Goal: Information Seeking & Learning: Learn about a topic

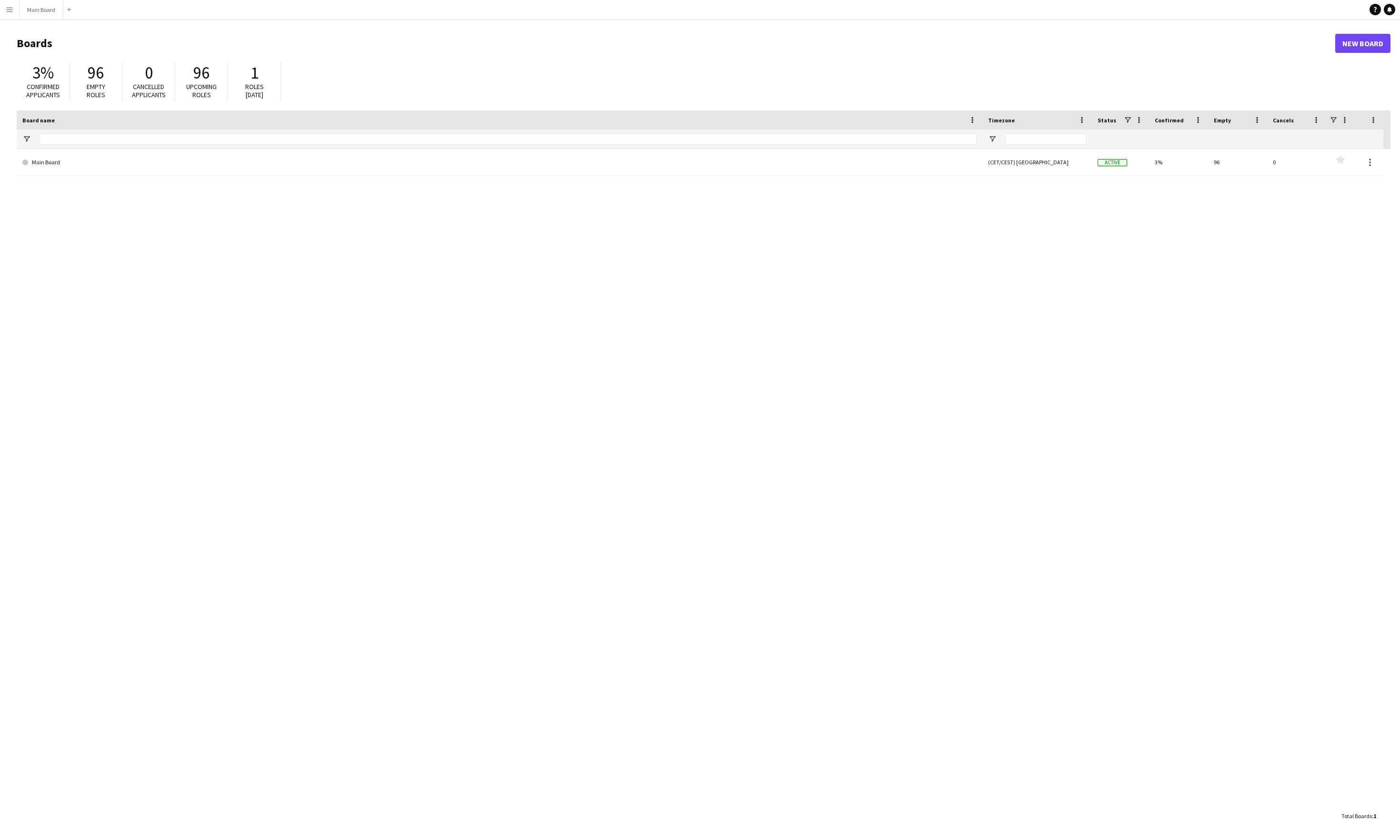
click at [4, 52] on main "Boards New Board 3% Confirmed applicants 96 Empty roles 0 Cancelled applicants …" at bounding box center [700, 429] width 1400 height 820
click at [7, 13] on button "Menu" at bounding box center [10, 10] width 19 height 19
click at [153, 218] on div "Main Board (CET/CEST) [GEOGRAPHIC_DATA] Active 3% 96 0 Favourites" at bounding box center [704, 478] width 1374 height 658
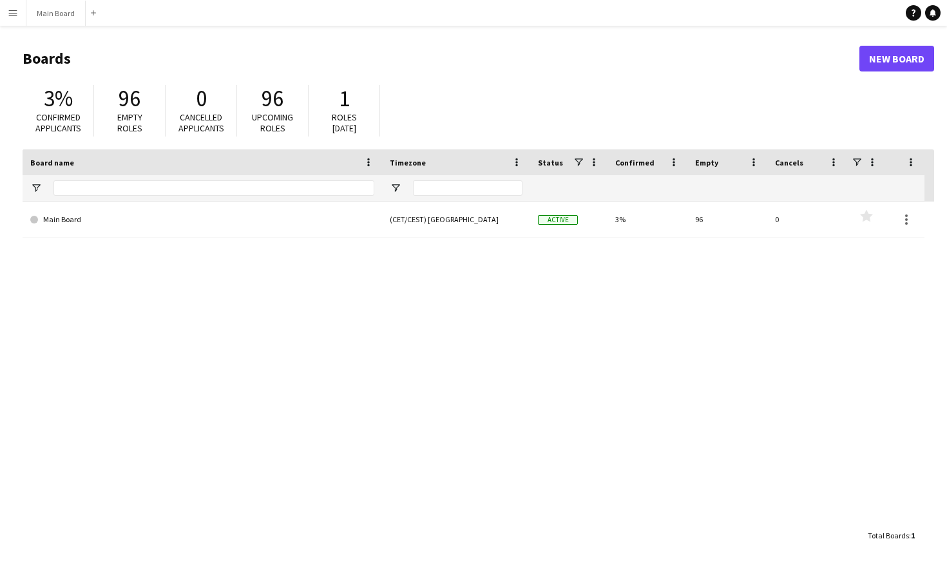
click at [14, 26] on main "Boards New Board 3% Confirmed applicants 96 Empty roles 0 Cancelled applicants …" at bounding box center [473, 297] width 947 height 542
click at [14, 19] on button "Menu" at bounding box center [13, 13] width 26 height 26
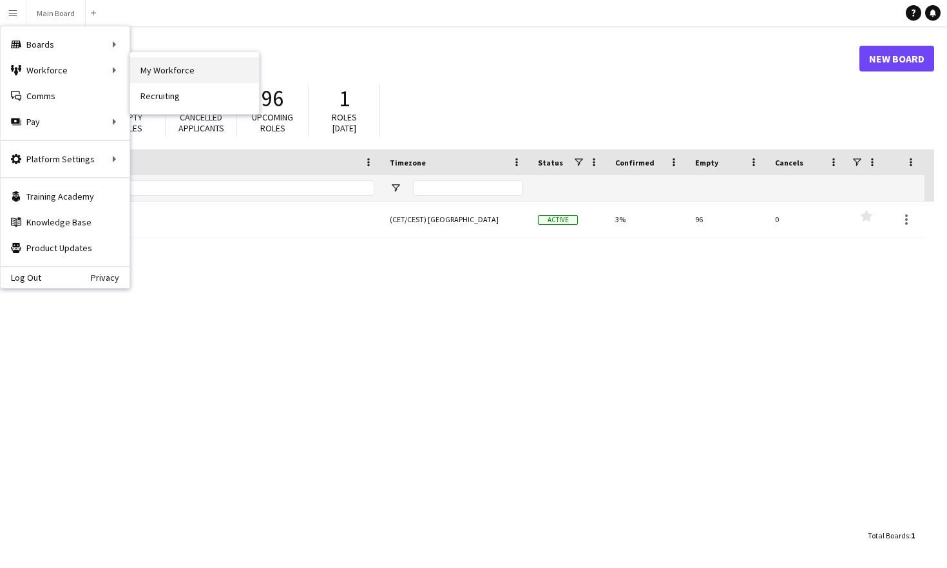
click at [159, 64] on link "My Workforce" at bounding box center [194, 70] width 129 height 26
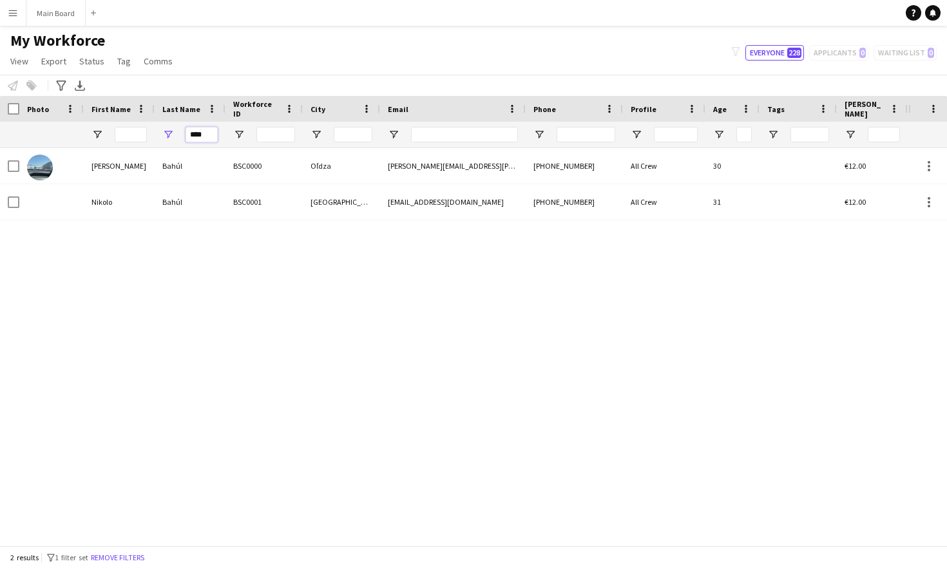
drag, startPoint x: 211, startPoint y: 131, endPoint x: 171, endPoint y: 131, distance: 39.3
click at [174, 131] on div "****" at bounding box center [190, 135] width 71 height 26
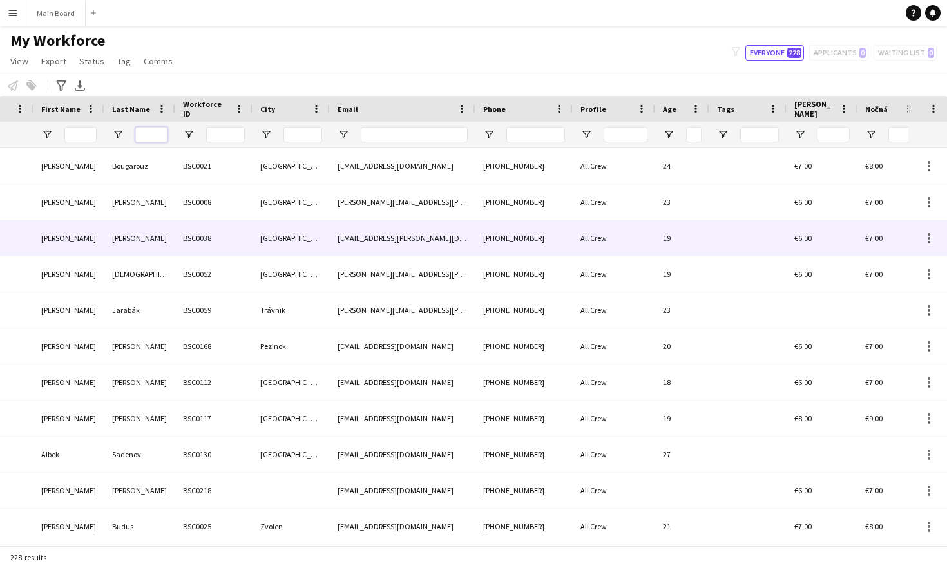
scroll to position [0, 64]
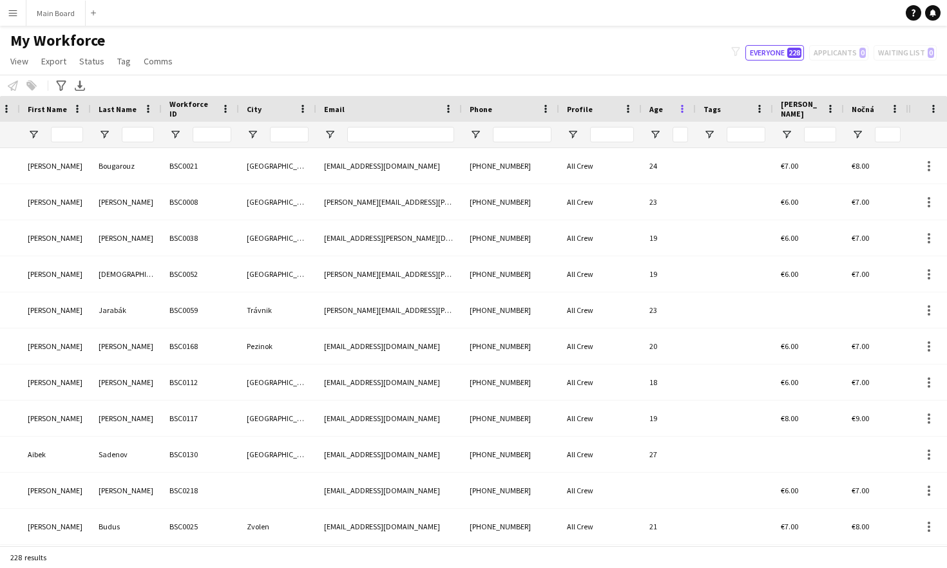
click at [680, 108] on span at bounding box center [683, 109] width 12 height 12
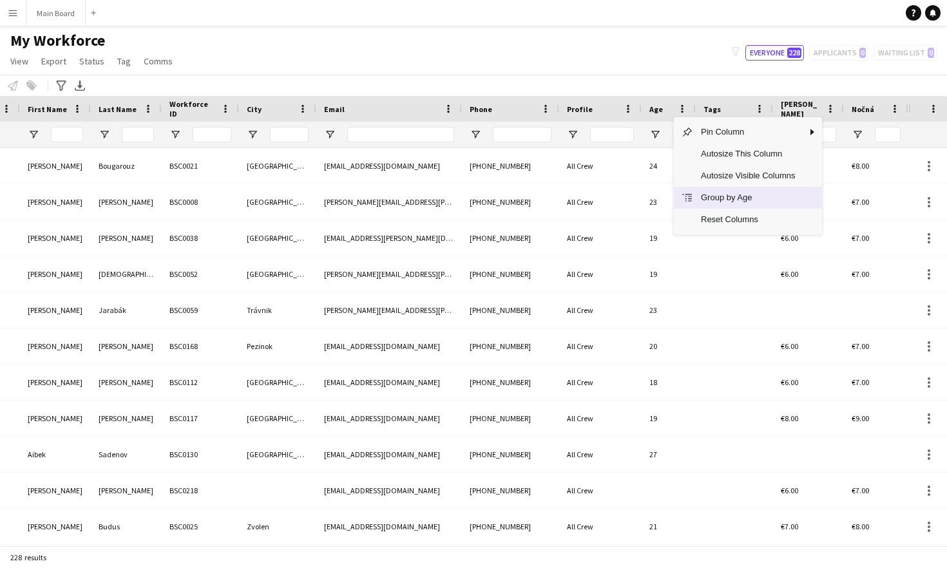
click at [702, 198] on span "Group by Age" at bounding box center [748, 198] width 110 height 22
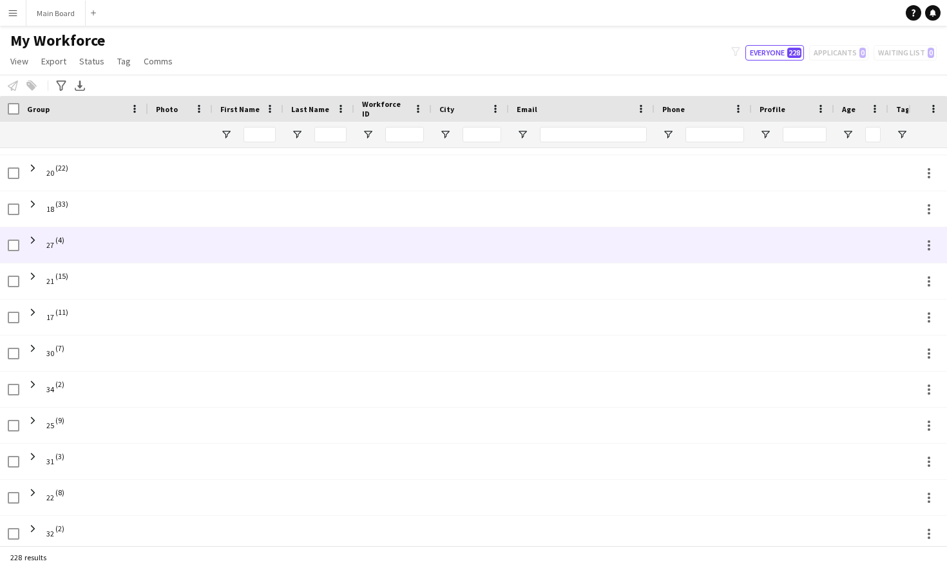
scroll to position [107, 0]
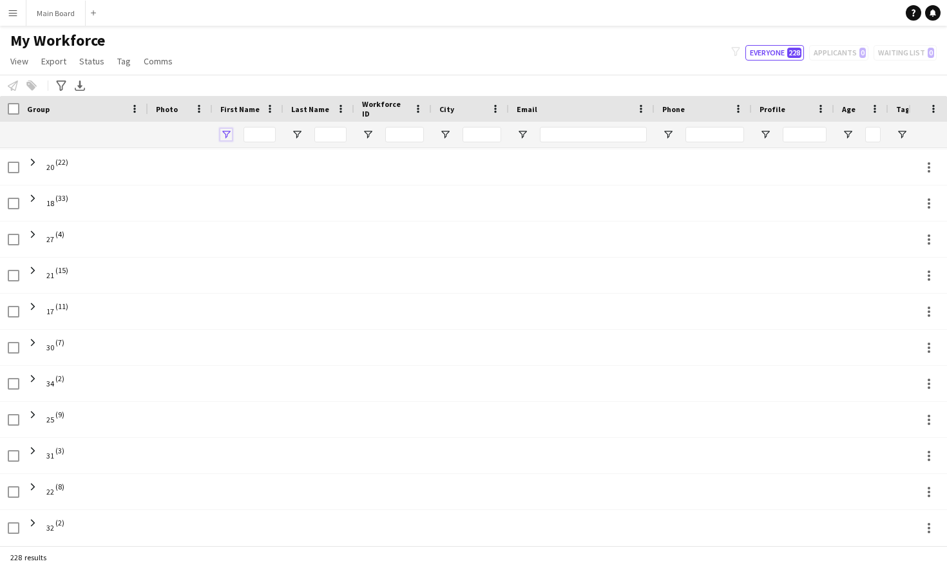
click at [226, 137] on span "Open Filter Menu" at bounding box center [226, 135] width 12 height 12
click at [173, 106] on span "Photo" at bounding box center [167, 109] width 22 height 10
click at [134, 109] on span at bounding box center [135, 109] width 12 height 12
click at [111, 127] on div at bounding box center [83, 135] width 113 height 26
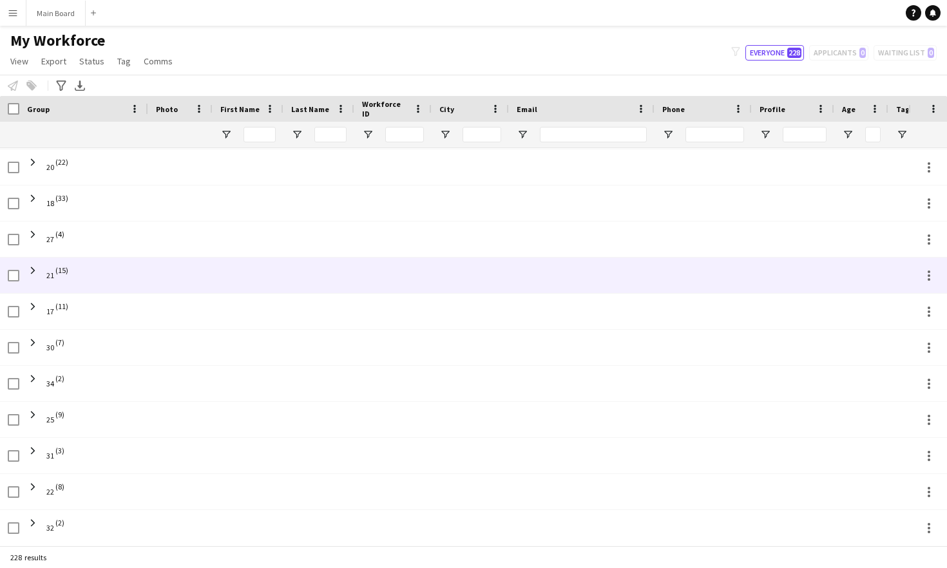
scroll to position [0, 0]
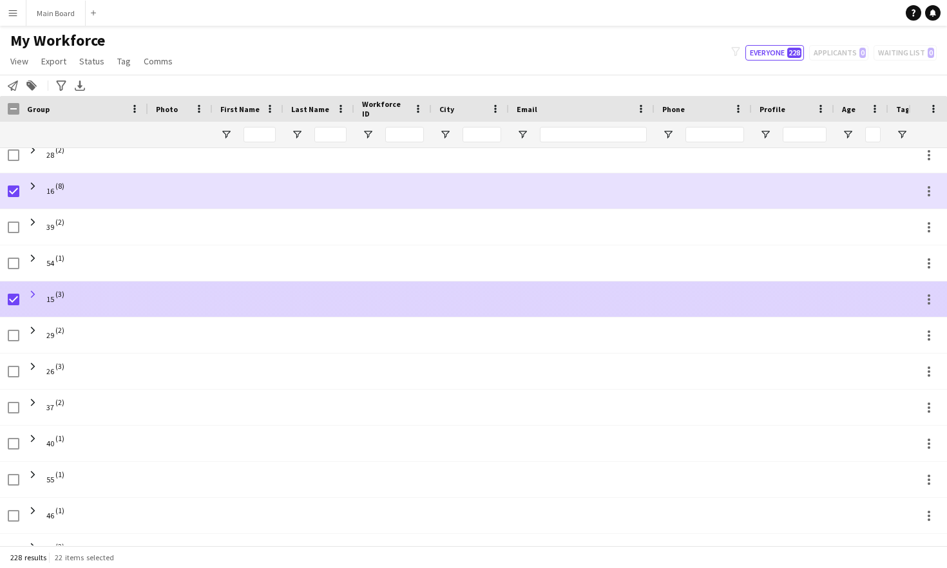
click at [34, 293] on span at bounding box center [33, 295] width 12 height 12
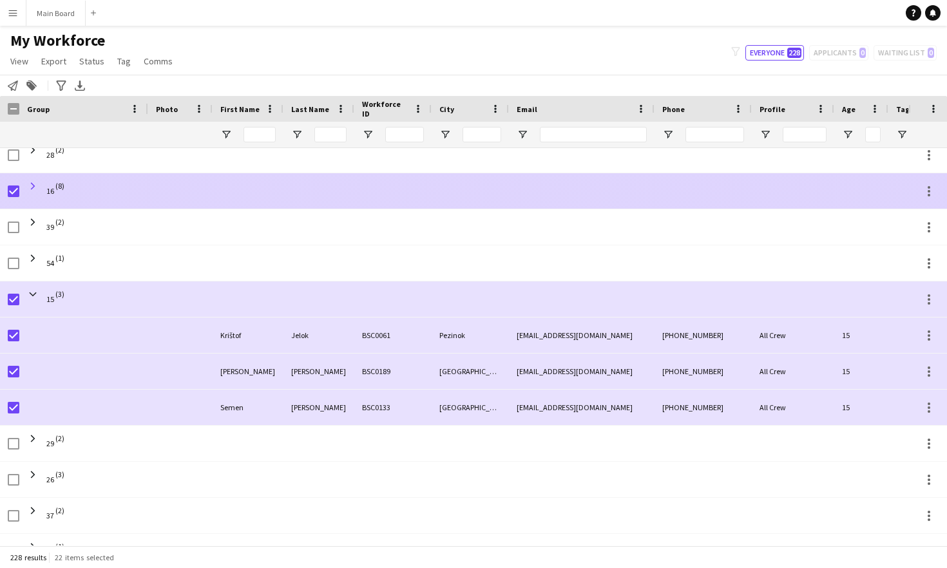
click at [31, 186] on span at bounding box center [33, 186] width 12 height 12
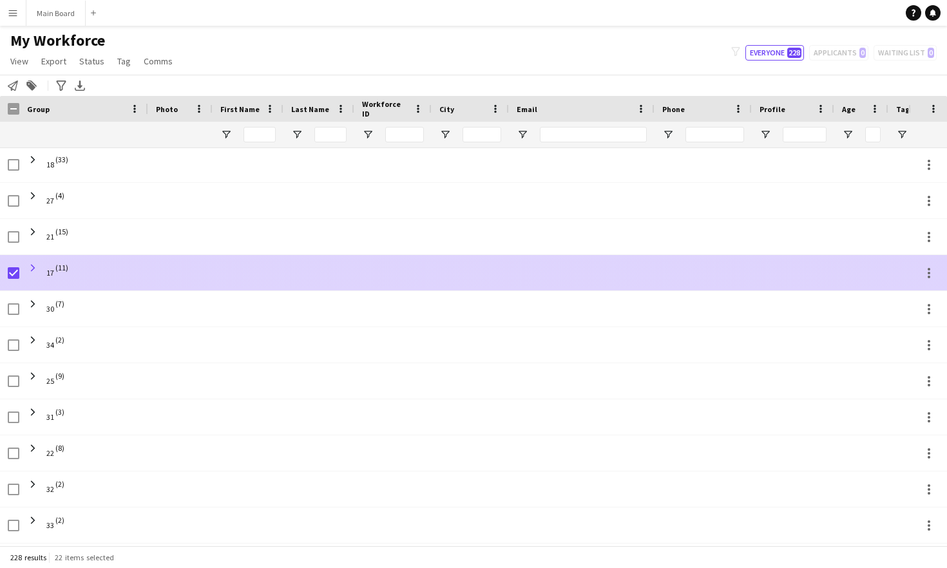
click at [30, 267] on span at bounding box center [33, 268] width 12 height 12
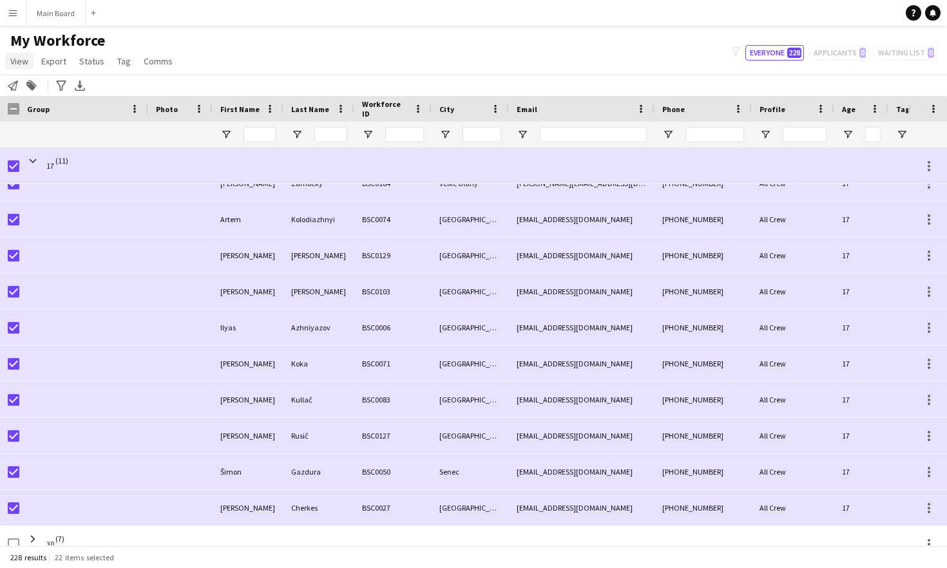
click at [24, 61] on span "View" at bounding box center [19, 61] width 18 height 12
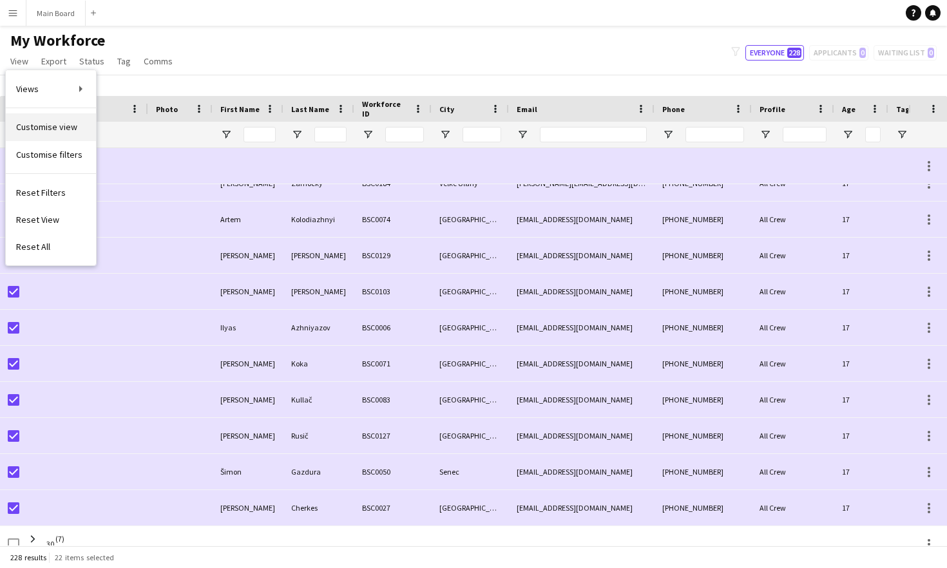
click at [32, 120] on link "Customise view" at bounding box center [51, 126] width 90 height 27
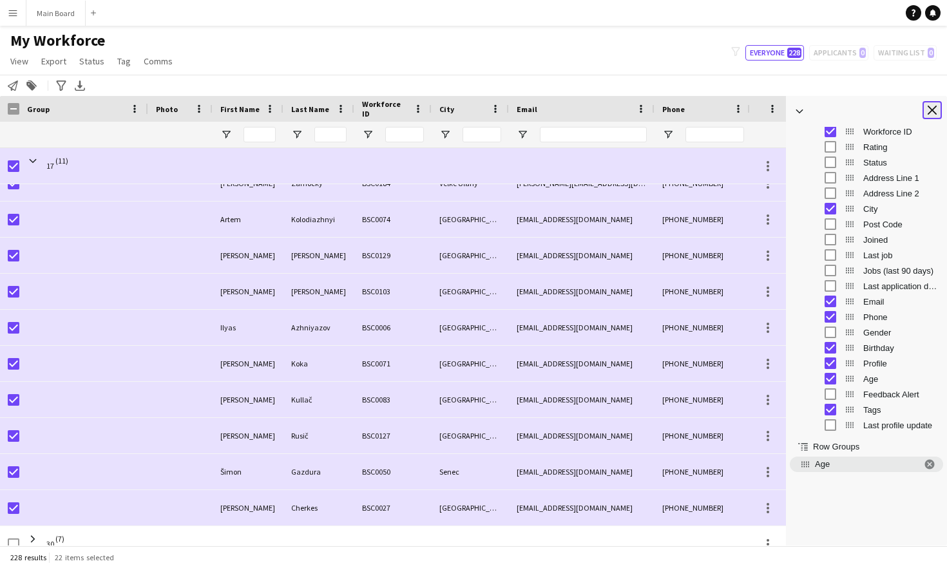
click at [930, 110] on app-icon "Close tool panel" at bounding box center [932, 110] width 9 height 9
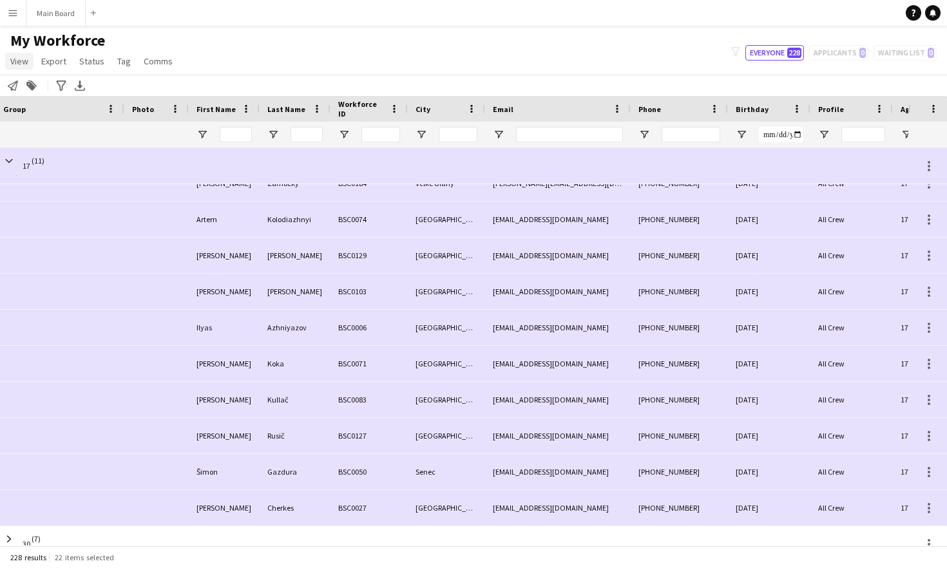
click at [17, 61] on span "View" at bounding box center [19, 61] width 18 height 12
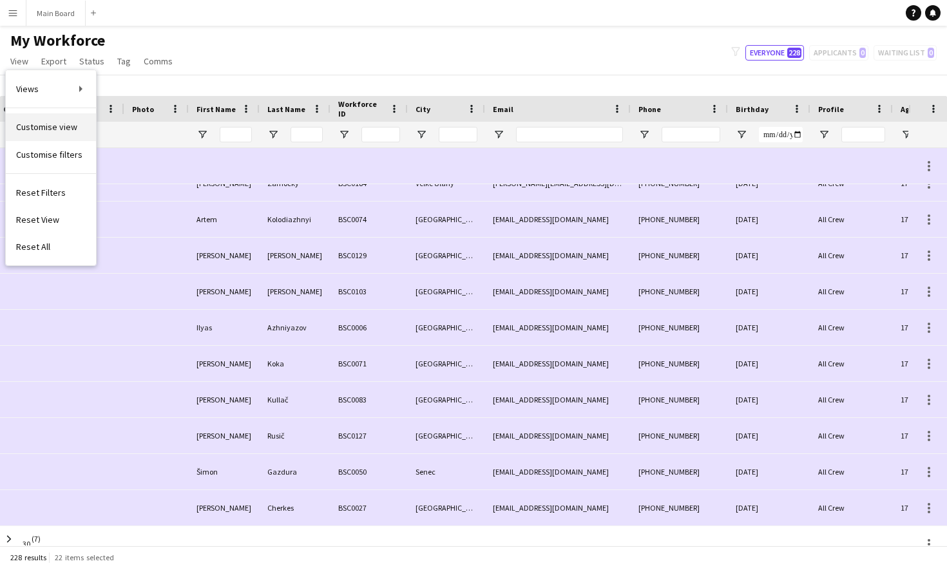
click at [32, 124] on span "Customise view" at bounding box center [46, 127] width 61 height 12
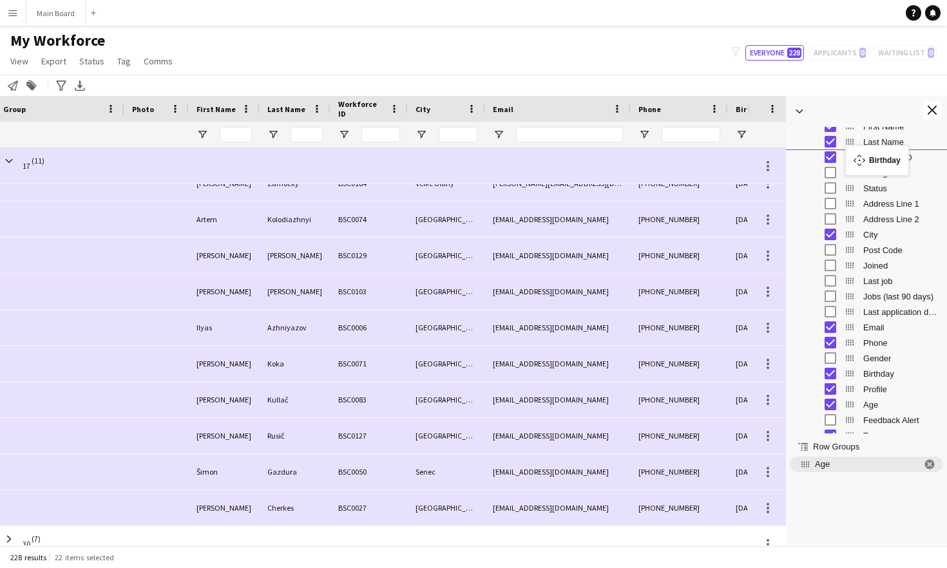
drag, startPoint x: 854, startPoint y: 351, endPoint x: 852, endPoint y: 153, distance: 197.8
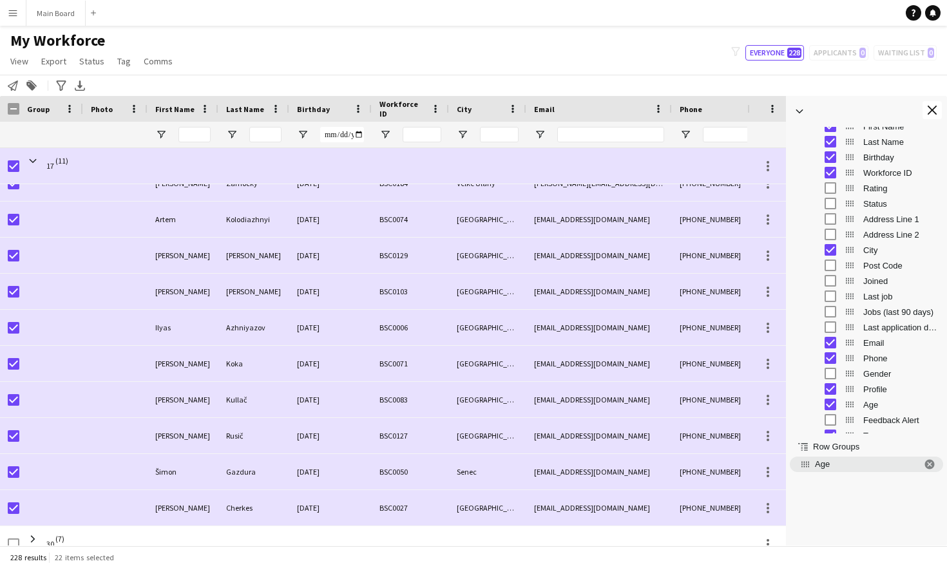
drag, startPoint x: 146, startPoint y: 109, endPoint x: 81, endPoint y: 121, distance: 66.2
click at [81, 121] on div at bounding box center [82, 109] width 5 height 26
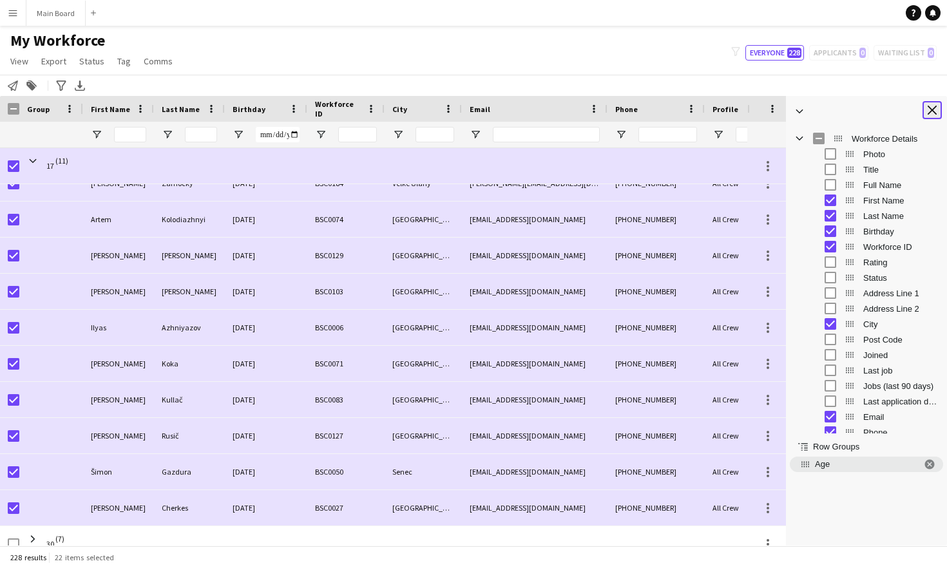
click at [931, 104] on button "Close tool panel" at bounding box center [932, 110] width 19 height 18
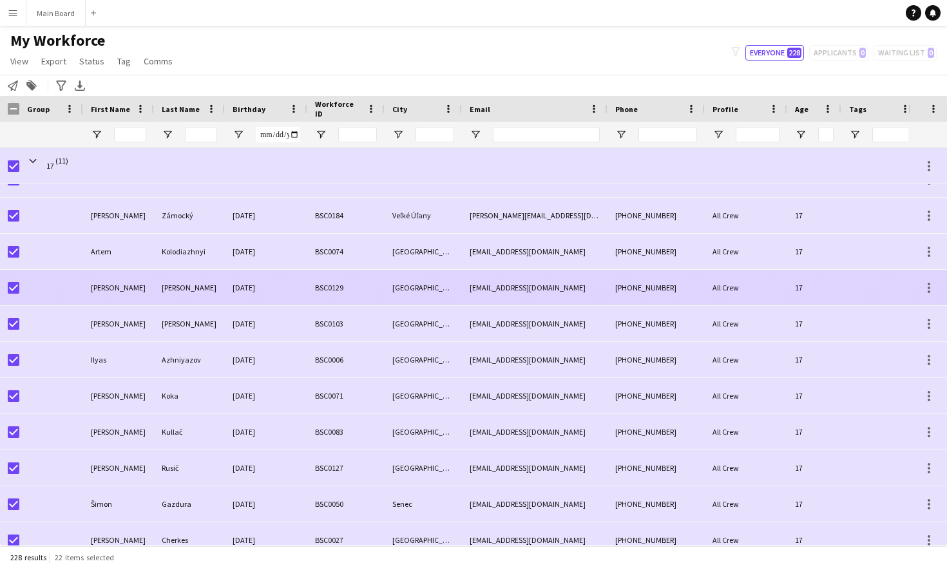
click at [19, 285] on div at bounding box center [51, 287] width 64 height 35
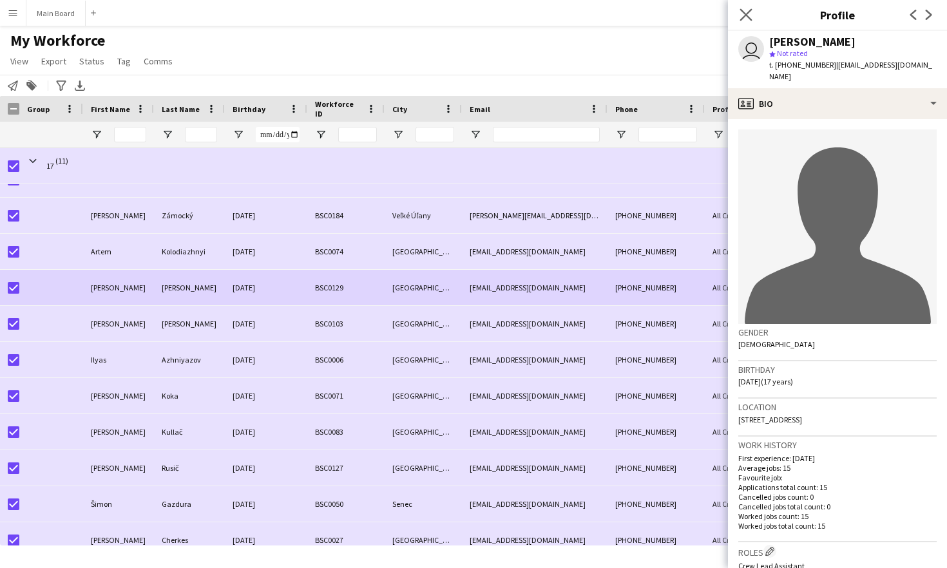
click at [747, 6] on app-icon "Close pop-in" at bounding box center [746, 15] width 19 height 19
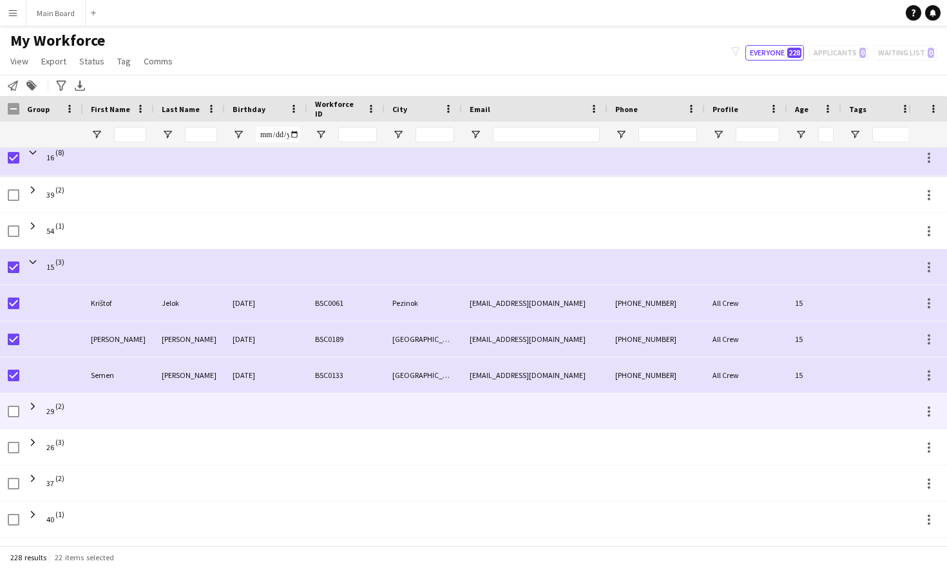
scroll to position [1305, 0]
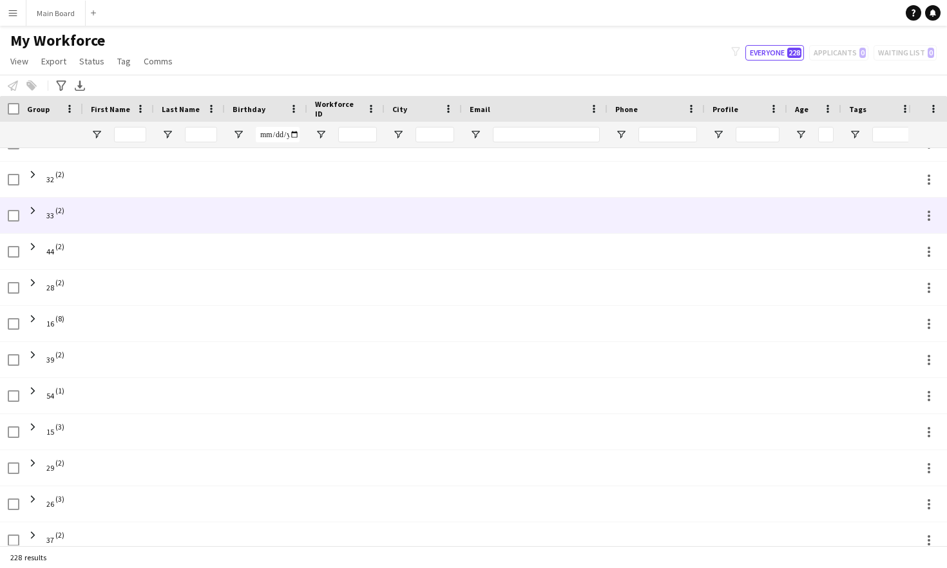
scroll to position [593, 0]
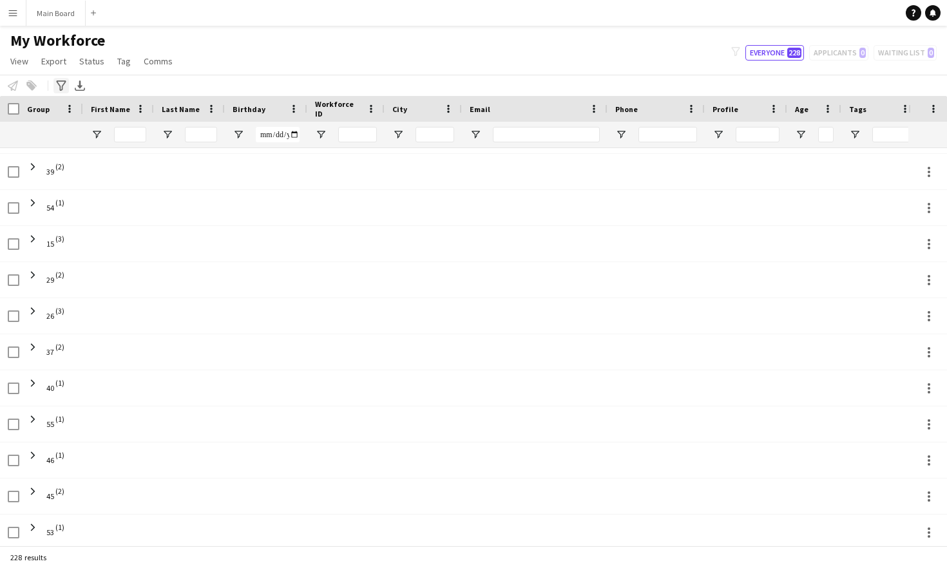
click at [61, 85] on icon "Advanced filters" at bounding box center [61, 86] width 10 height 10
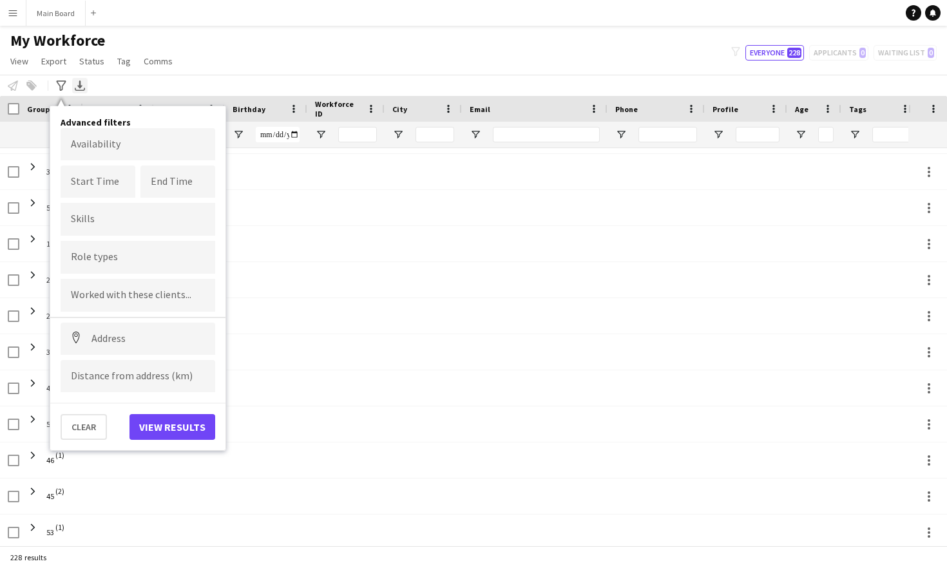
click at [76, 80] on div "Export XLSX" at bounding box center [79, 85] width 15 height 15
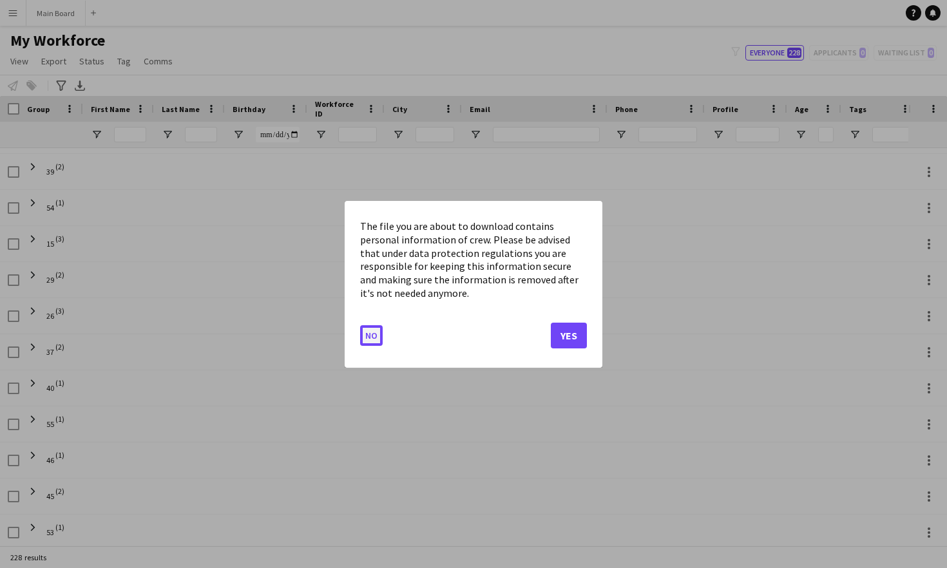
click at [370, 336] on button "No" at bounding box center [371, 335] width 23 height 21
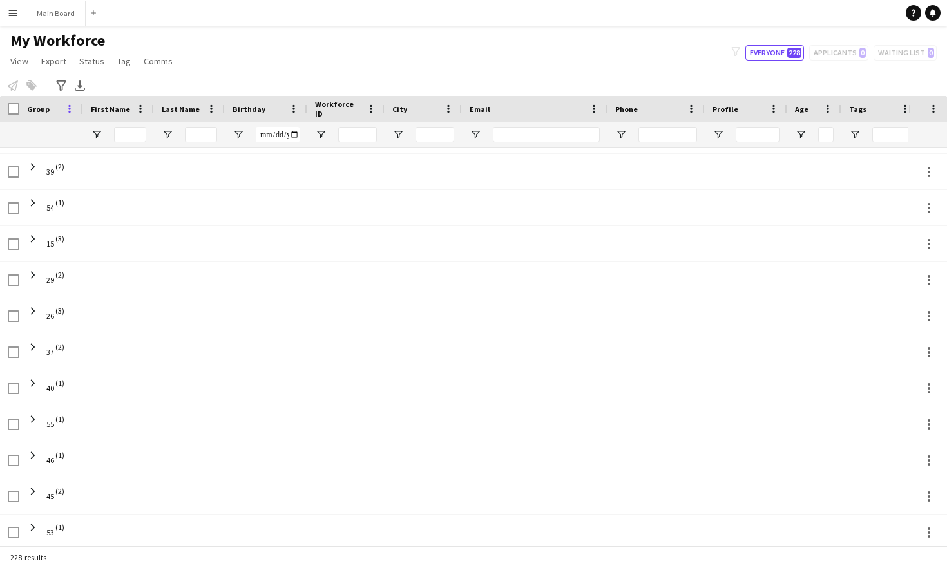
click at [66, 108] on span at bounding box center [70, 109] width 12 height 12
click at [70, 106] on span at bounding box center [70, 109] width 12 height 12
click at [52, 129] on div at bounding box center [51, 135] width 48 height 26
click at [90, 61] on span "Status" at bounding box center [91, 61] width 25 height 12
click at [126, 57] on span "Tag" at bounding box center [124, 61] width 14 height 12
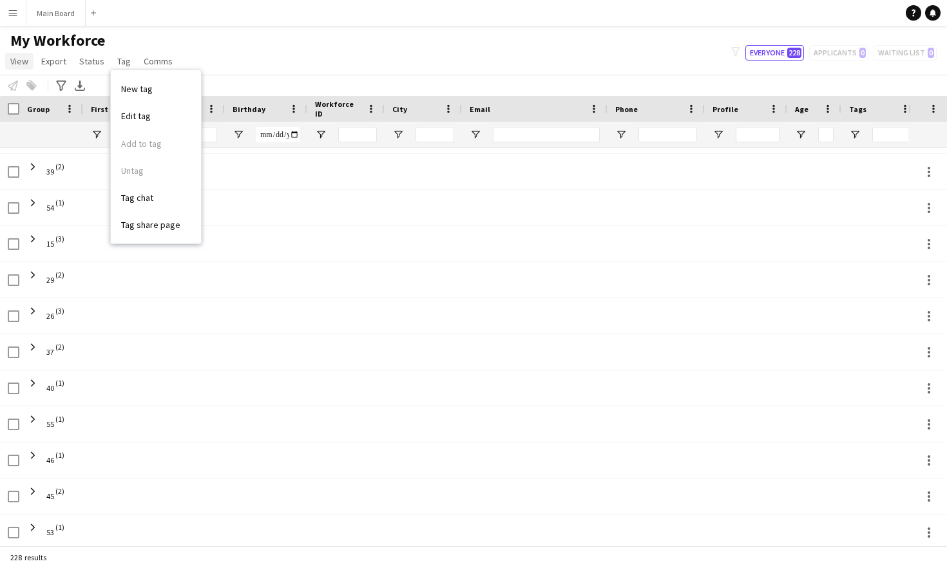
click at [24, 63] on span "View" at bounding box center [19, 61] width 18 height 12
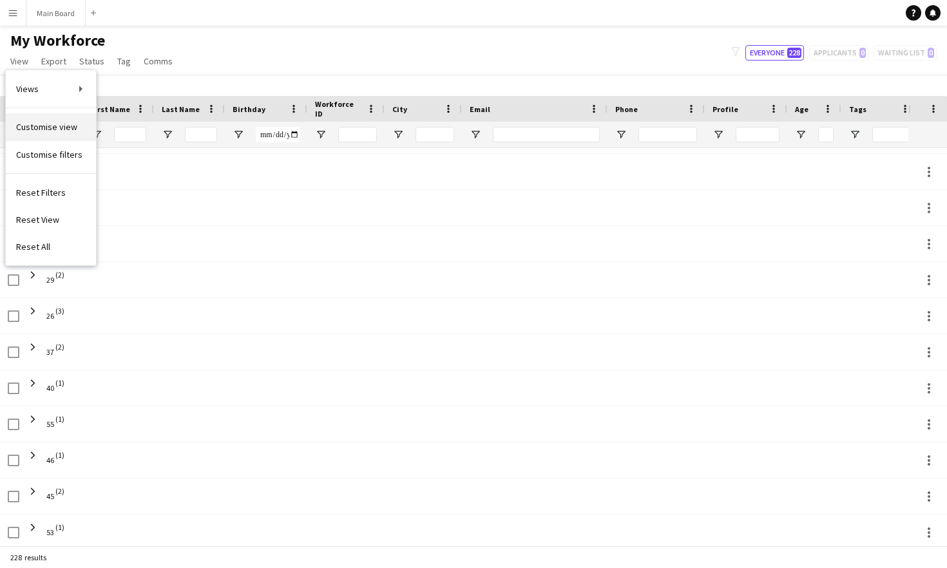
click at [49, 132] on span "Customise view" at bounding box center [46, 127] width 61 height 12
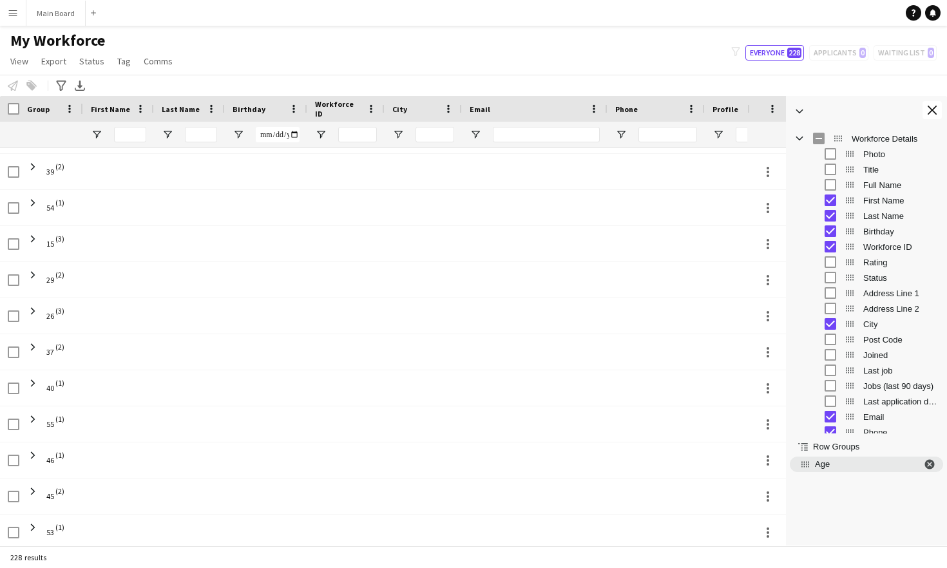
click at [933, 465] on span "Age. Press ENTER to sort. Press DELETE to remove" at bounding box center [930, 465] width 12 height 12
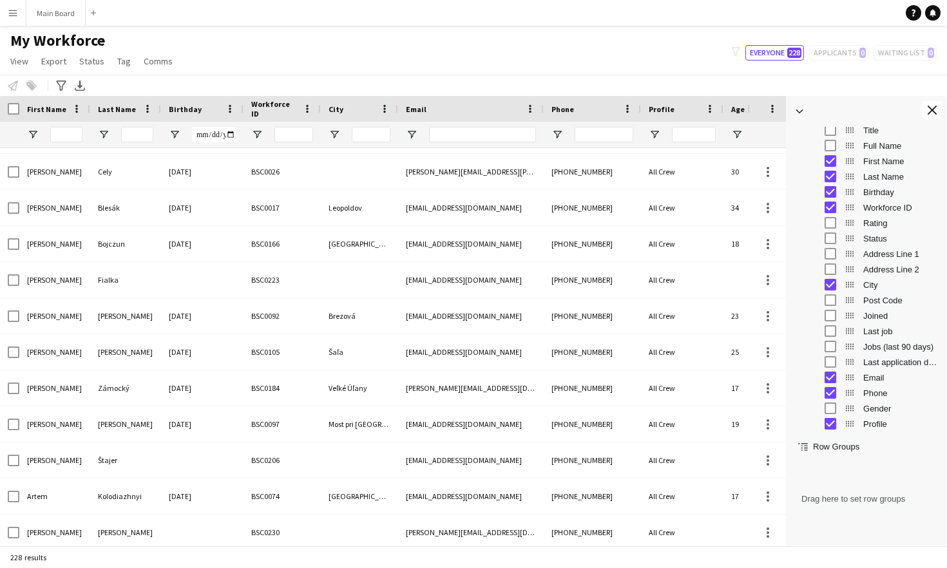
scroll to position [40, 0]
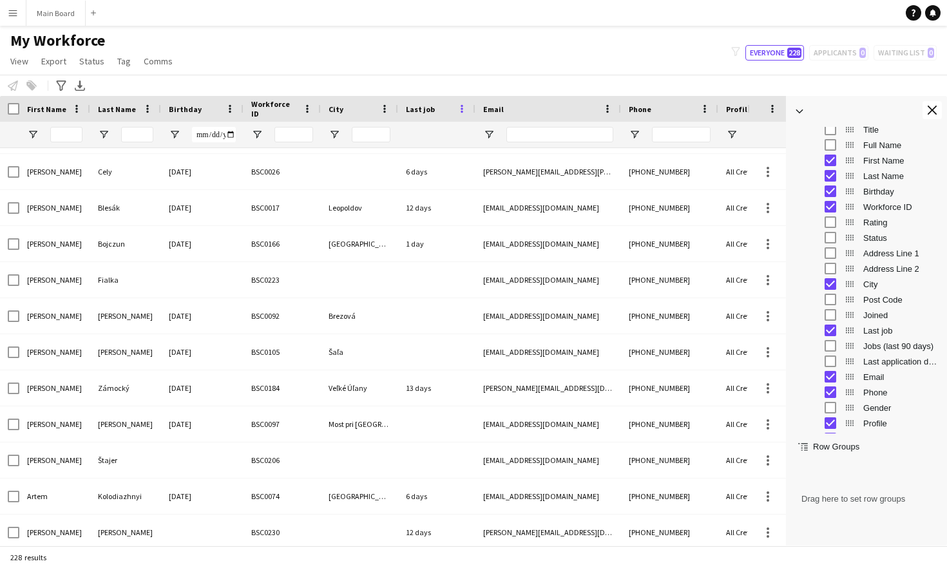
click at [462, 108] on span at bounding box center [462, 109] width 12 height 12
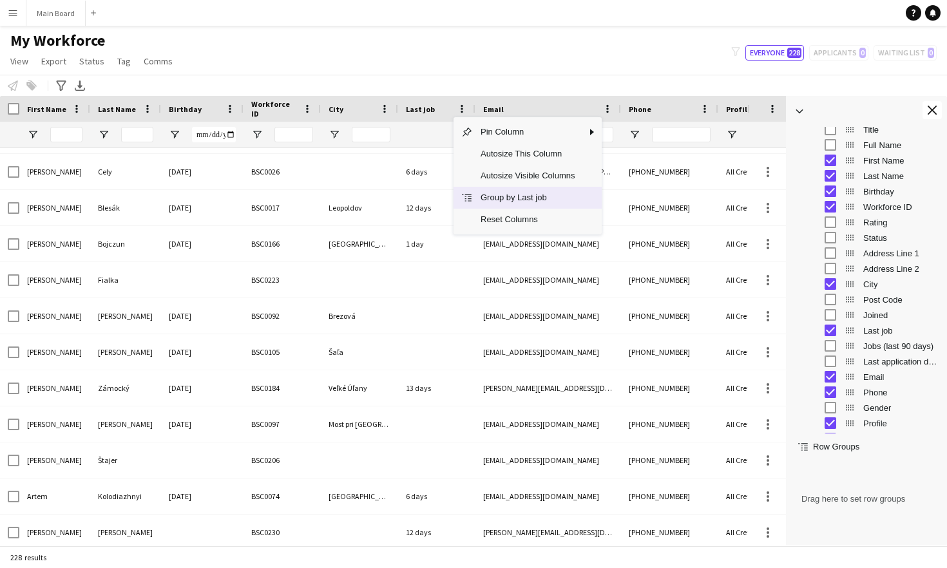
click at [509, 193] on span "Group by Last job" at bounding box center [528, 198] width 110 height 22
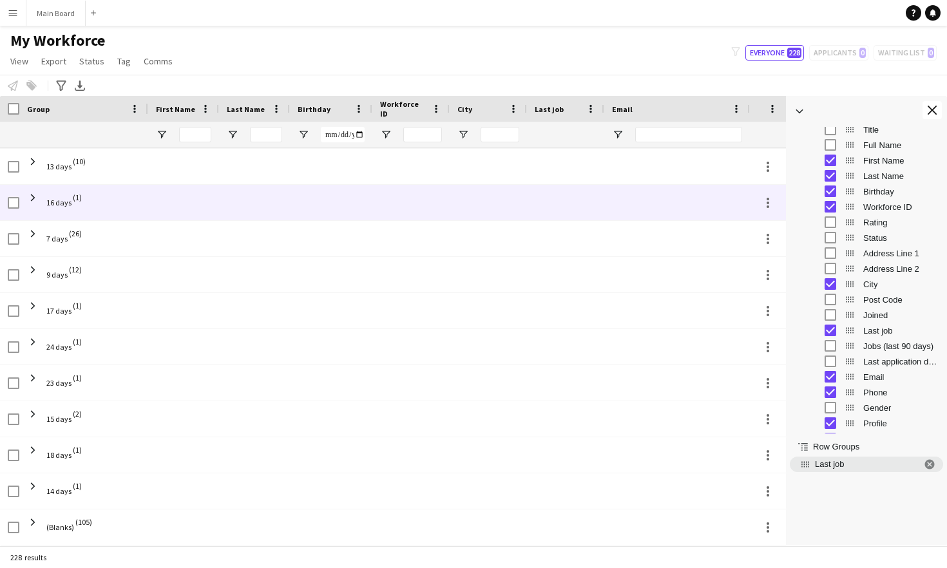
scroll to position [144, 0]
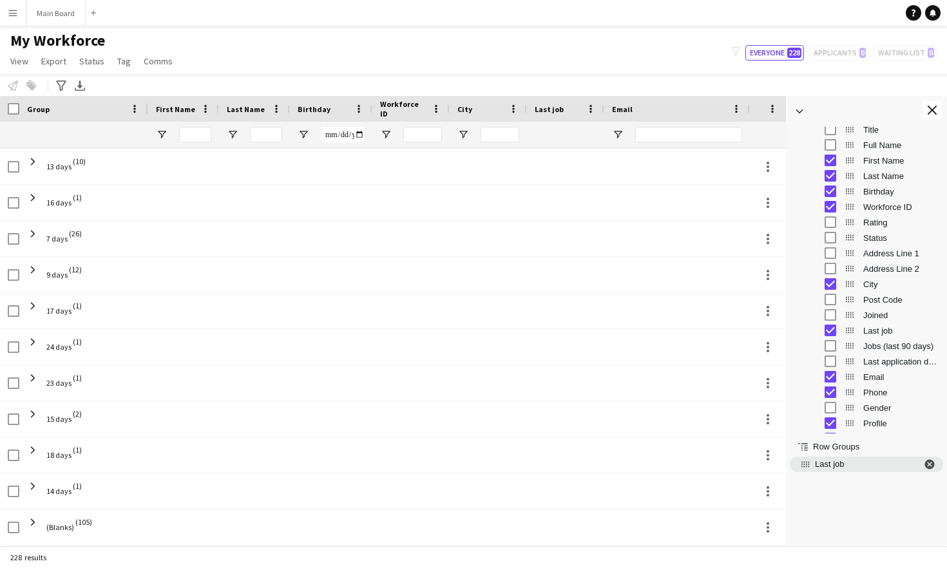
click at [930, 467] on span "Last job. Press ENTER to sort. Press DELETE to remove" at bounding box center [930, 465] width 12 height 12
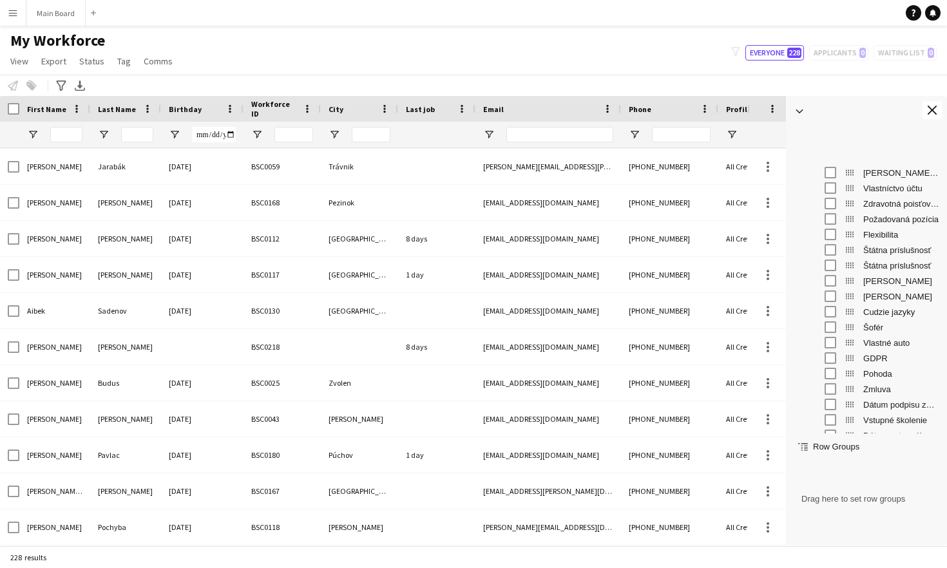
scroll to position [598, 0]
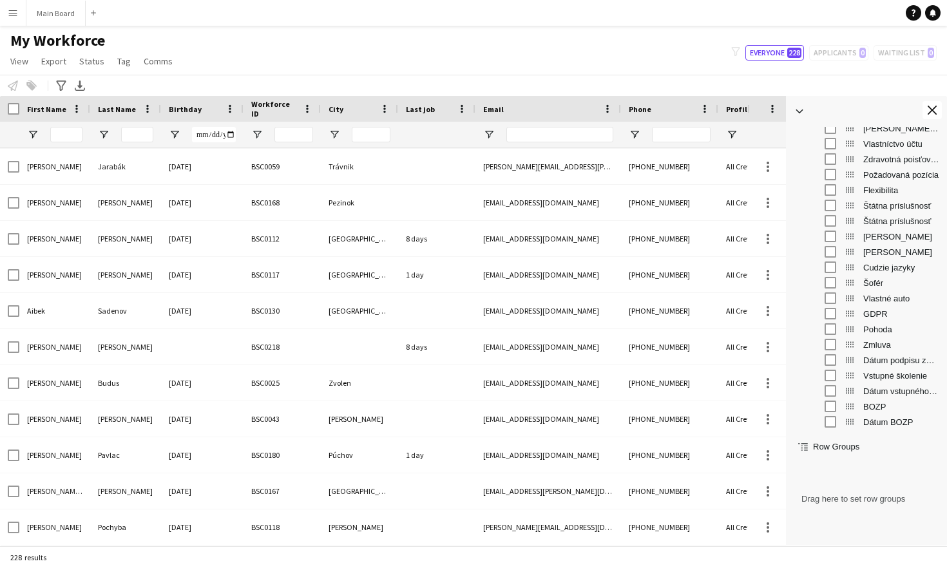
click at [13, 10] on app-icon "Menu" at bounding box center [13, 13] width 10 height 10
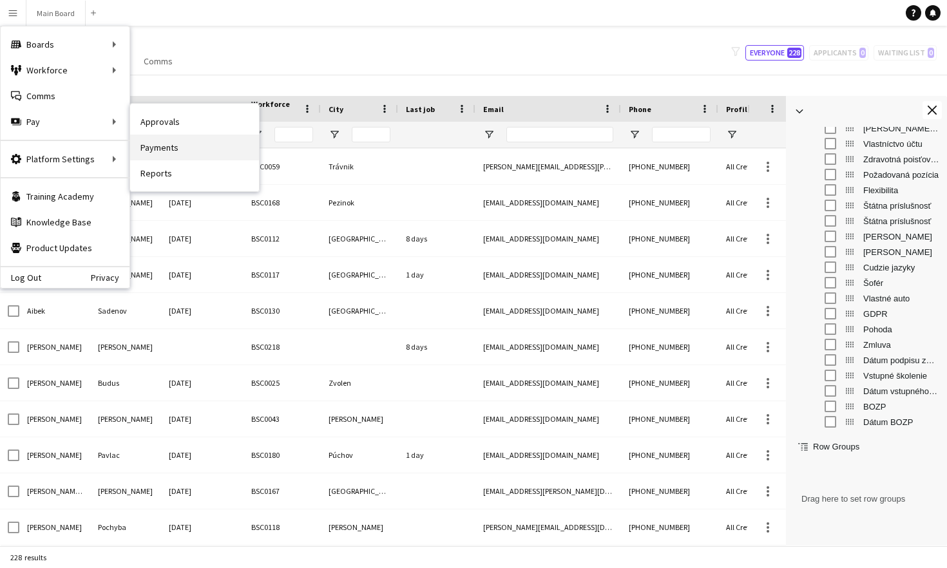
click at [186, 148] on link "Payments" at bounding box center [194, 148] width 129 height 26
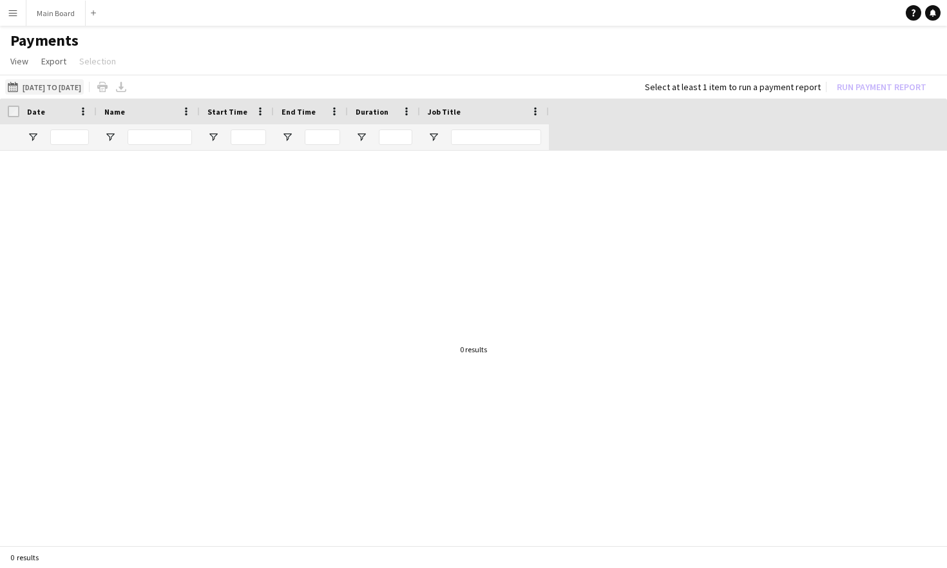
click at [84, 86] on button "[DATE] to [DATE] [DATE] to [DATE]" at bounding box center [44, 86] width 79 height 15
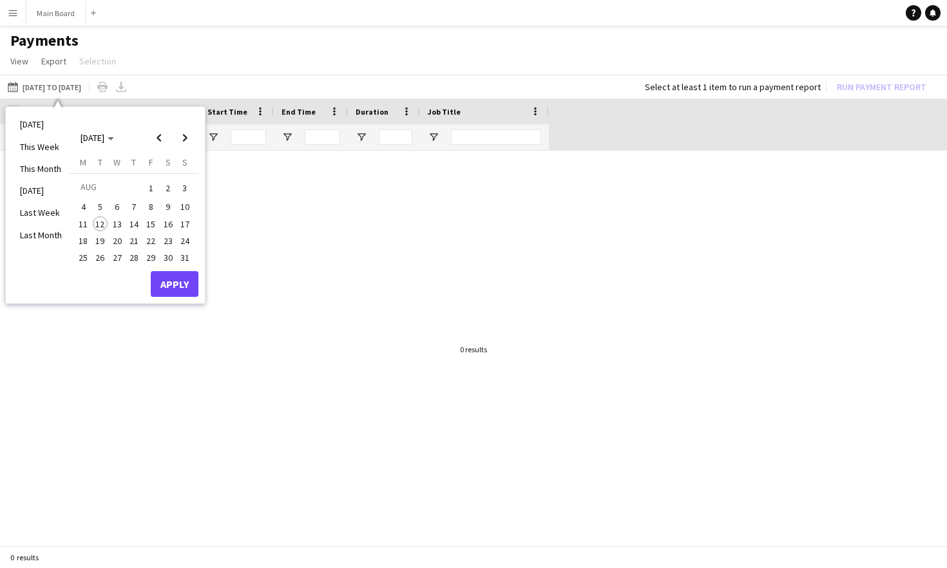
click at [156, 188] on span "1" at bounding box center [150, 188] width 15 height 18
click at [151, 226] on span "15" at bounding box center [150, 223] width 15 height 15
click at [171, 283] on button "Apply" at bounding box center [175, 284] width 48 height 26
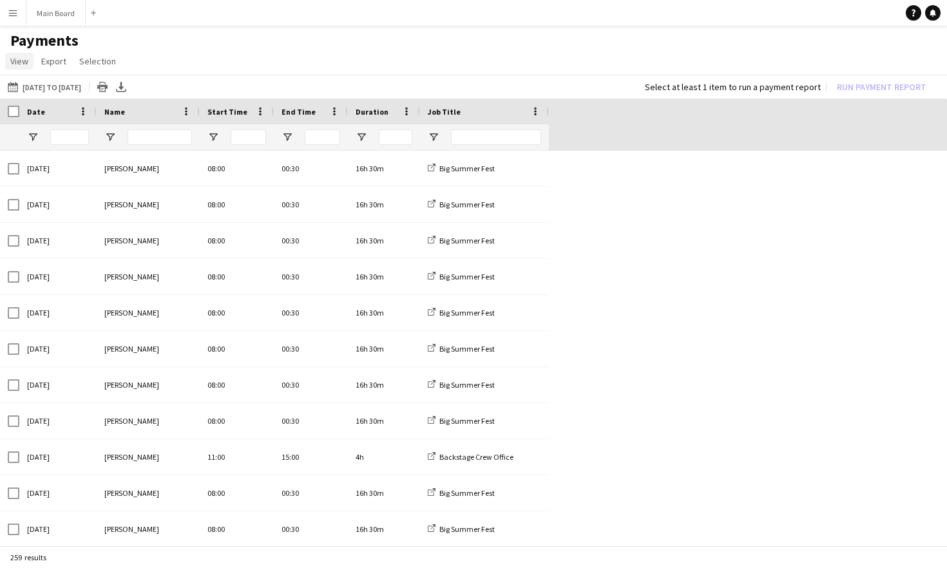
click at [19, 58] on span "View" at bounding box center [19, 61] width 18 height 12
click at [57, 95] on link "Customise view" at bounding box center [51, 88] width 90 height 27
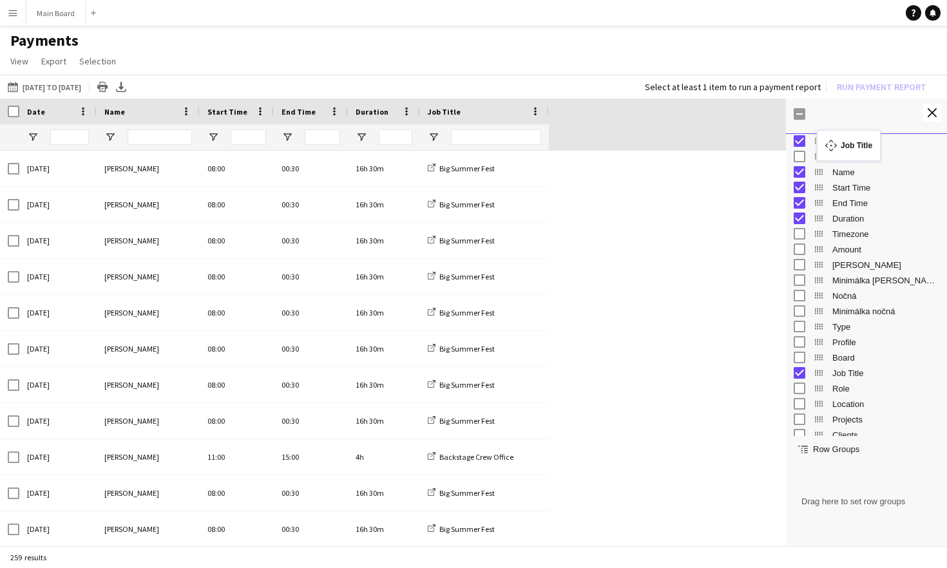
drag, startPoint x: 818, startPoint y: 376, endPoint x: 822, endPoint y: 138, distance: 238.4
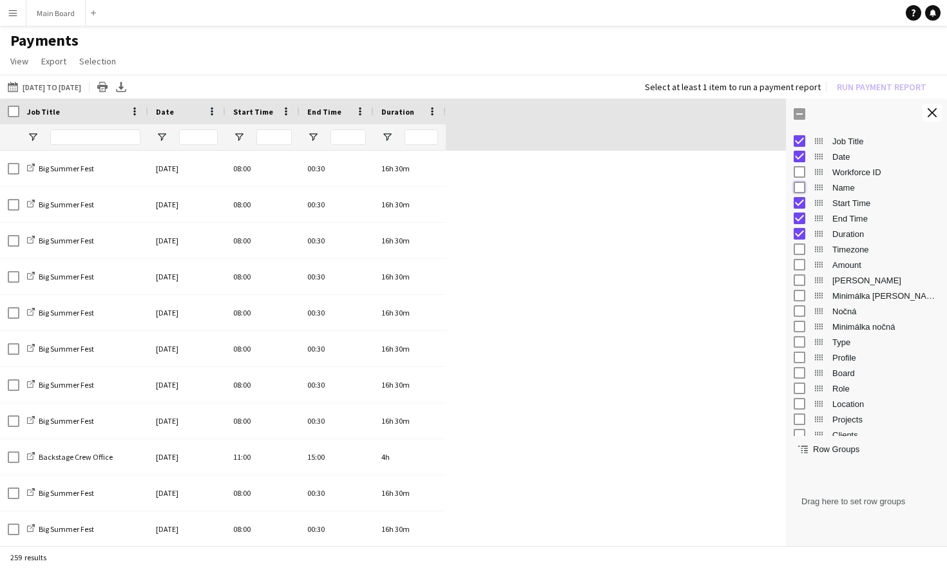
scroll to position [41, 0]
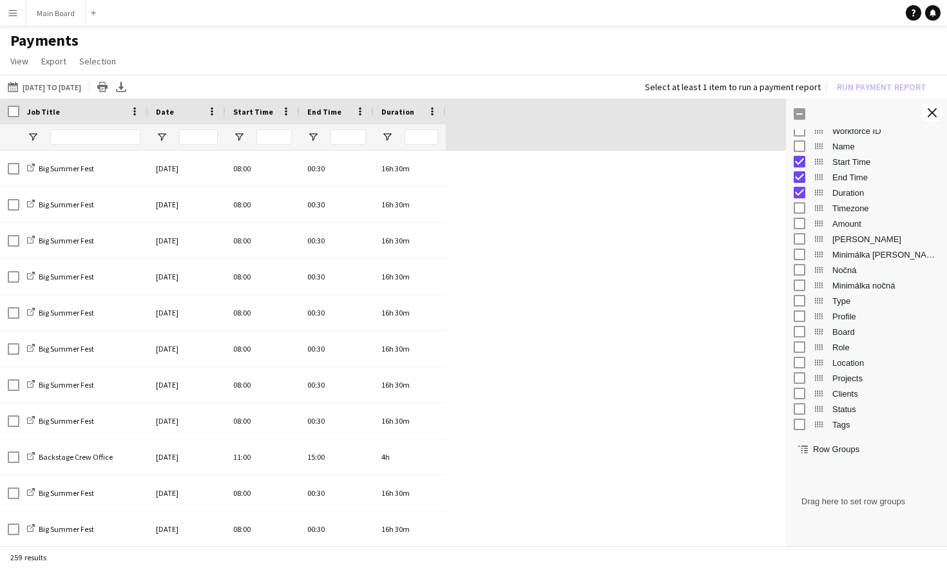
click at [810, 451] on div "Row Groups" at bounding box center [866, 445] width 161 height 19
click at [429, 113] on span at bounding box center [433, 112] width 12 height 12
click at [360, 111] on span at bounding box center [360, 112] width 12 height 12
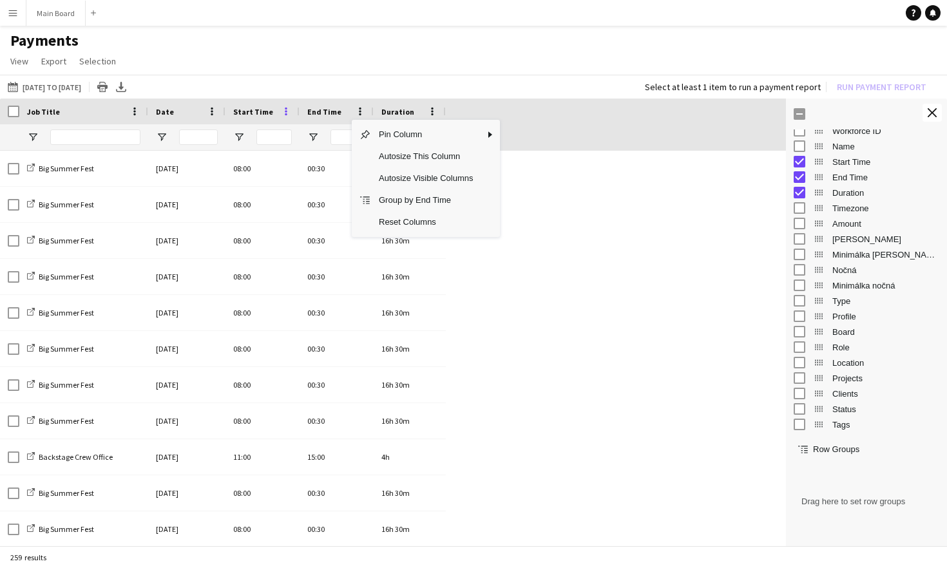
click at [287, 111] on span at bounding box center [286, 112] width 12 height 12
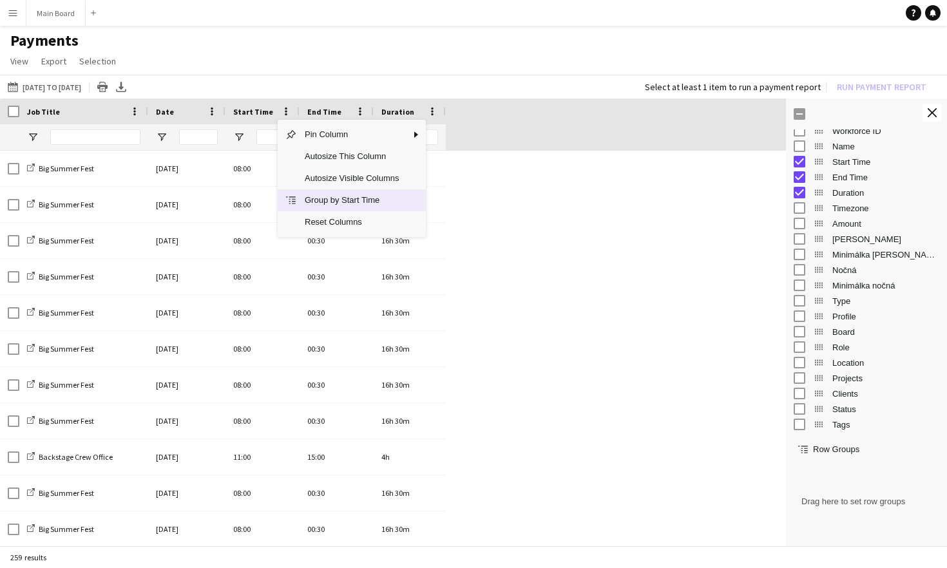
click at [308, 198] on span "Group by Start Time" at bounding box center [352, 200] width 110 height 22
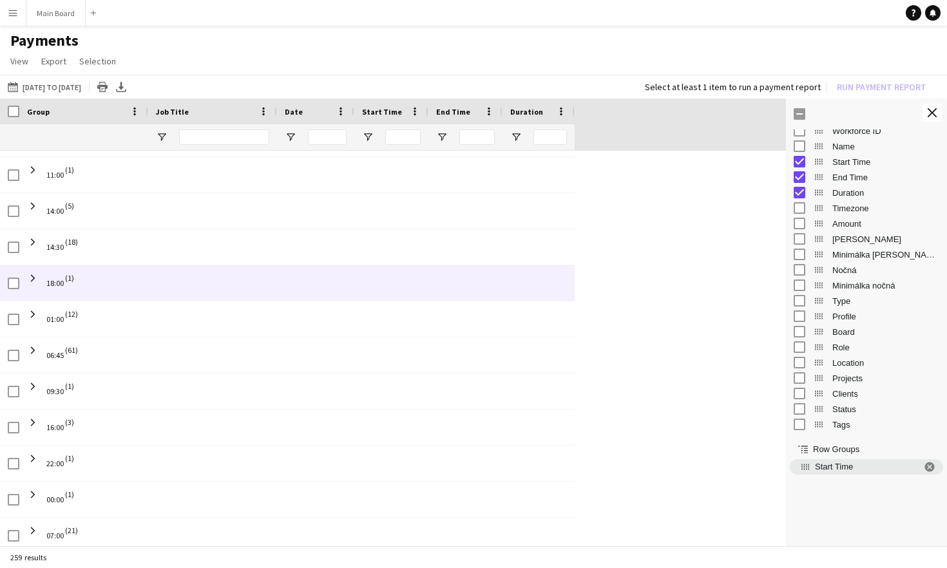
scroll to position [0, 0]
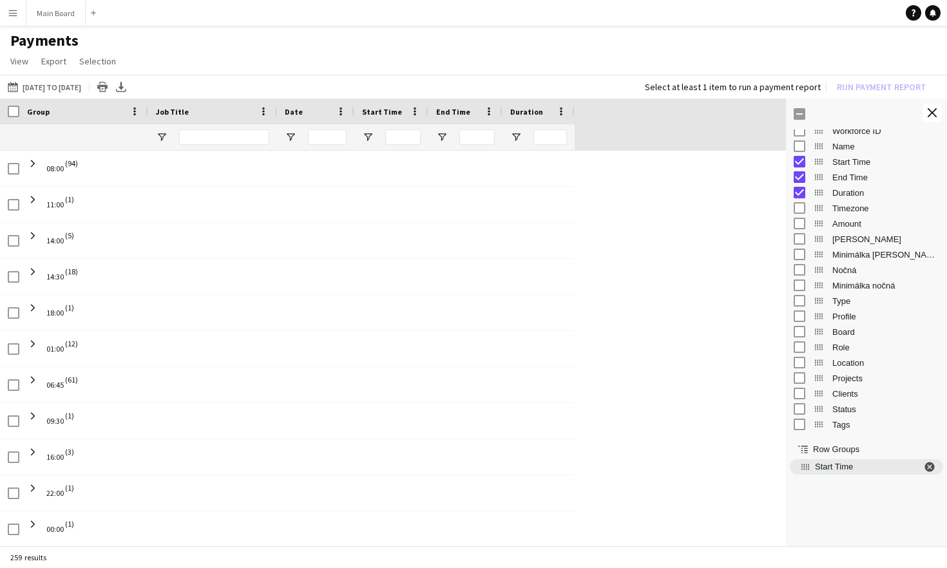
click at [933, 467] on span "Start Time. Press ENTER to sort. Press DELETE to remove" at bounding box center [930, 467] width 12 height 12
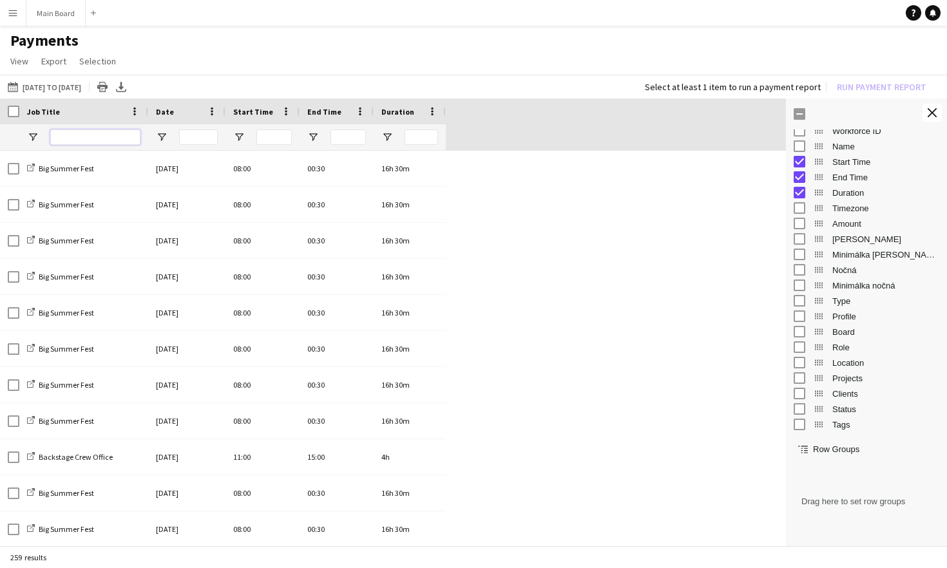
click at [90, 134] on input "Job Title Filter Input" at bounding box center [95, 137] width 90 height 15
click at [434, 110] on span at bounding box center [433, 112] width 12 height 12
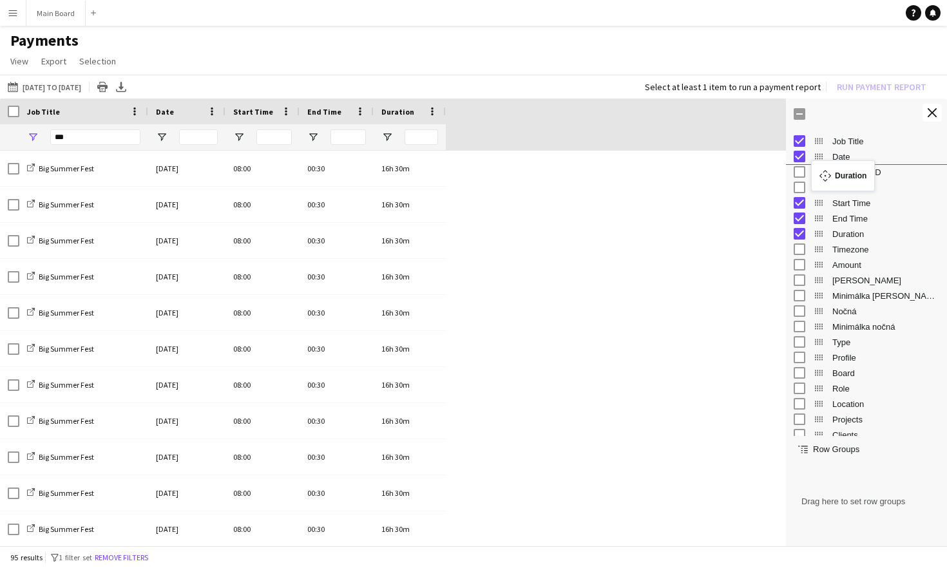
drag, startPoint x: 818, startPoint y: 195, endPoint x: 818, endPoint y: 168, distance: 27.7
click at [280, 110] on span at bounding box center [284, 112] width 12 height 12
drag, startPoint x: 280, startPoint y: 110, endPoint x: 503, endPoint y: 117, distance: 223.1
drag, startPoint x: 283, startPoint y: 109, endPoint x: 240, endPoint y: 108, distance: 42.5
drag, startPoint x: 113, startPoint y: 130, endPoint x: 86, endPoint y: 138, distance: 27.7
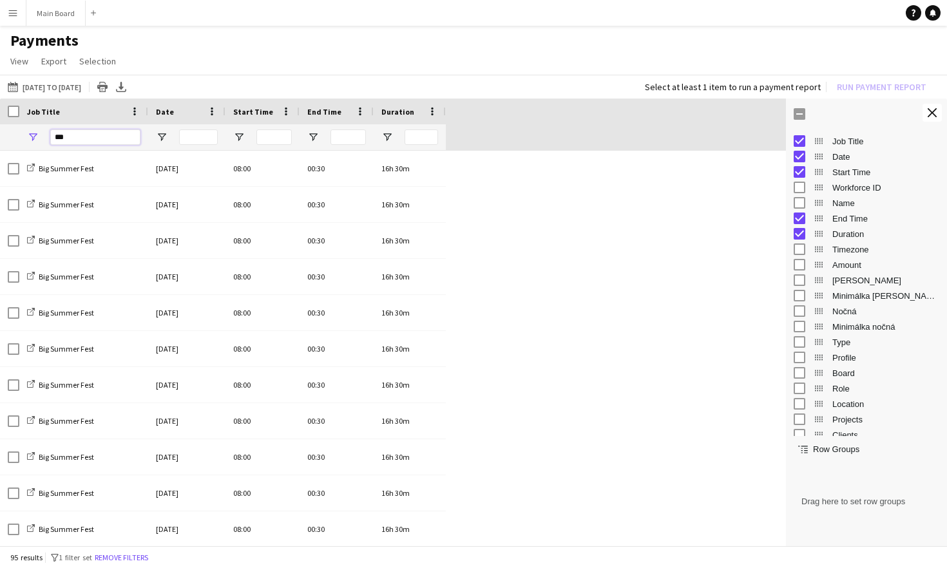
click at [86, 138] on input "***" at bounding box center [95, 137] width 90 height 15
click at [433, 113] on span at bounding box center [433, 112] width 12 height 12
click at [197, 135] on input "Date Filter Input" at bounding box center [198, 137] width 39 height 15
click at [208, 115] on span at bounding box center [212, 112] width 12 height 12
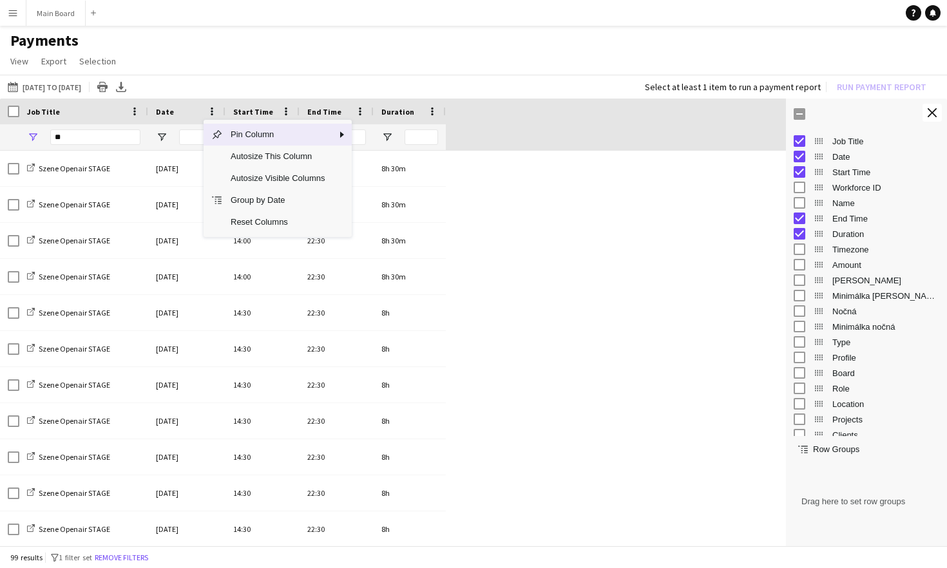
click at [207, 82] on div "[DATE] to [DATE] [DATE] to [DATE] [DATE] This Week This Month [DATE] Last Week …" at bounding box center [473, 87] width 947 height 24
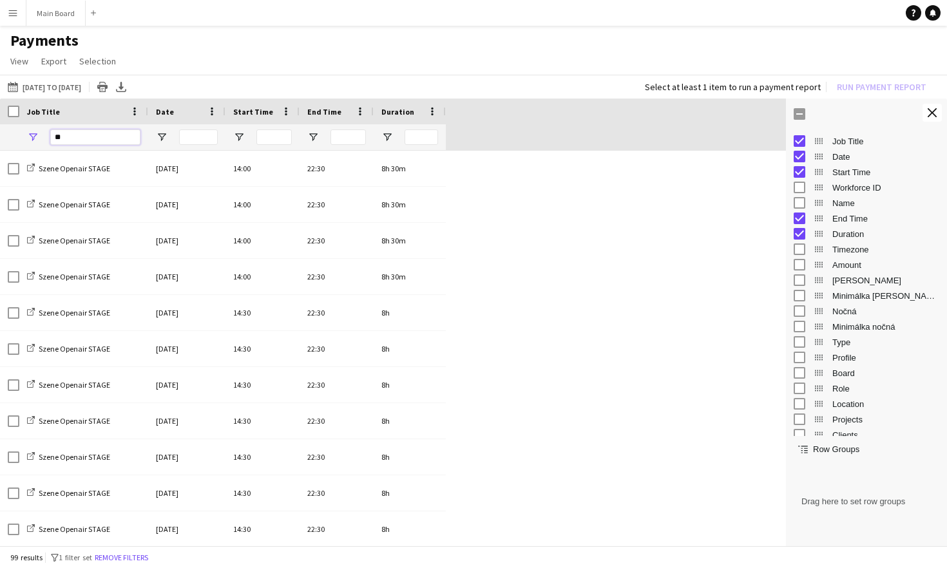
drag, startPoint x: 64, startPoint y: 134, endPoint x: 46, endPoint y: 134, distance: 18.0
click at [46, 134] on div "**" at bounding box center [83, 137] width 129 height 26
type input "***"
click at [206, 142] on input "Date Filter Input" at bounding box center [198, 137] width 39 height 15
type input "***"
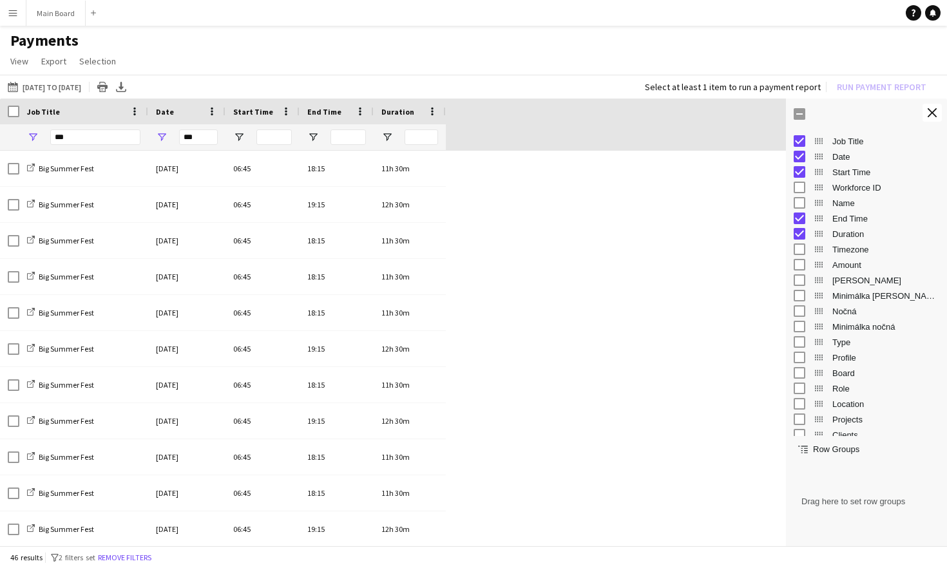
click at [433, 103] on div "Duration" at bounding box center [409, 112] width 57 height 26
click at [433, 114] on span at bounding box center [433, 112] width 12 height 12
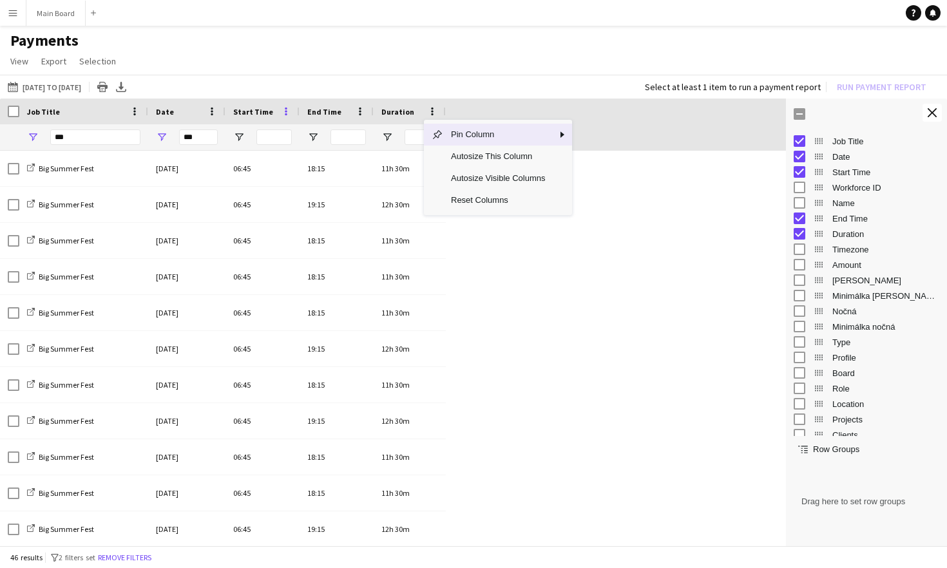
click at [285, 111] on span at bounding box center [286, 112] width 12 height 12
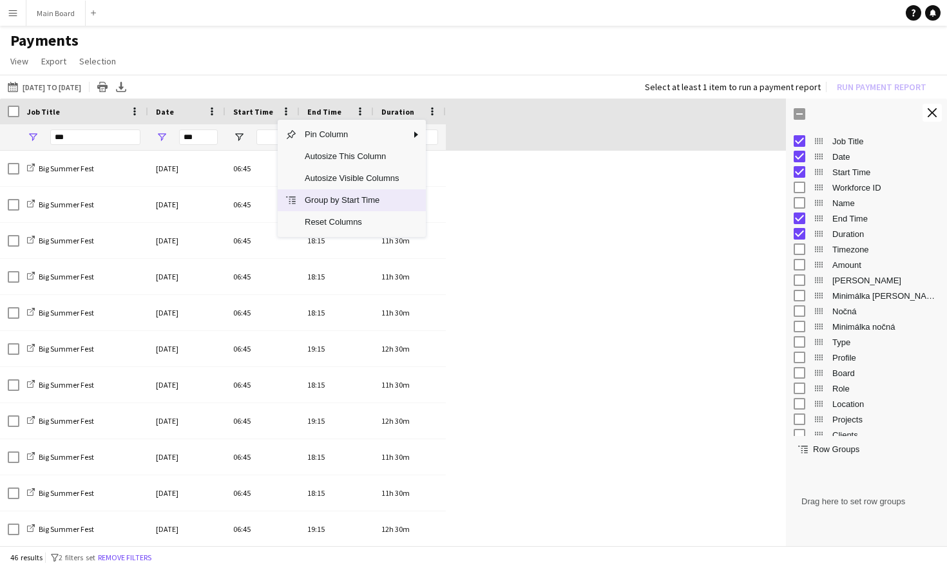
click at [316, 206] on span "Group by Start Time" at bounding box center [352, 200] width 110 height 22
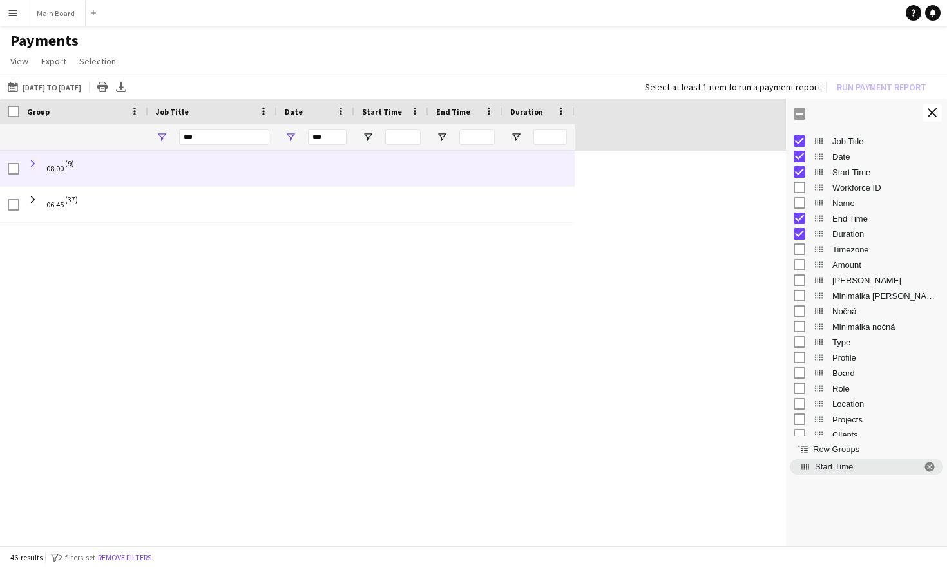
click at [35, 164] on span at bounding box center [33, 164] width 12 height 12
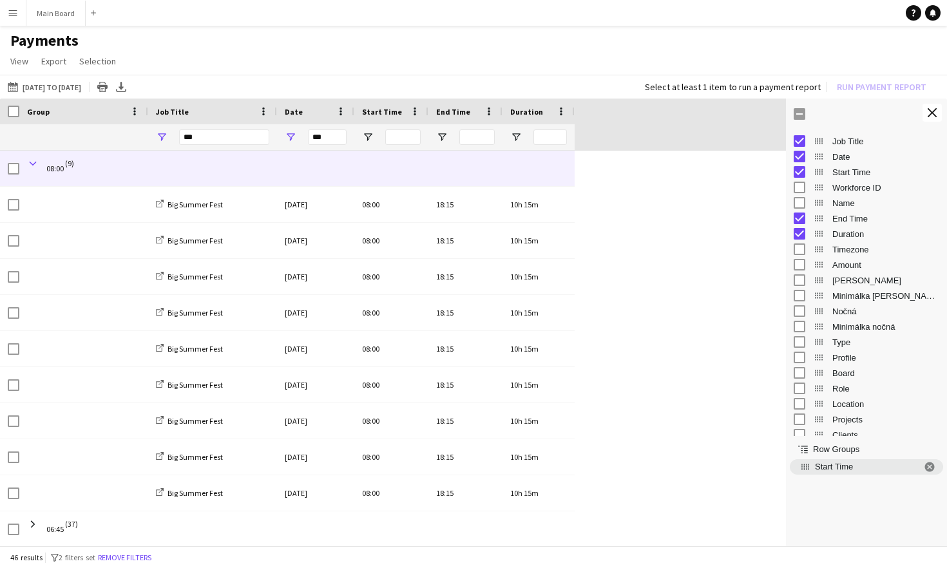
click at [34, 159] on span at bounding box center [33, 164] width 12 height 12
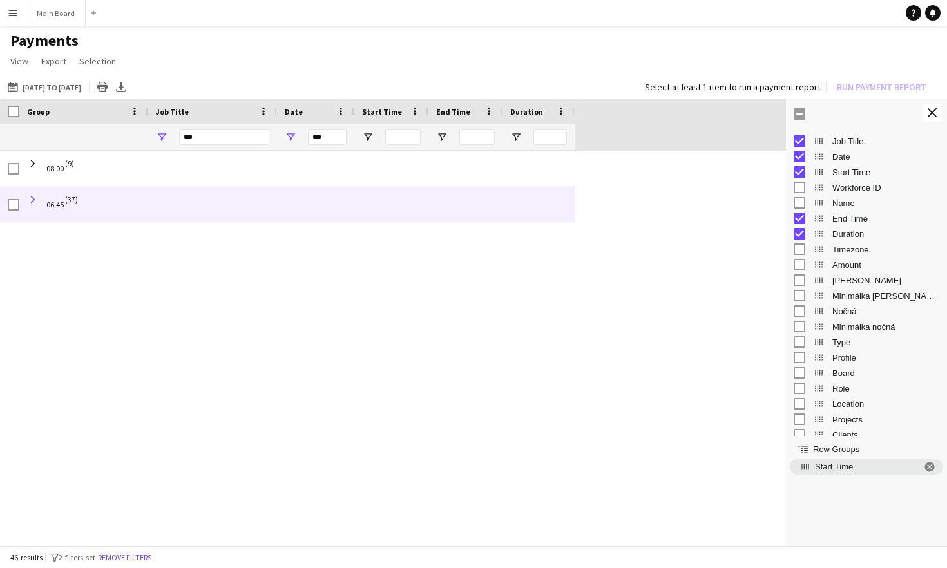
click at [34, 202] on span at bounding box center [33, 200] width 12 height 12
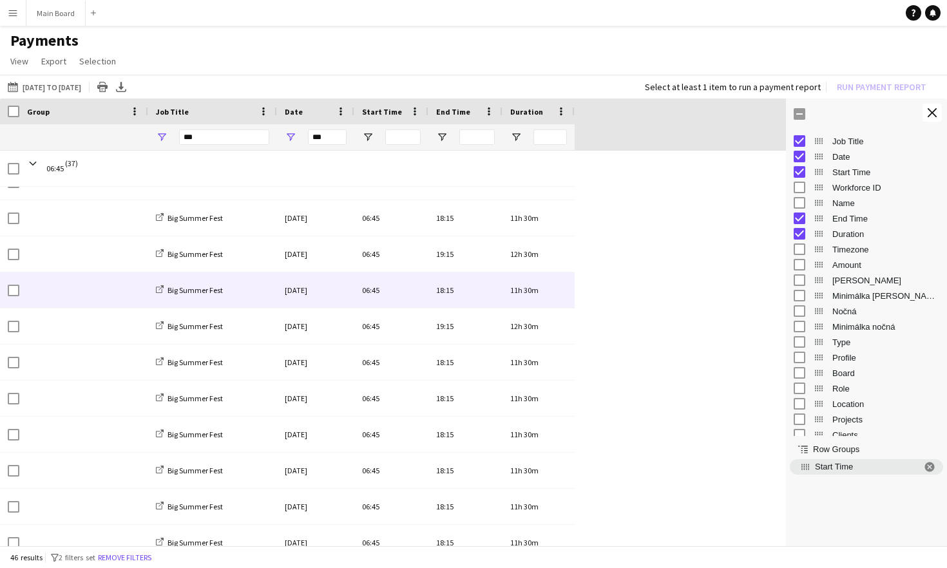
scroll to position [347, 0]
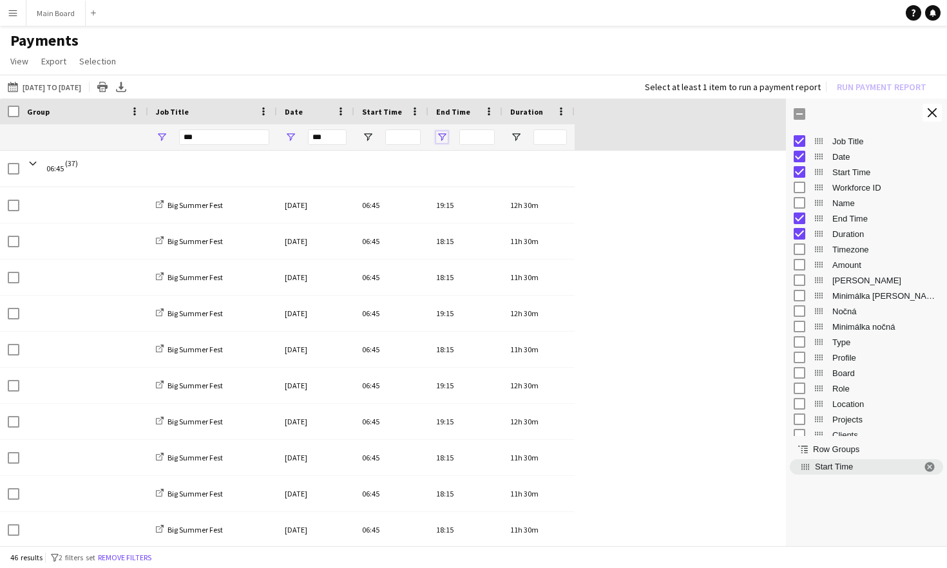
click at [443, 141] on span "Open Filter Menu" at bounding box center [442, 137] width 12 height 12
click at [587, 334] on div "Big Summer Fest [DATE] 06:45 18:15 11h 30m Big Summer Fest [DATE] 06:45 18:15 1…" at bounding box center [393, 7] width 786 height 1082
click at [481, 140] on div "*********" at bounding box center [476, 137] width 35 height 15
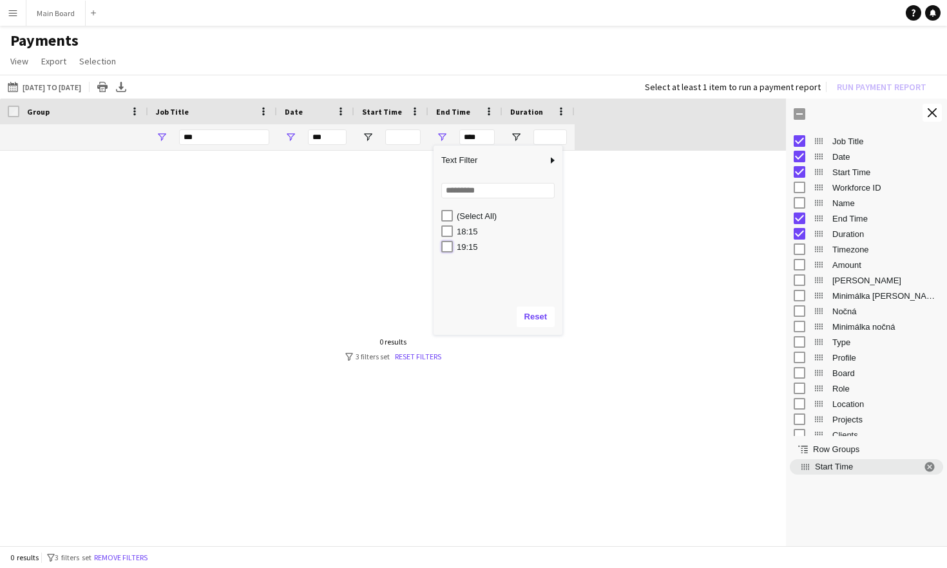
type input "*********"
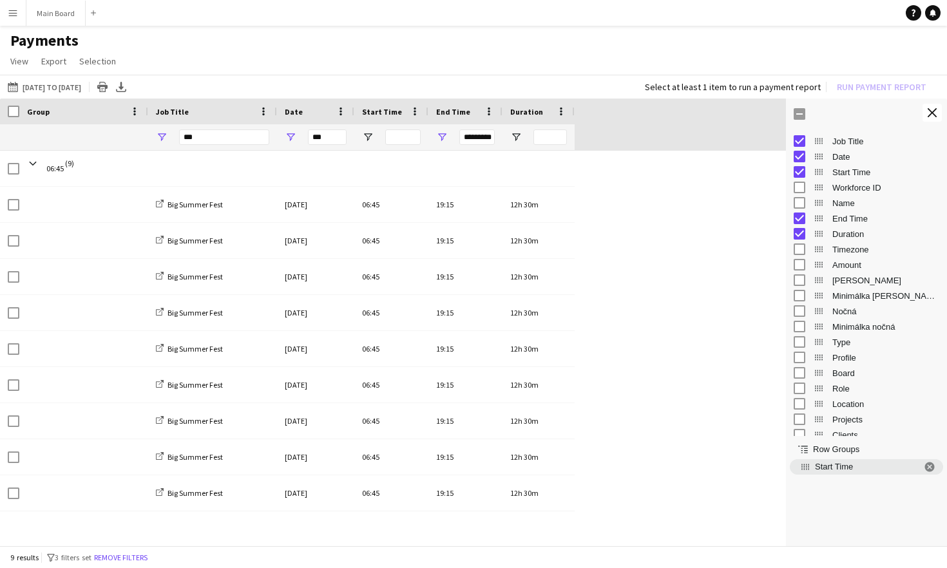
click at [597, 317] on div "06:45 (9) Big Summer Fest [DATE] 06:45 19:15 12h 30m Big Summer Fest [DATE] 06:…" at bounding box center [393, 350] width 786 height 398
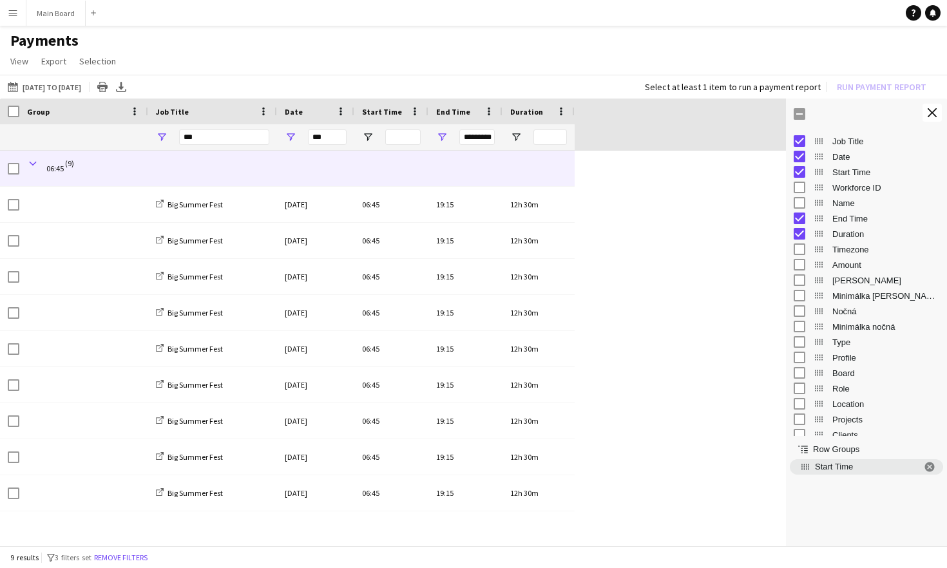
click at [35, 158] on span at bounding box center [33, 164] width 12 height 12
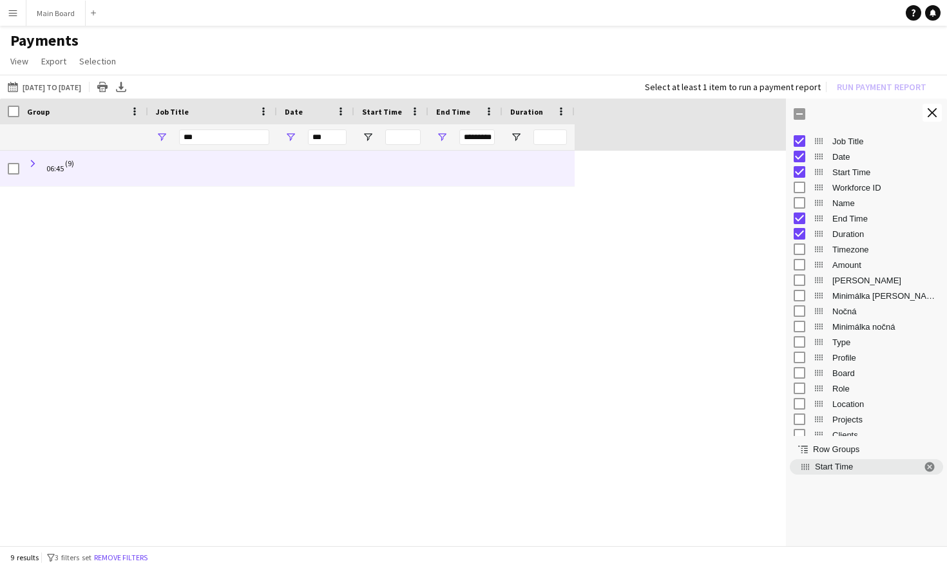
click at [34, 162] on span at bounding box center [33, 164] width 12 height 12
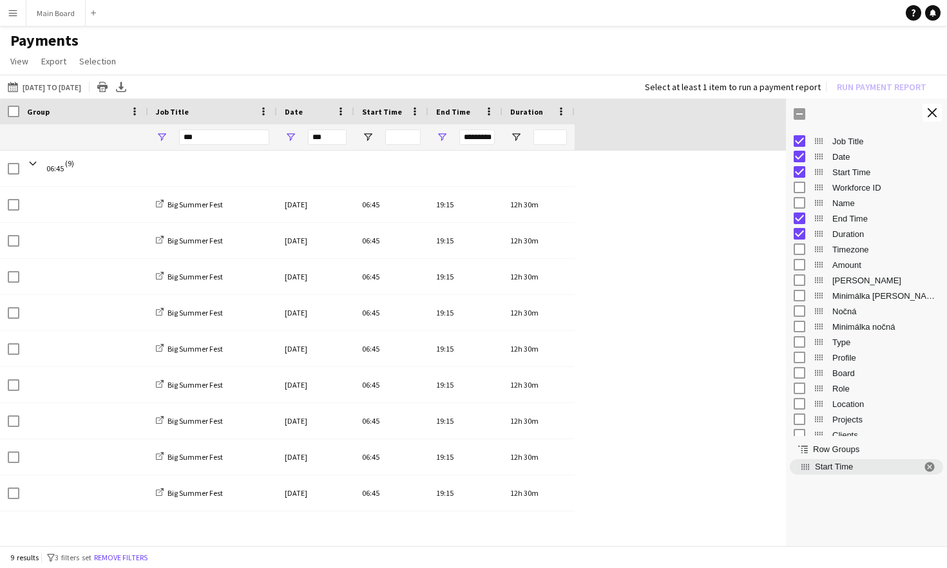
click at [481, 137] on div "*********" at bounding box center [476, 137] width 35 height 15
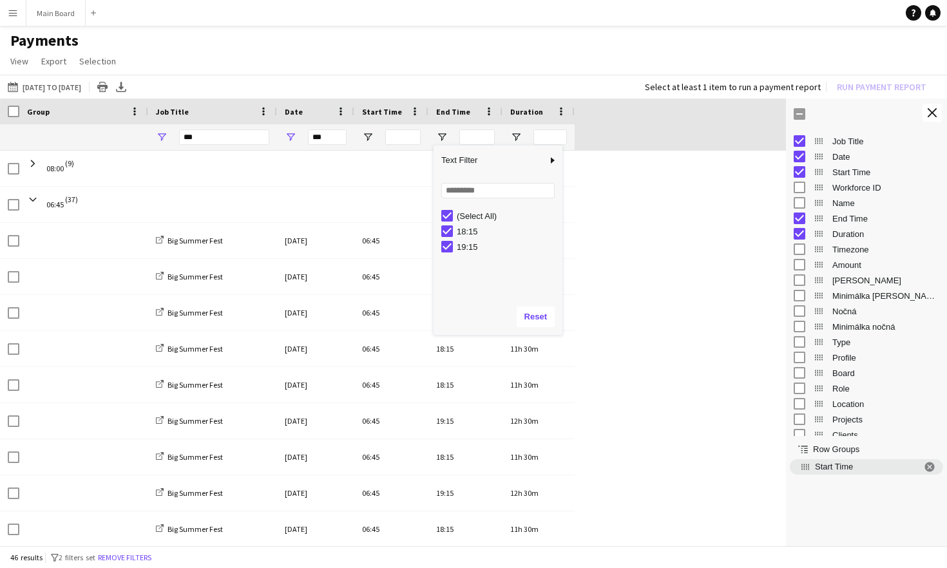
click at [448, 253] on div "19:15" at bounding box center [501, 246] width 121 height 15
type input "*********"
click at [544, 320] on button "Reset" at bounding box center [536, 317] width 38 height 21
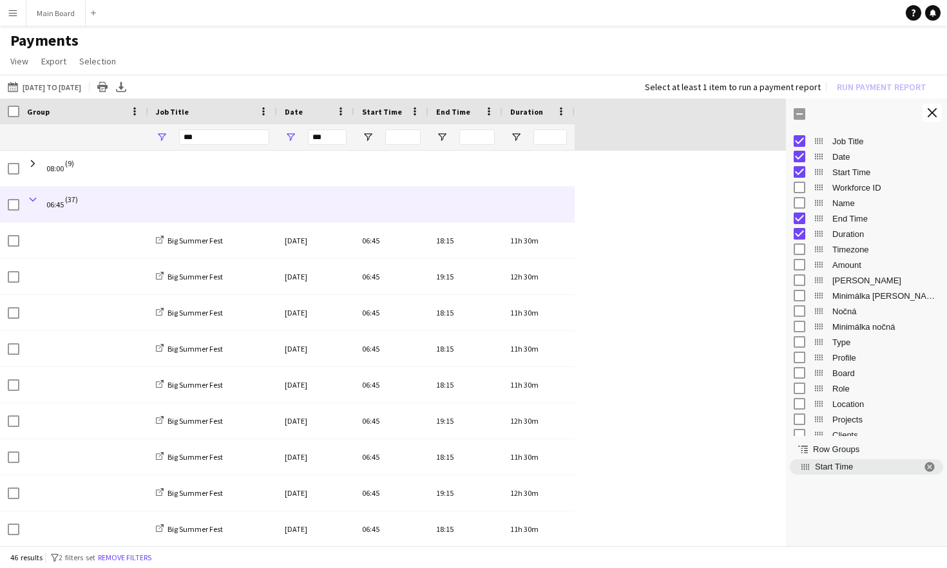
click at [31, 198] on span at bounding box center [33, 200] width 12 height 12
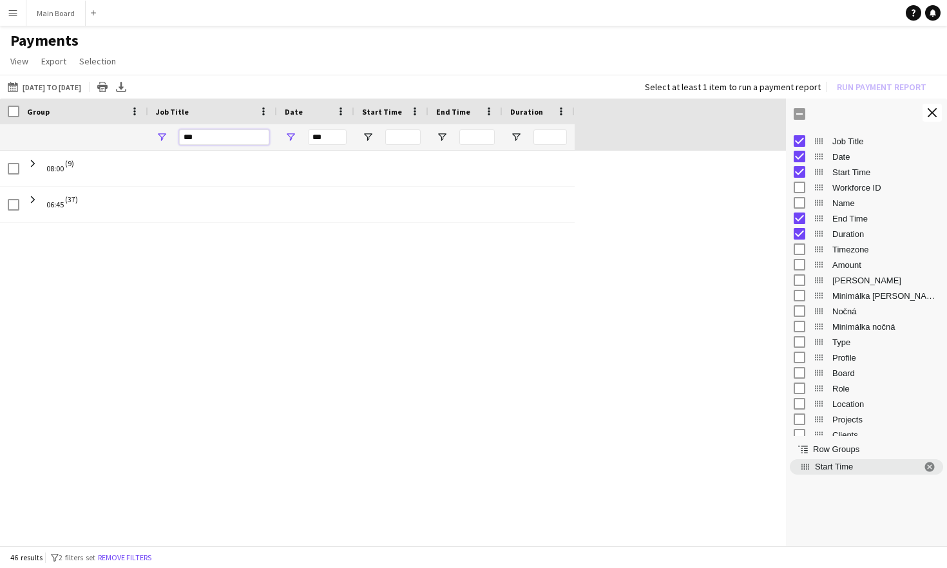
drag, startPoint x: 204, startPoint y: 138, endPoint x: 160, endPoint y: 138, distance: 43.2
click at [160, 138] on div "***" at bounding box center [212, 137] width 129 height 26
type input "****"
drag, startPoint x: 327, startPoint y: 138, endPoint x: 296, endPoint y: 138, distance: 31.6
click at [298, 138] on div "***" at bounding box center [315, 137] width 77 height 26
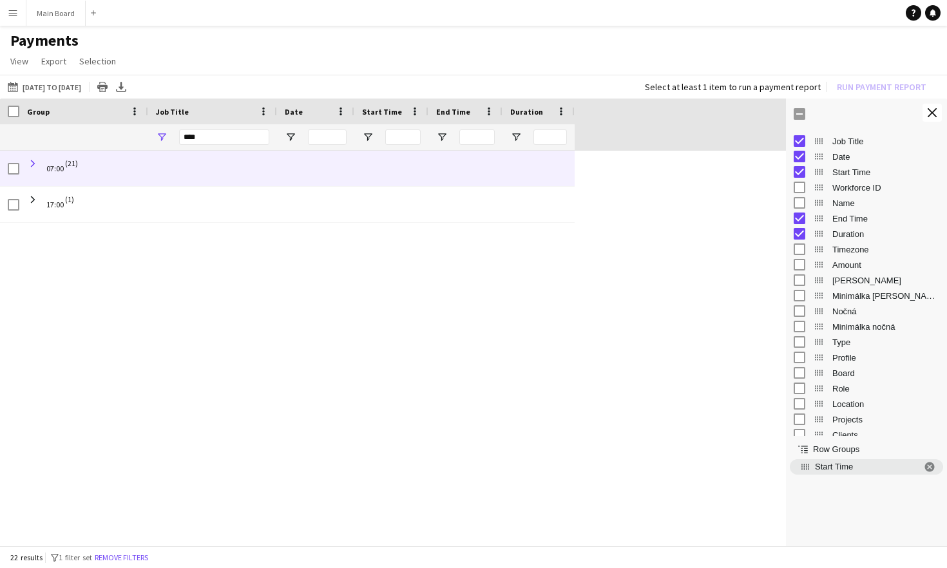
click at [32, 162] on span at bounding box center [33, 164] width 12 height 12
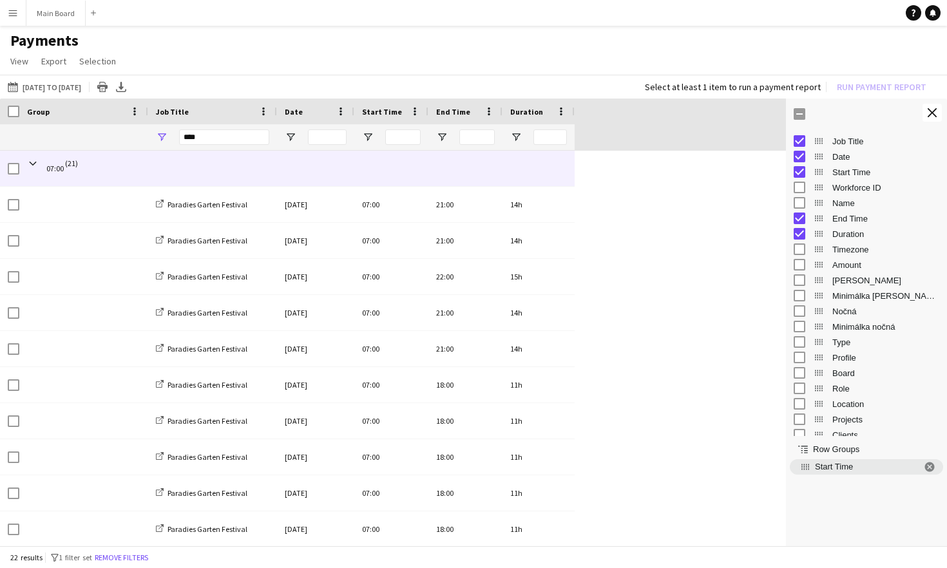
click at [32, 162] on span at bounding box center [33, 164] width 12 height 12
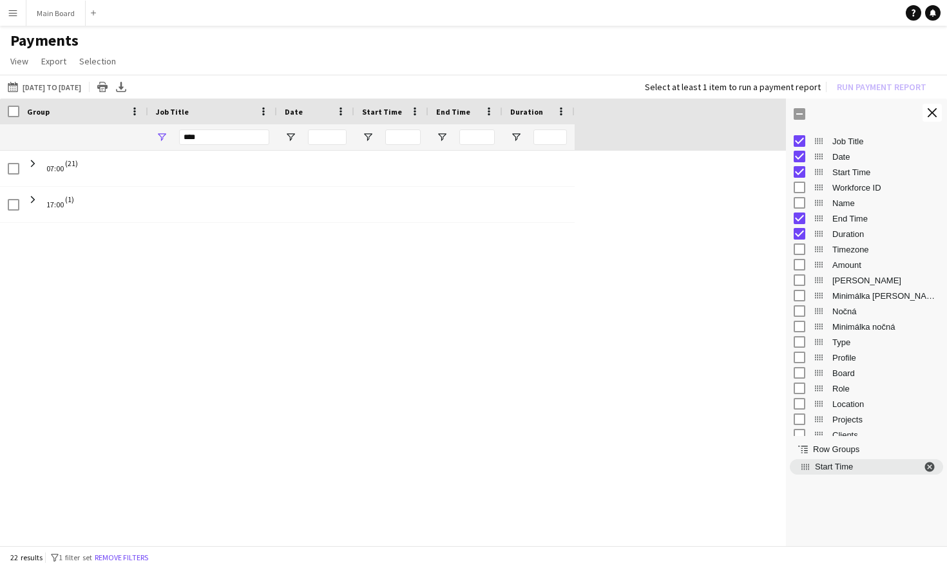
click at [933, 465] on span "Start Time. Press ENTER to sort. Press DELETE to remove" at bounding box center [930, 467] width 12 height 12
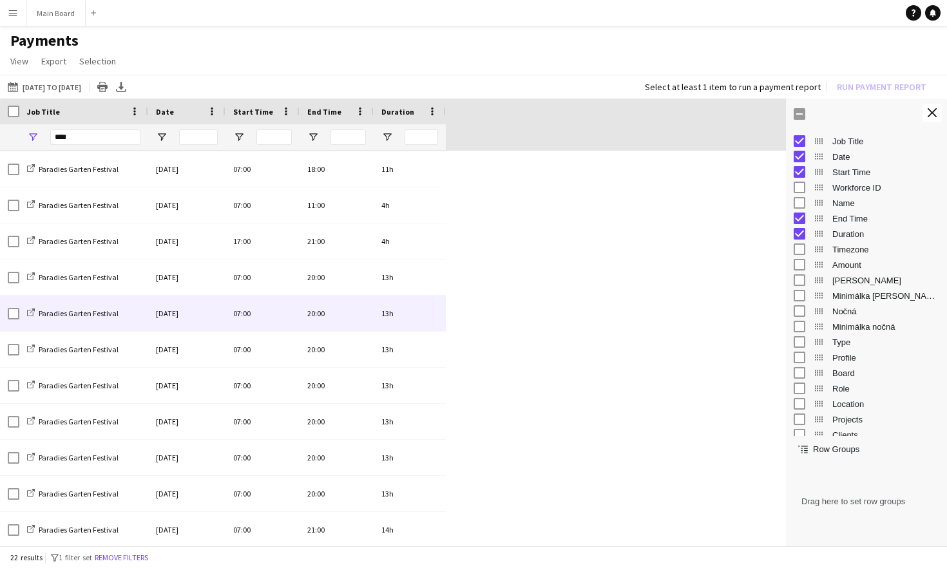
scroll to position [0, 0]
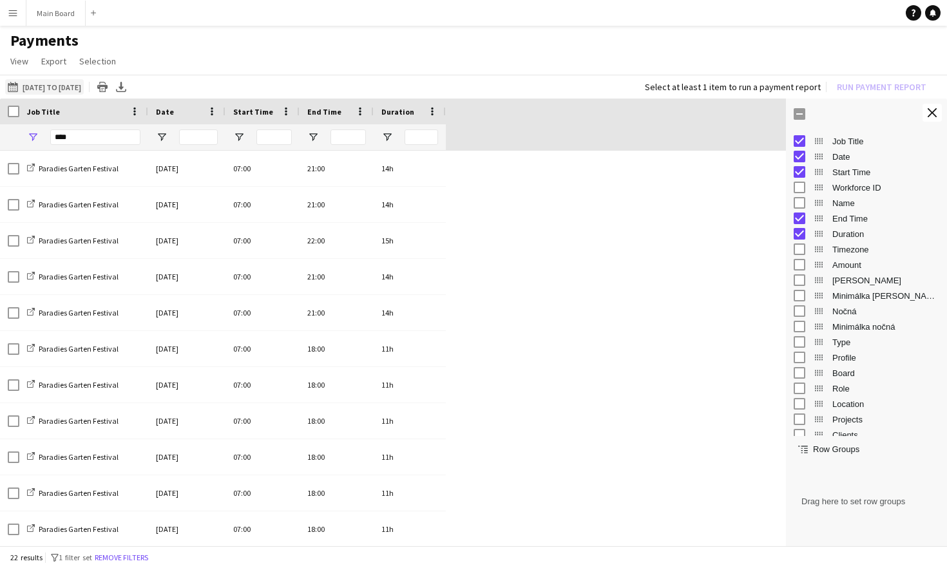
click at [68, 91] on button "[DATE] to [DATE] [DATE] to [DATE]" at bounding box center [44, 86] width 79 height 15
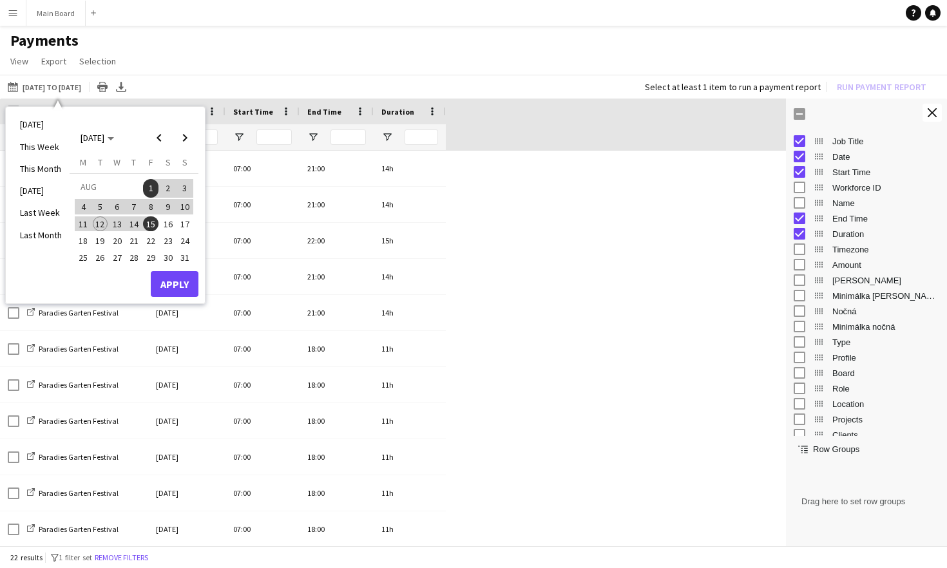
click at [81, 205] on span "4" at bounding box center [82, 206] width 15 height 15
click at [166, 282] on button "Apply" at bounding box center [175, 284] width 48 height 26
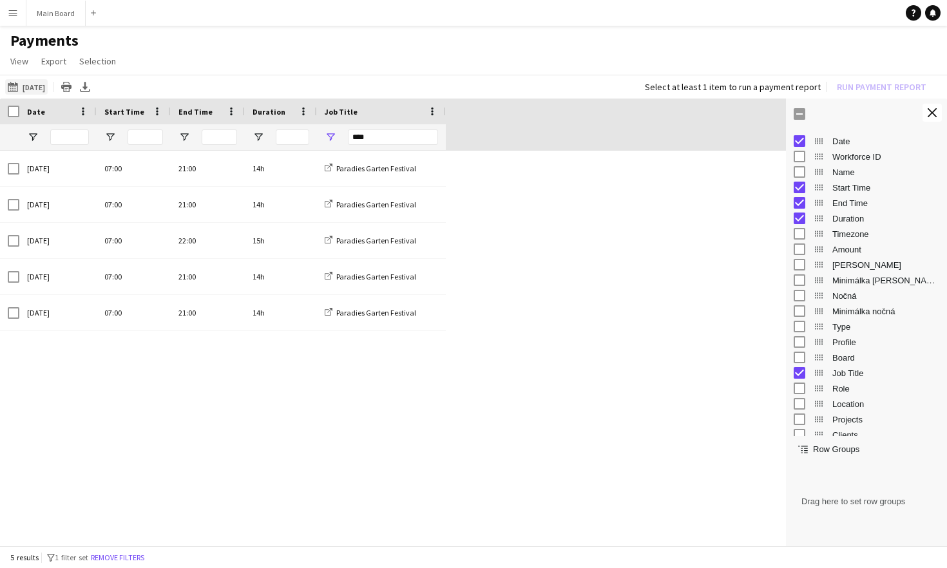
click at [44, 85] on button "[DATE] to [DATE] [DATE]" at bounding box center [26, 86] width 43 height 15
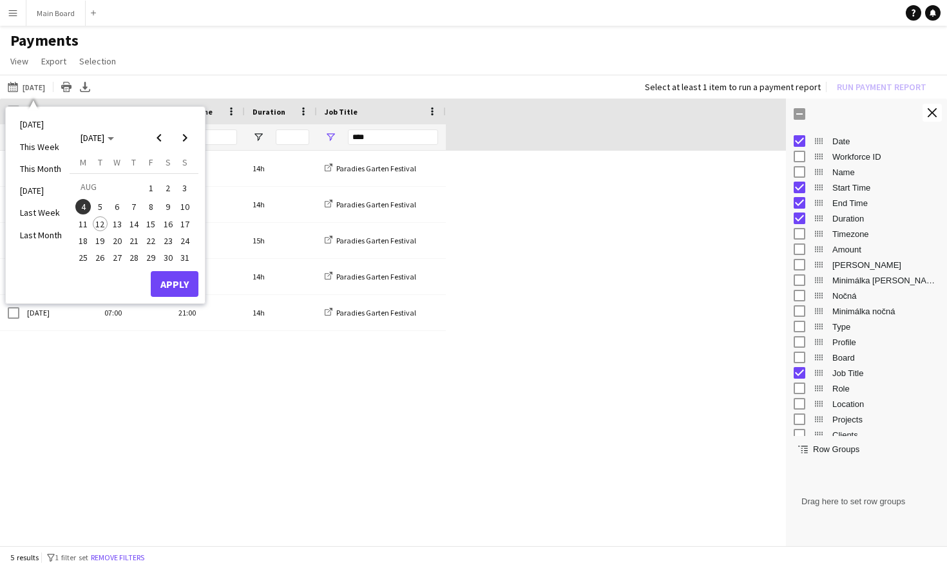
click at [102, 206] on span "5" at bounding box center [100, 206] width 15 height 15
click at [171, 284] on button "Apply" at bounding box center [175, 284] width 48 height 26
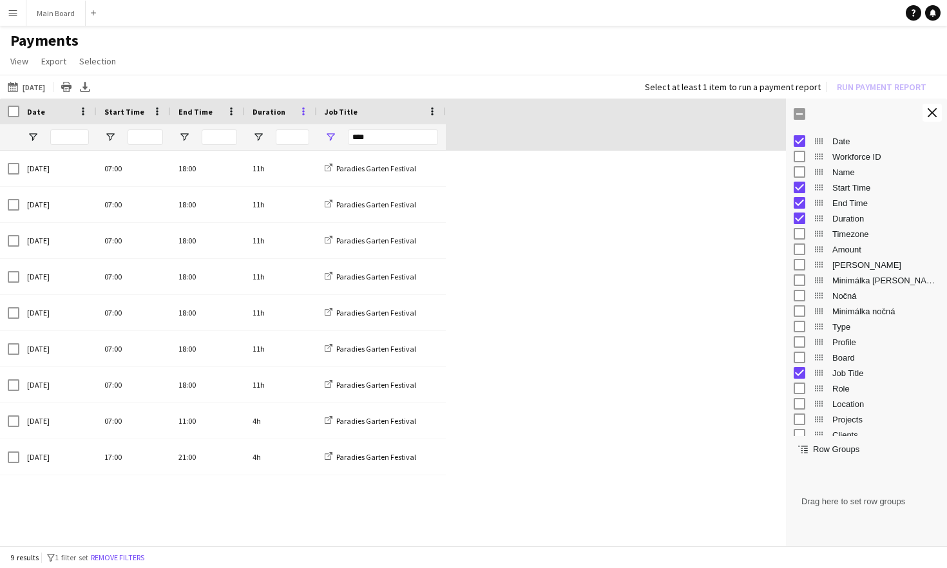
click at [305, 115] on span at bounding box center [304, 112] width 12 height 12
click at [161, 111] on span at bounding box center [157, 112] width 12 height 12
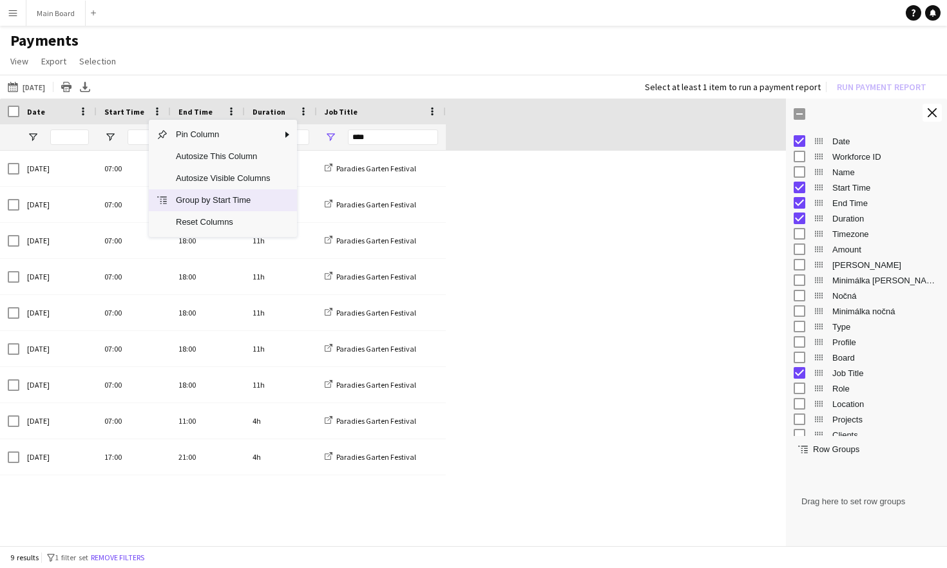
click at [202, 198] on span "Group by Start Time" at bounding box center [223, 200] width 110 height 22
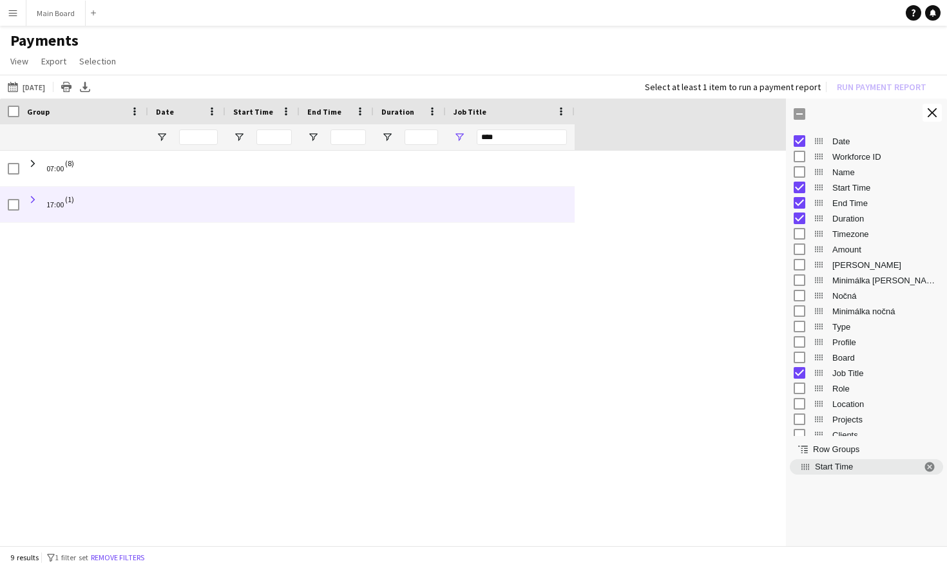
click at [27, 195] on span at bounding box center [33, 200] width 12 height 12
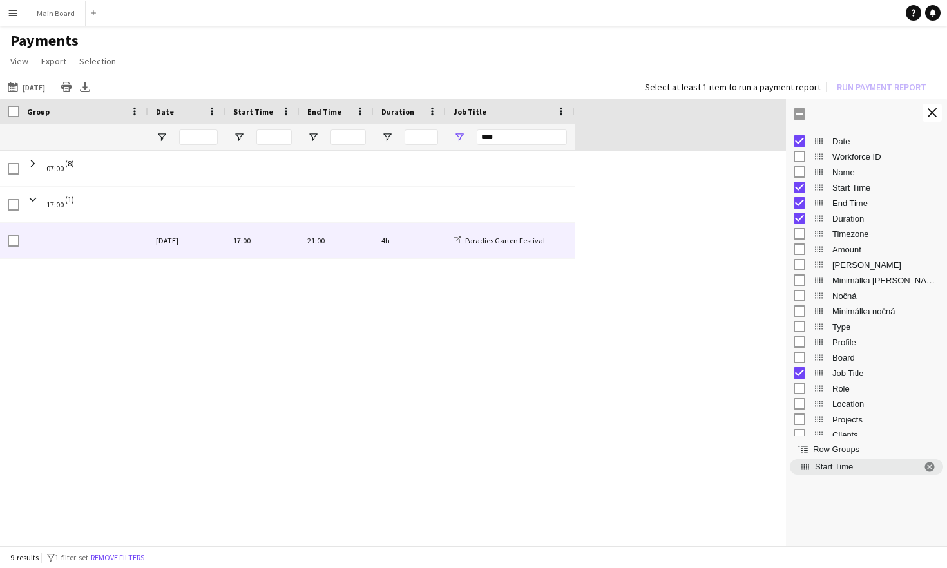
drag, startPoint x: 234, startPoint y: 242, endPoint x: 408, endPoint y: 259, distance: 174.8
click at [409, 259] on div "[DATE] 17:00 21:00 4h Paradies Garten Festival" at bounding box center [287, 241] width 575 height 36
click at [394, 237] on div "4h" at bounding box center [410, 240] width 72 height 35
drag, startPoint x: 148, startPoint y: 241, endPoint x: 169, endPoint y: 241, distance: 20.6
click at [169, 241] on div "[DATE]" at bounding box center [186, 240] width 77 height 35
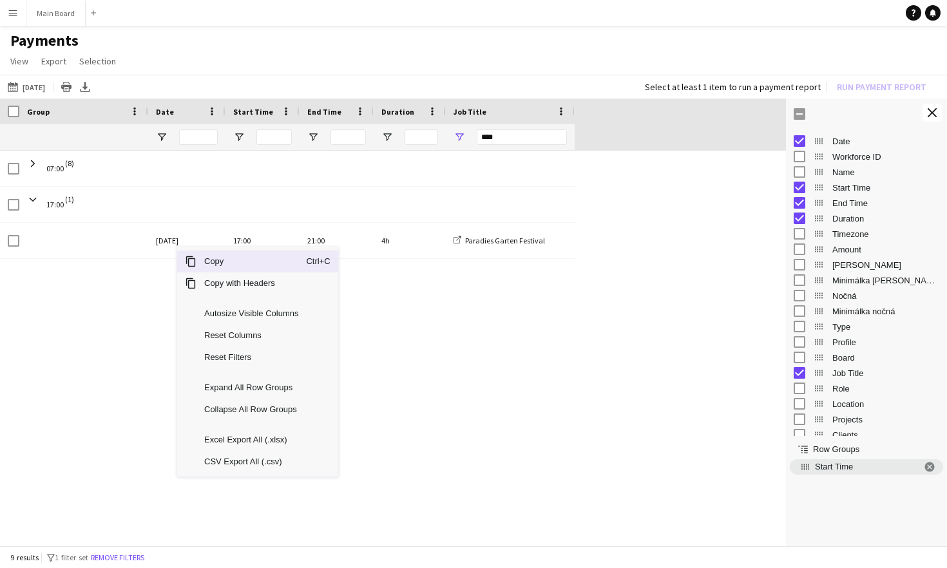
click at [214, 262] on span "Copy" at bounding box center [252, 262] width 110 height 22
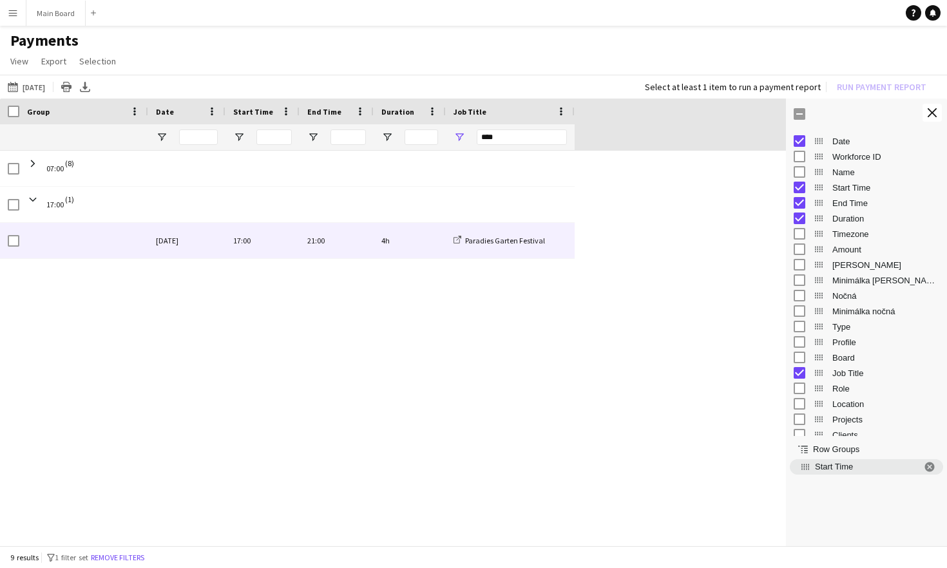
click at [184, 247] on div "[DATE]" at bounding box center [186, 240] width 77 height 35
click at [174, 247] on div "[DATE]" at bounding box center [186, 240] width 77 height 35
click at [173, 235] on div "[DATE]" at bounding box center [186, 240] width 77 height 35
click at [231, 247] on div "17:00" at bounding box center [263, 240] width 74 height 35
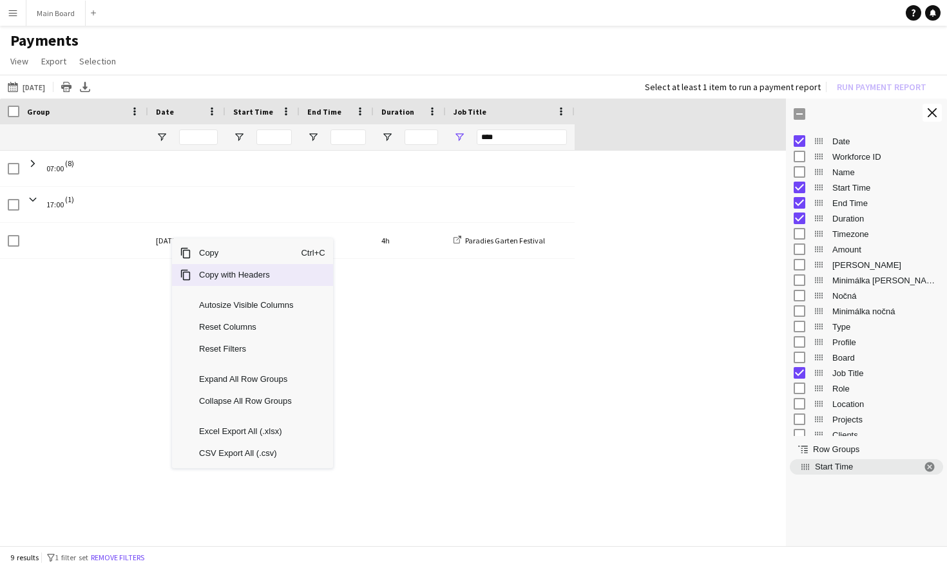
click at [202, 274] on span "Copy with Headers" at bounding box center [246, 275] width 110 height 22
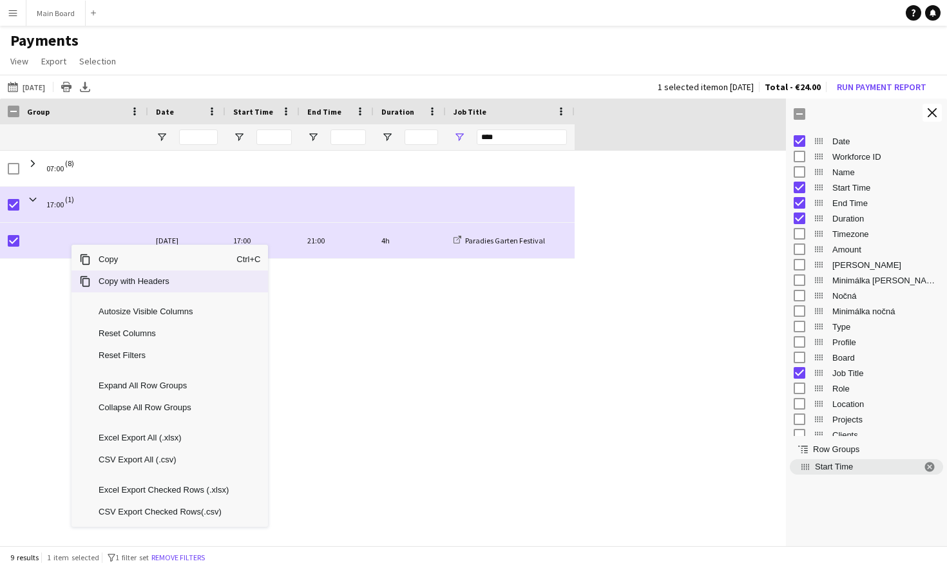
click at [115, 282] on span "Copy with Headers" at bounding box center [164, 282] width 146 height 22
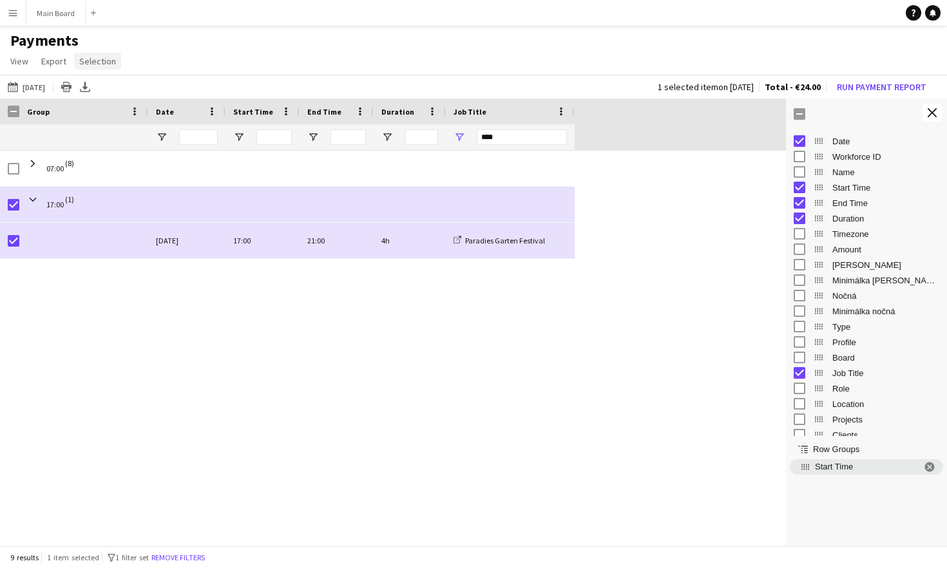
click at [91, 58] on span "Selection" at bounding box center [97, 61] width 37 height 12
click at [157, 58] on app-page-menu "View Customise view Customise filters Reset Filters Reset View Reset All Export…" at bounding box center [473, 62] width 947 height 24
click at [64, 61] on span "Export" at bounding box center [53, 61] width 25 height 12
click at [152, 71] on app-page-menu "View Customise view Customise filters Reset Filters Reset View Reset All Export…" at bounding box center [473, 62] width 947 height 24
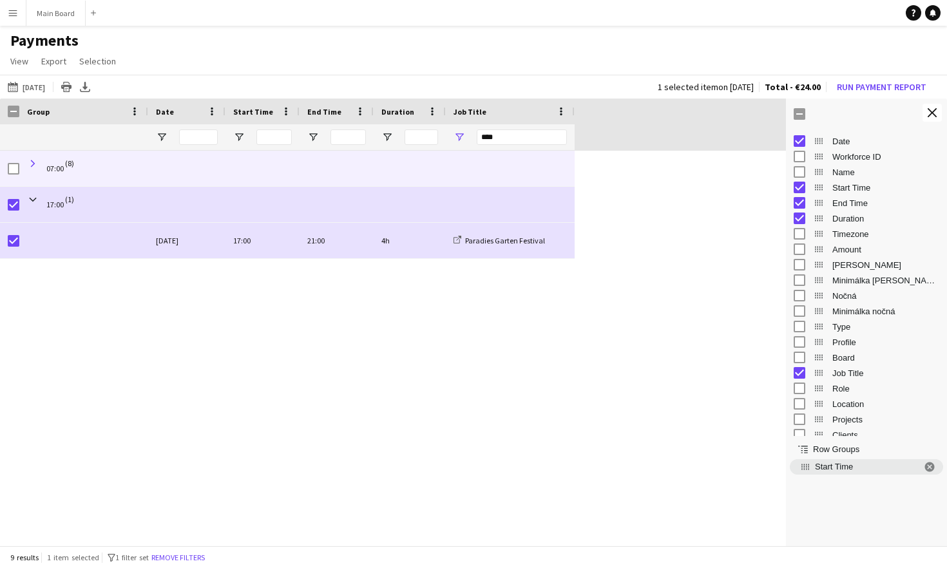
click at [33, 166] on span at bounding box center [33, 164] width 12 height 12
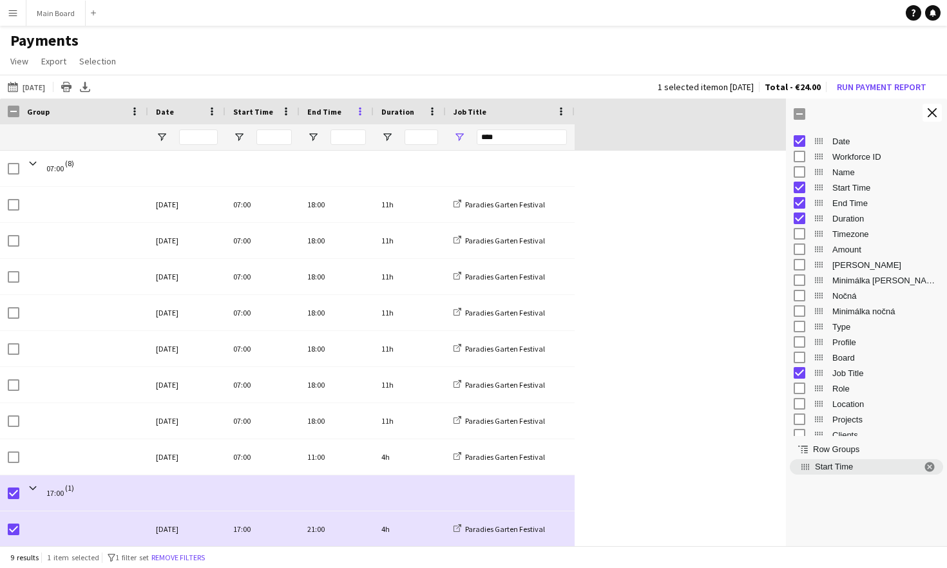
click at [359, 114] on span at bounding box center [360, 112] width 12 height 12
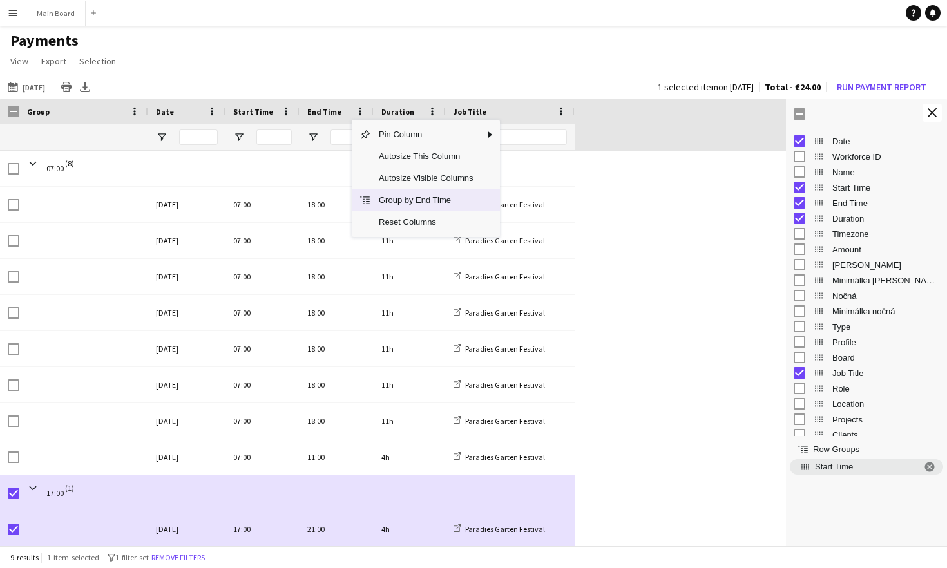
click at [414, 202] on span "Group by End Time" at bounding box center [426, 200] width 110 height 22
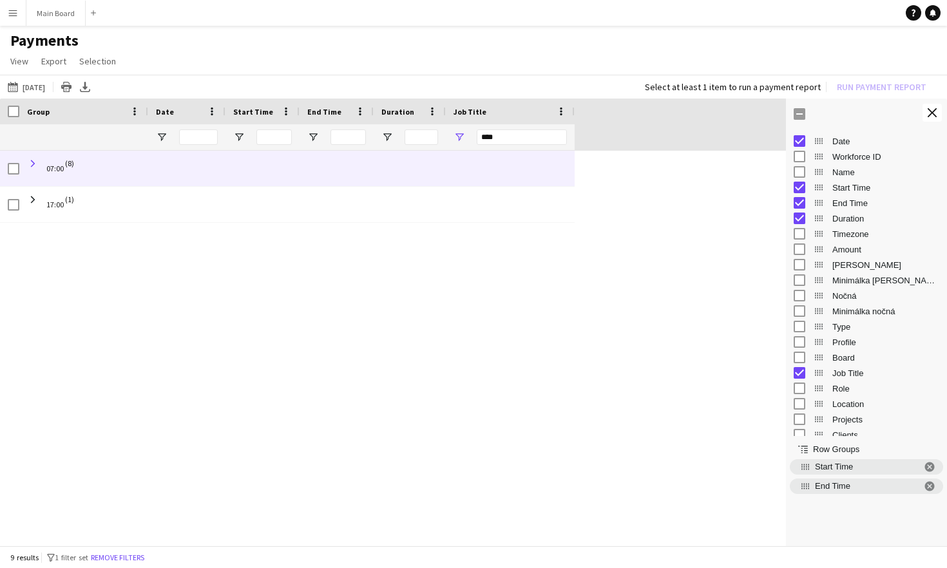
click at [34, 166] on span at bounding box center [33, 164] width 12 height 12
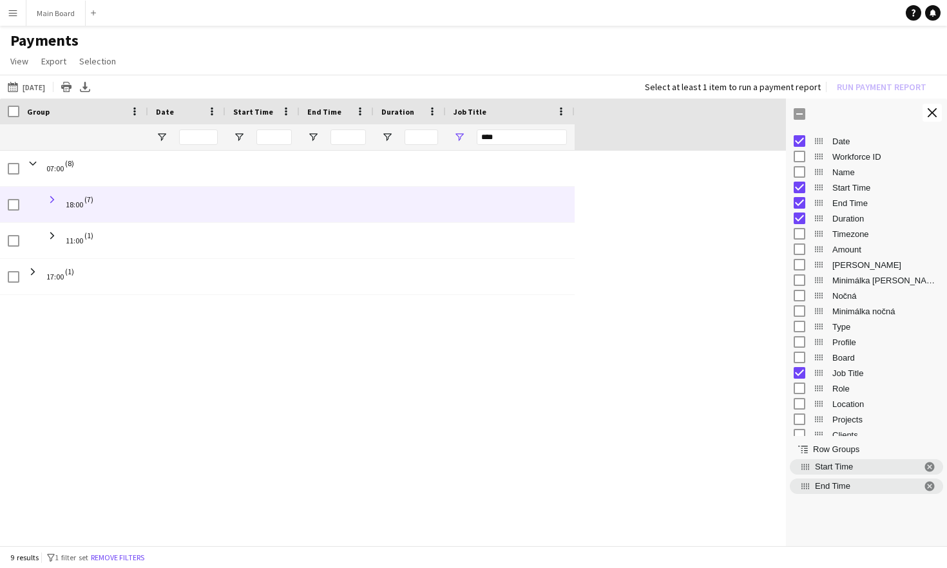
click at [54, 200] on span at bounding box center [52, 200] width 12 height 12
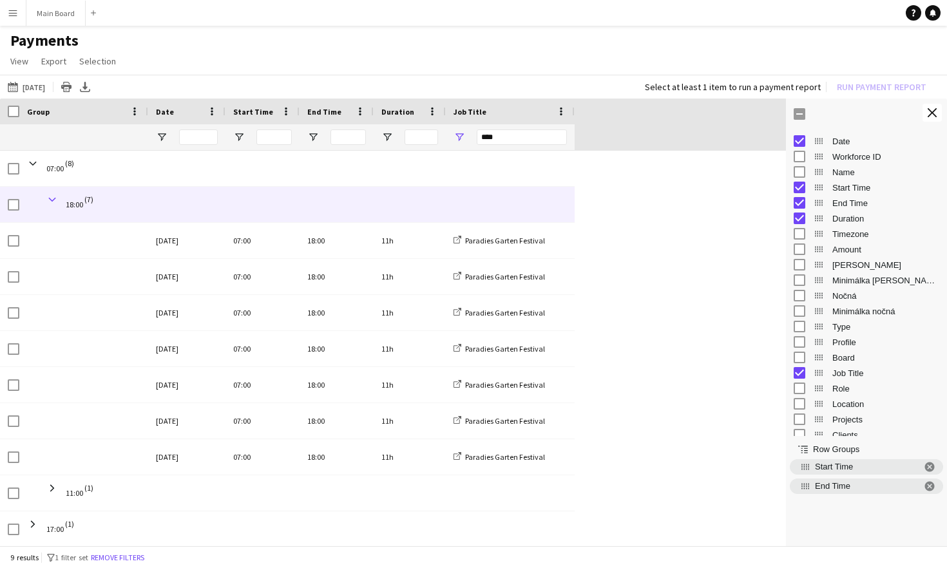
click at [54, 200] on span at bounding box center [52, 200] width 12 height 12
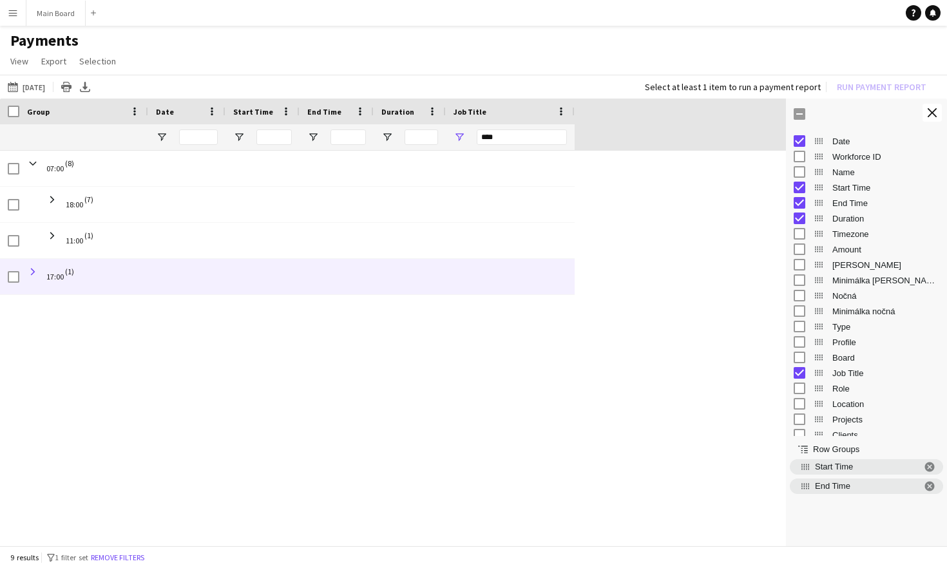
click at [34, 272] on span at bounding box center [33, 272] width 12 height 12
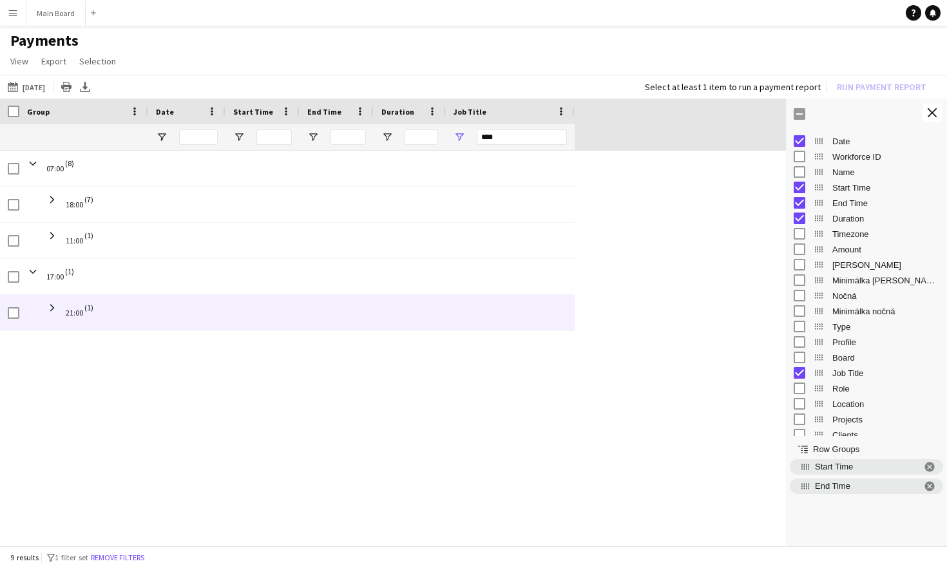
click at [57, 301] on span at bounding box center [52, 307] width 12 height 25
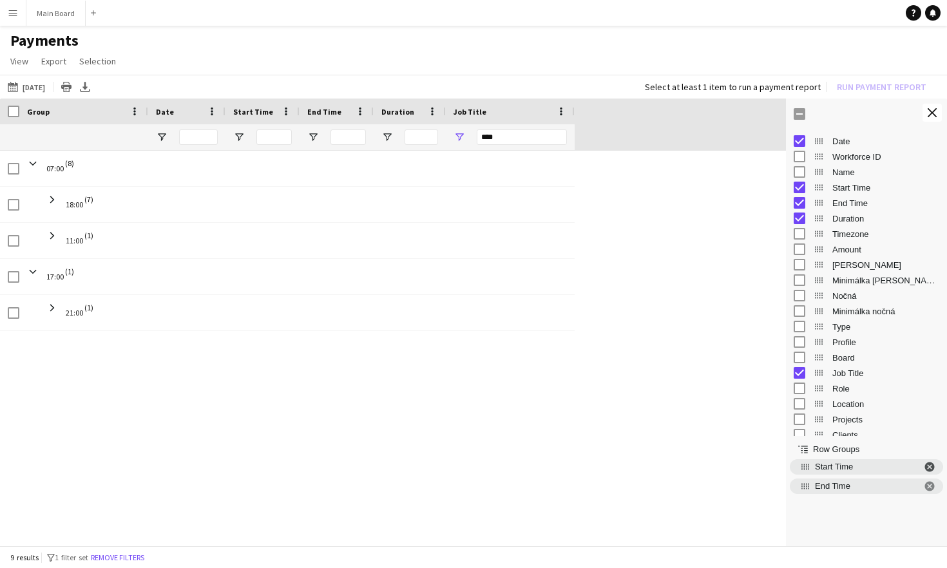
click at [931, 465] on span "Start Time. Press ENTER to sort. Press DELETE to remove" at bounding box center [930, 467] width 12 height 12
click at [932, 467] on span "End Time. Press ENTER to sort. Press DELETE to remove" at bounding box center [930, 467] width 12 height 12
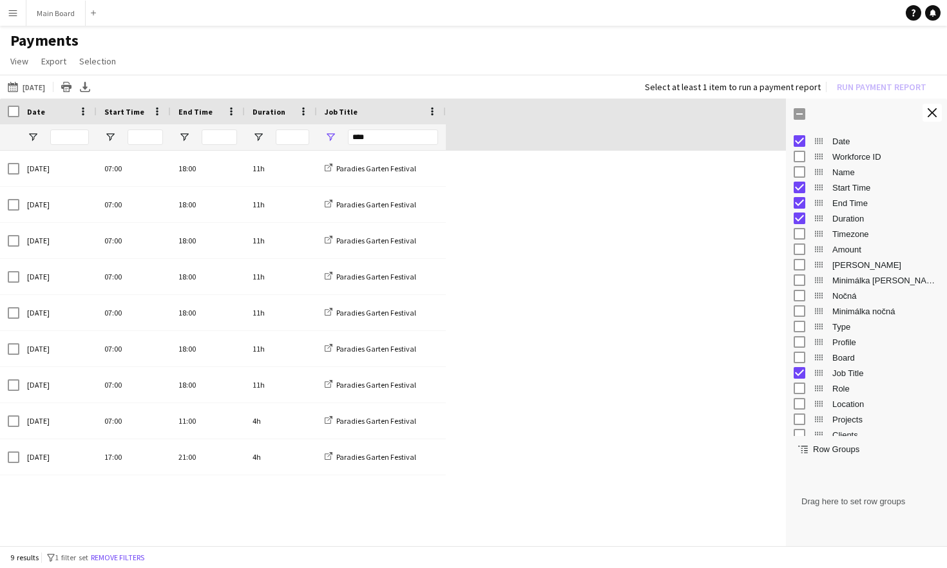
click at [19, 17] on button "Menu" at bounding box center [13, 13] width 26 height 26
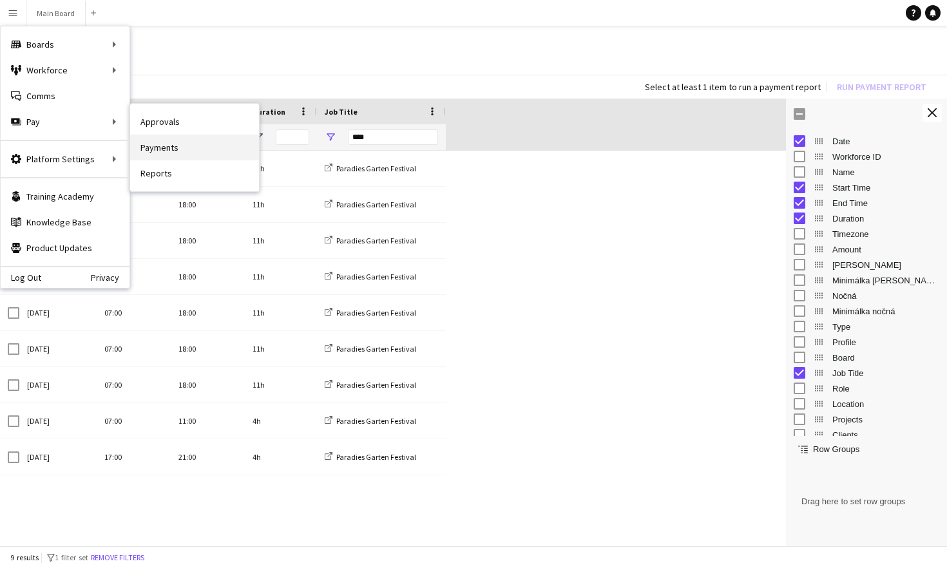
click at [173, 150] on link "Payments" at bounding box center [194, 148] width 129 height 26
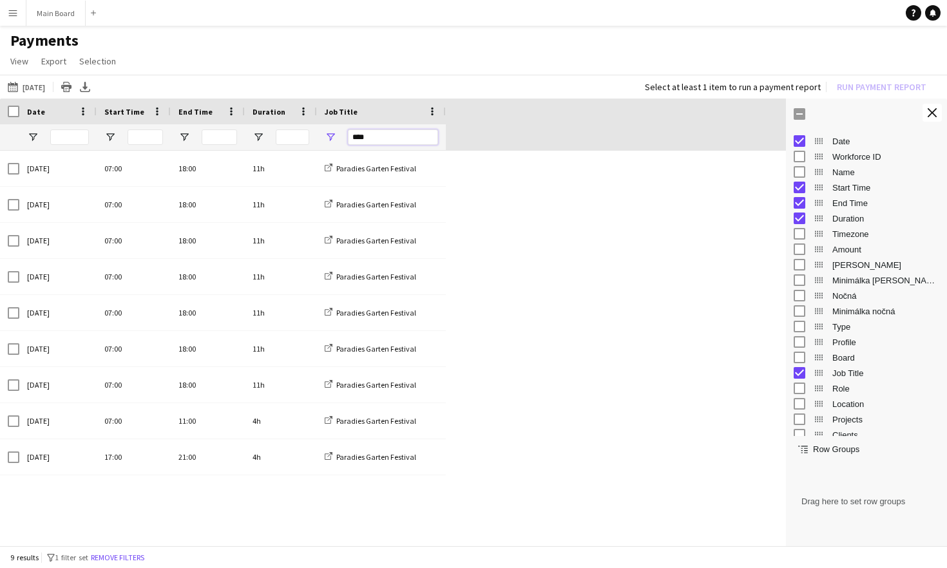
drag, startPoint x: 375, startPoint y: 140, endPoint x: 348, endPoint y: 140, distance: 27.1
click at [348, 140] on input "****" at bounding box center [393, 137] width 90 height 15
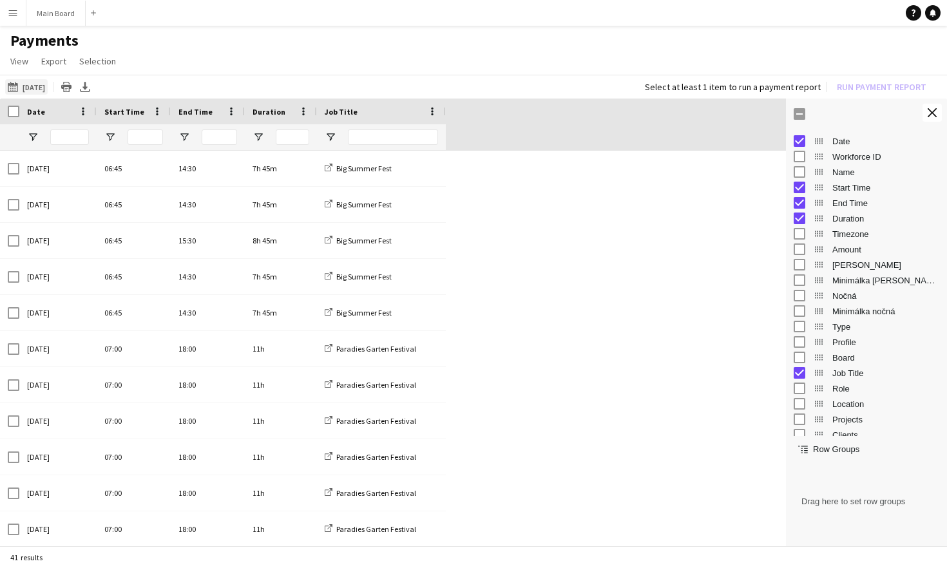
click at [34, 91] on button "[DATE] to [DATE] [DATE]" at bounding box center [26, 86] width 43 height 15
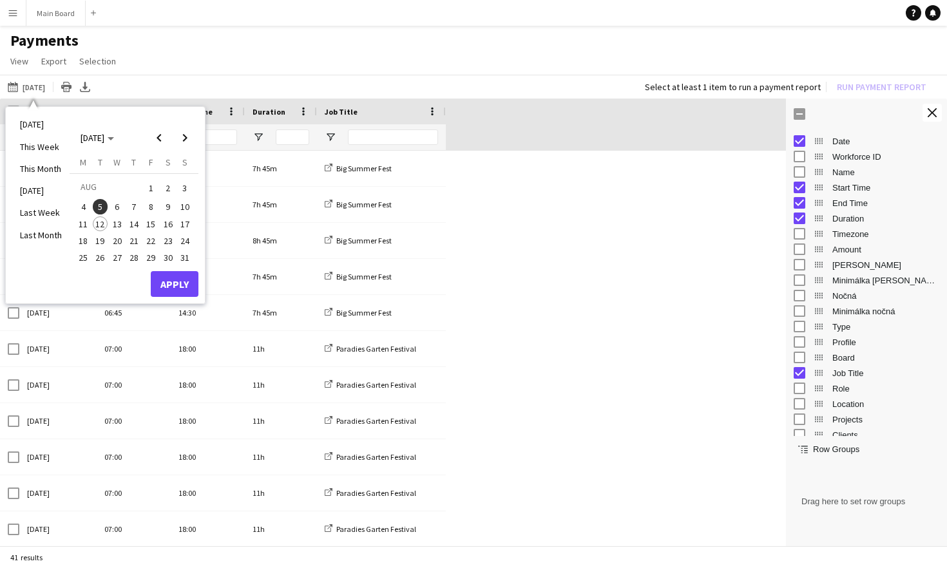
click at [156, 186] on span "1" at bounding box center [150, 188] width 15 height 18
click at [106, 222] on span "12" at bounding box center [100, 223] width 15 height 15
click at [160, 285] on button "Apply" at bounding box center [175, 284] width 48 height 26
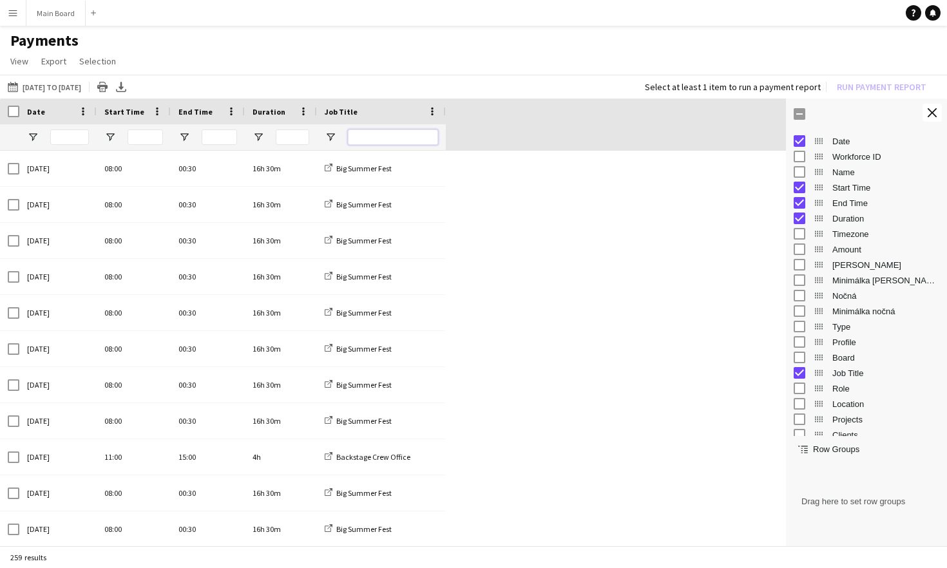
click at [374, 140] on input "Job Title Filter Input" at bounding box center [393, 137] width 90 height 15
type input "*"
click at [332, 137] on span "Open Filter Menu" at bounding box center [331, 137] width 12 height 12
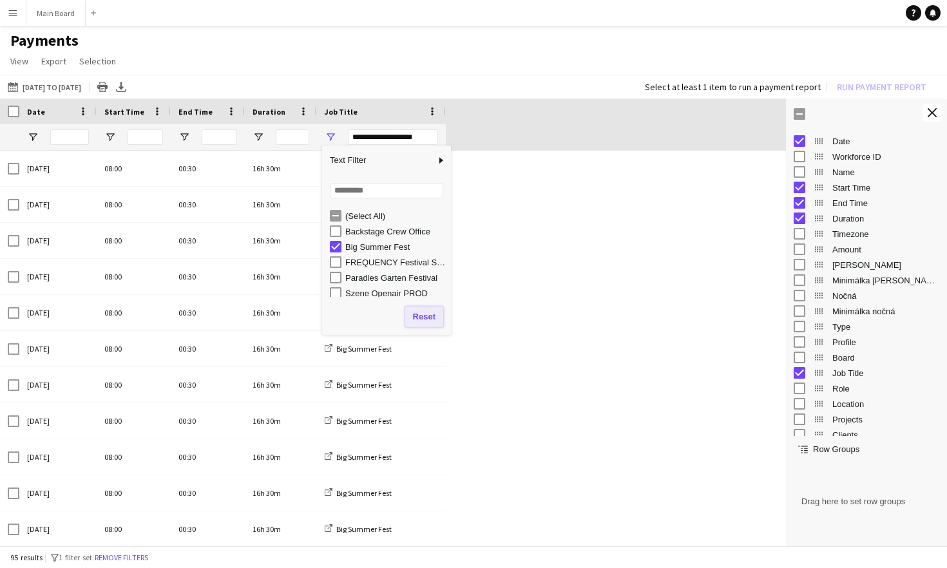
click at [423, 320] on button "Reset" at bounding box center [424, 317] width 38 height 21
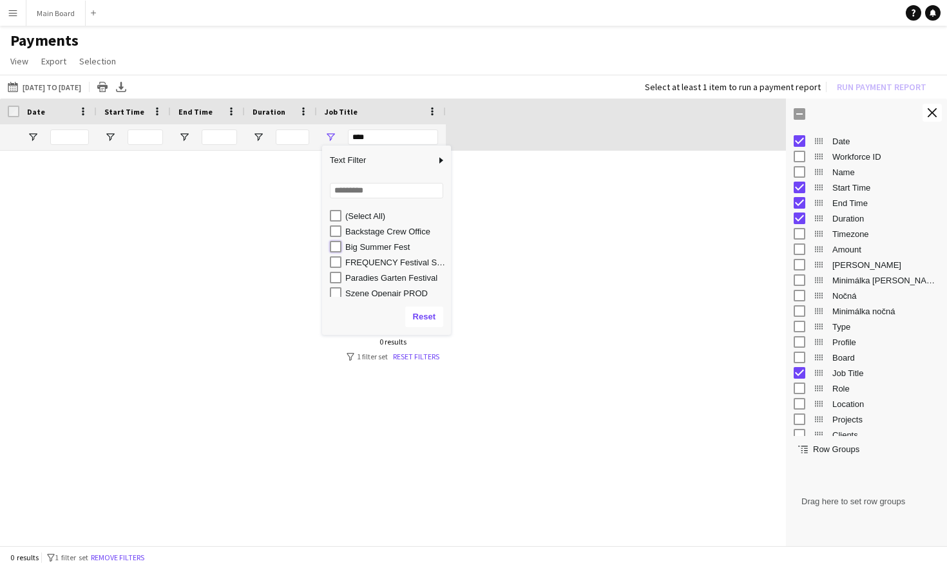
type input "**********"
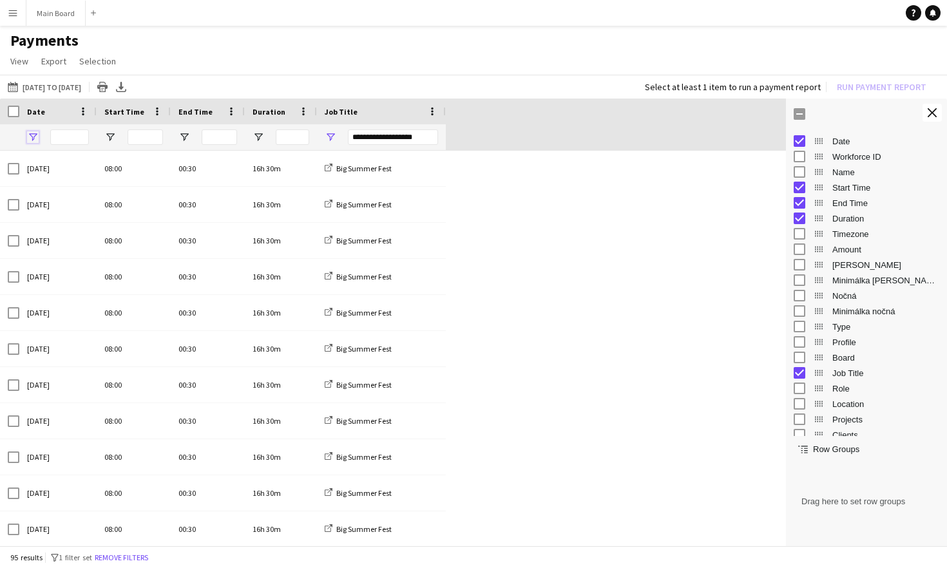
click at [32, 136] on span "Open Filter Menu" at bounding box center [33, 137] width 12 height 12
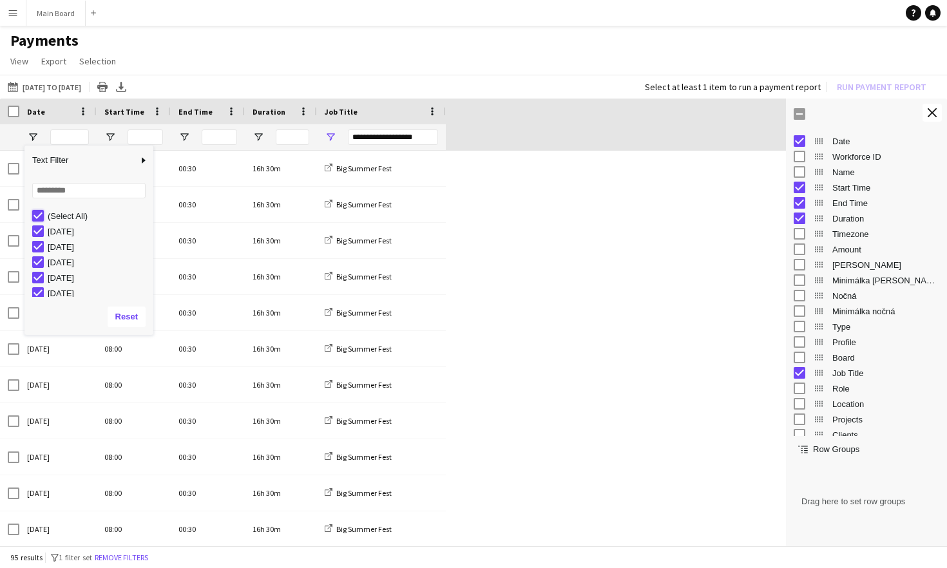
type input "***"
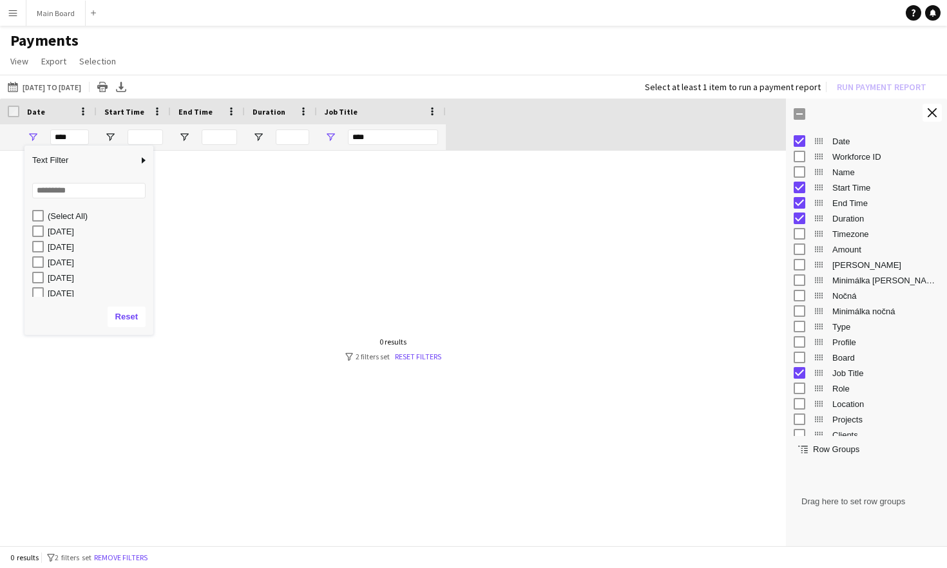
type input "**********"
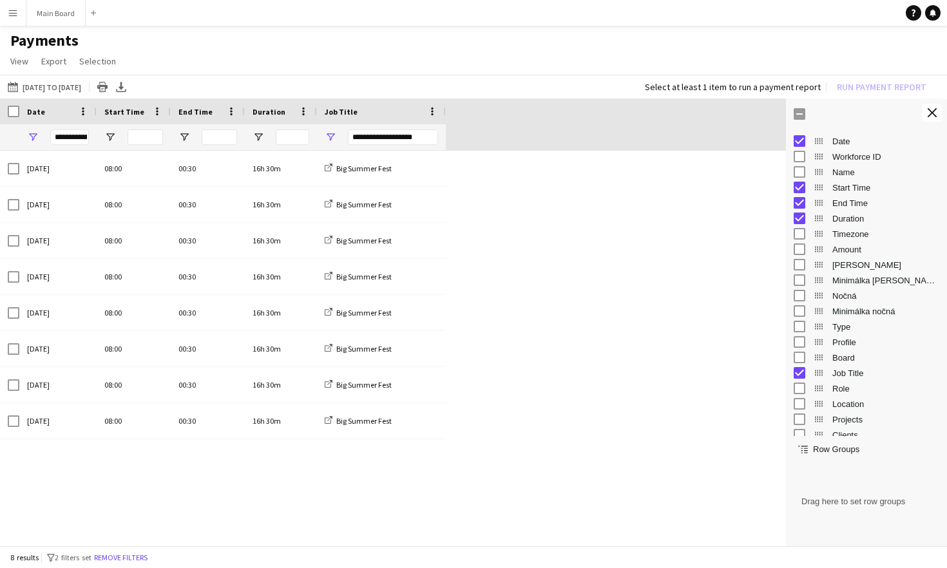
click at [531, 312] on div "[DATE] 08:00 00:30 16h 30m Big Summer Fest [DATE] 08:00 00:30 16h 30m Big Summe…" at bounding box center [393, 350] width 786 height 398
click at [32, 138] on span "Open Filter Menu" at bounding box center [33, 137] width 12 height 12
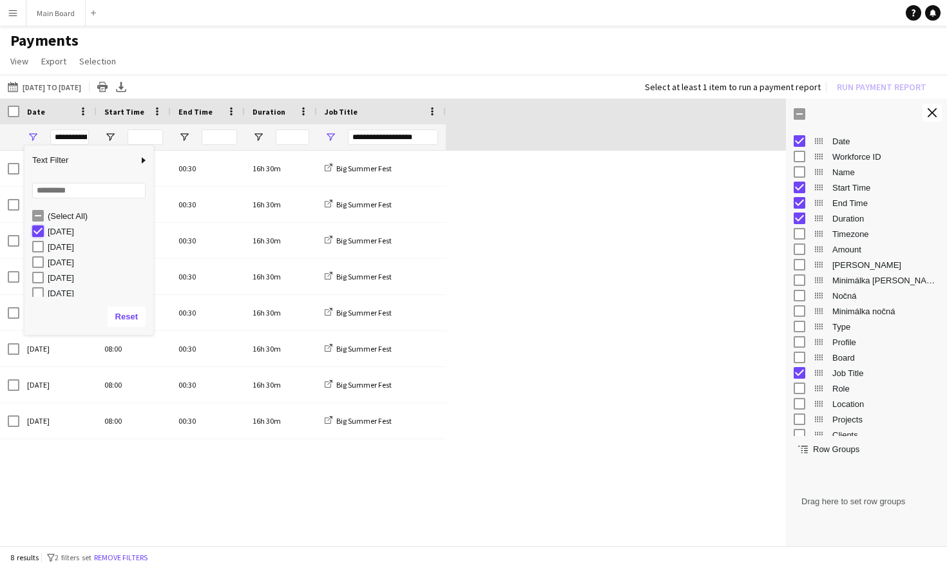
type input "***"
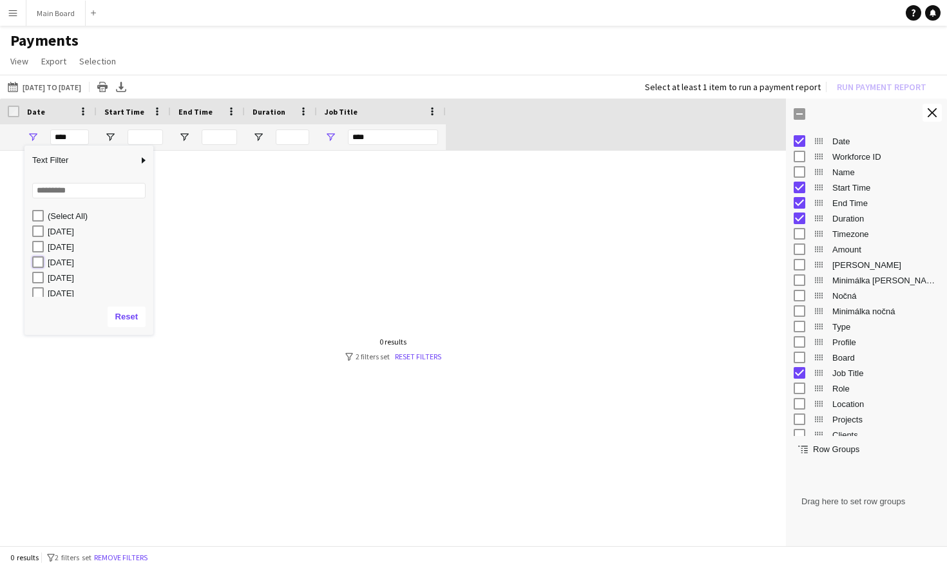
type input "**********"
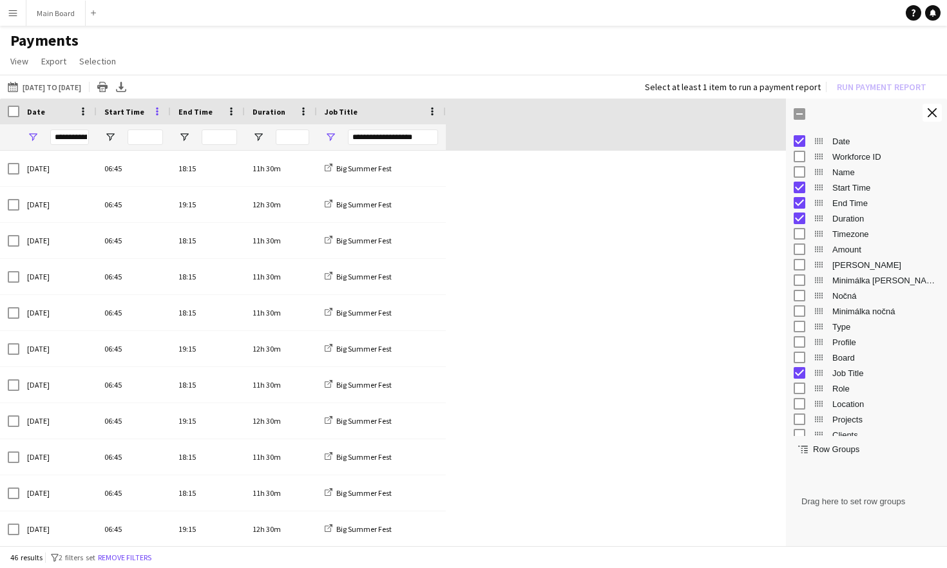
click at [157, 111] on span at bounding box center [157, 112] width 12 height 12
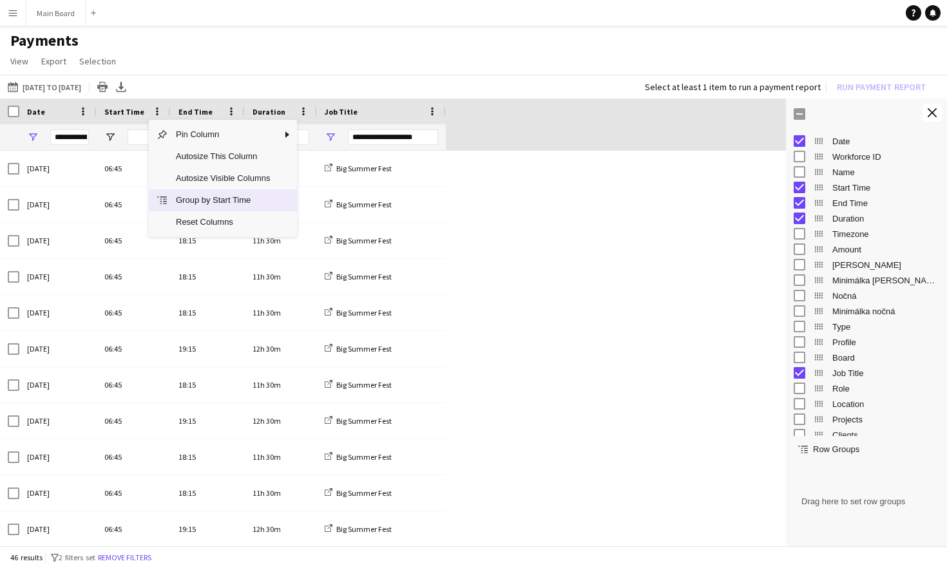
click at [193, 203] on span "Group by Start Time" at bounding box center [223, 200] width 110 height 22
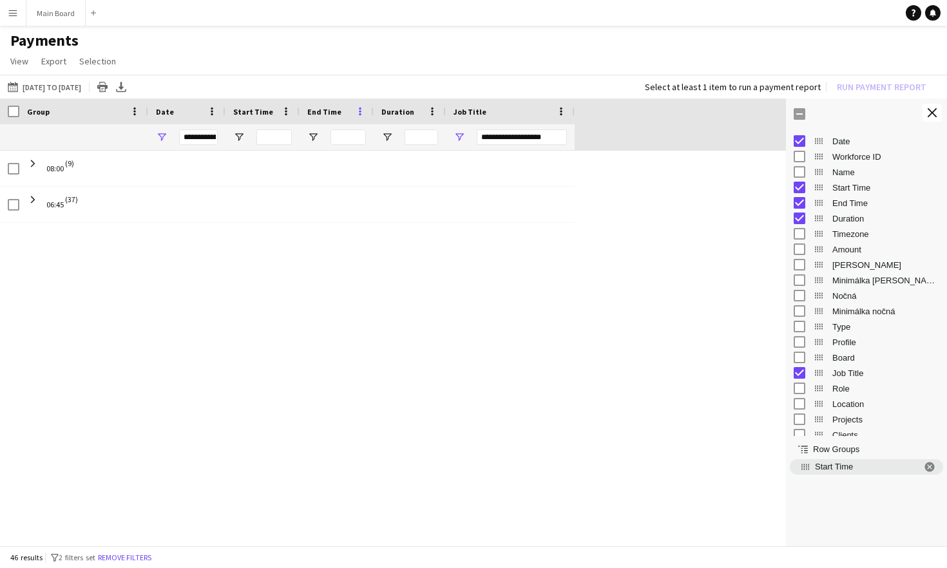
click at [365, 115] on span at bounding box center [360, 112] width 12 height 12
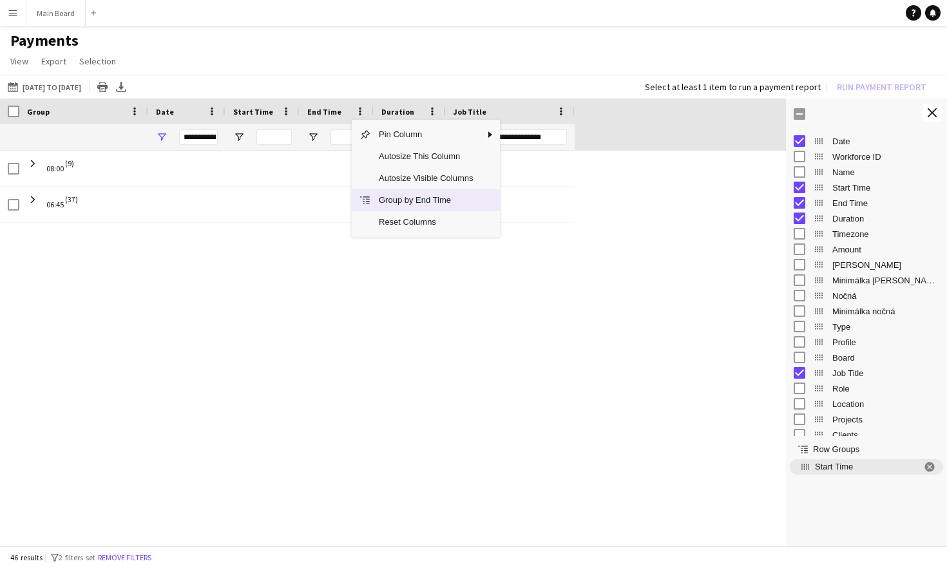
click at [401, 195] on span "Group by End Time" at bounding box center [426, 200] width 110 height 22
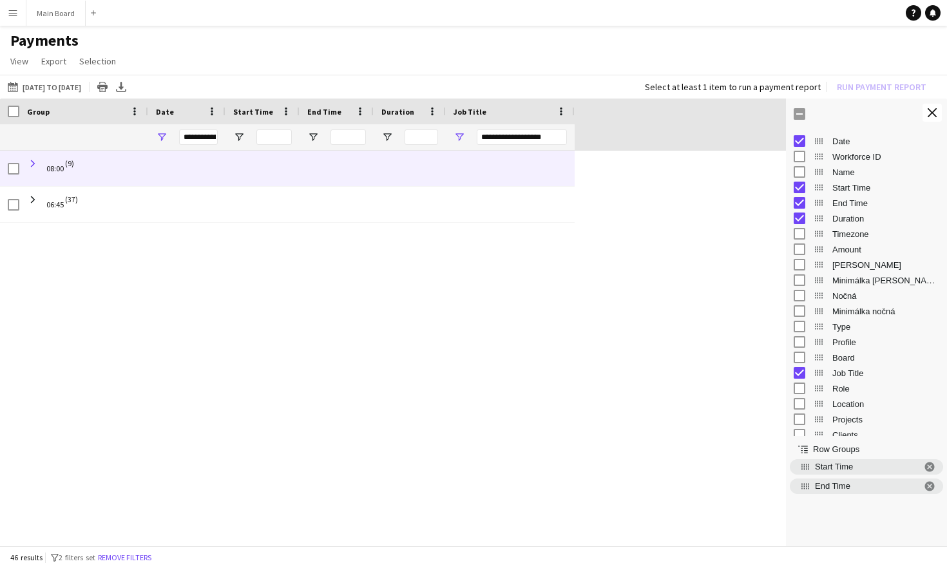
click at [32, 163] on span at bounding box center [33, 164] width 12 height 12
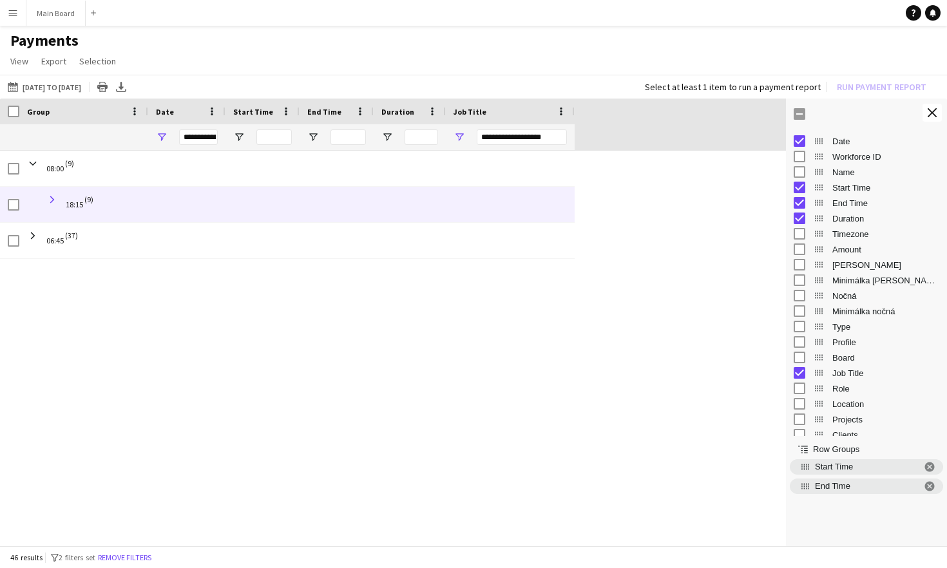
click at [53, 198] on span at bounding box center [52, 200] width 12 height 12
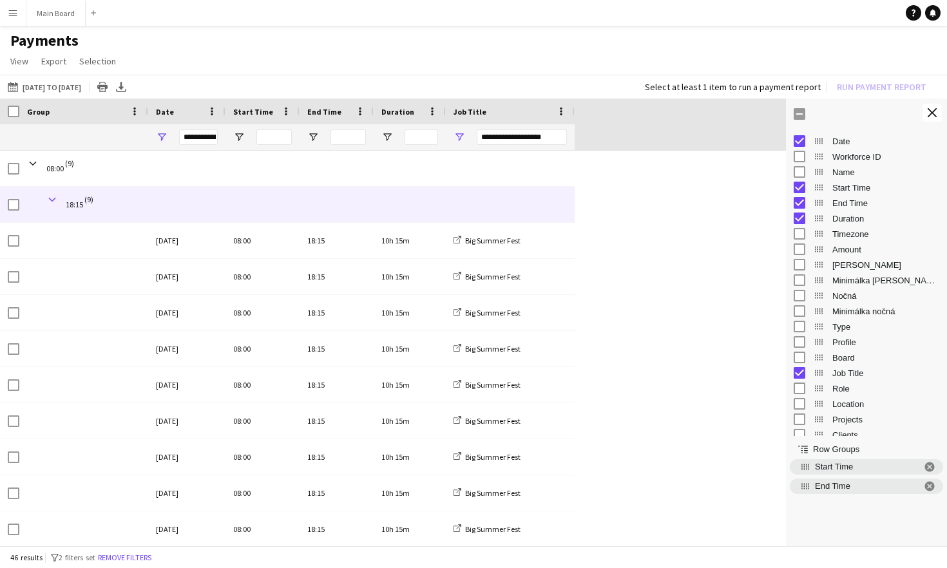
click at [53, 199] on span at bounding box center [52, 200] width 12 height 12
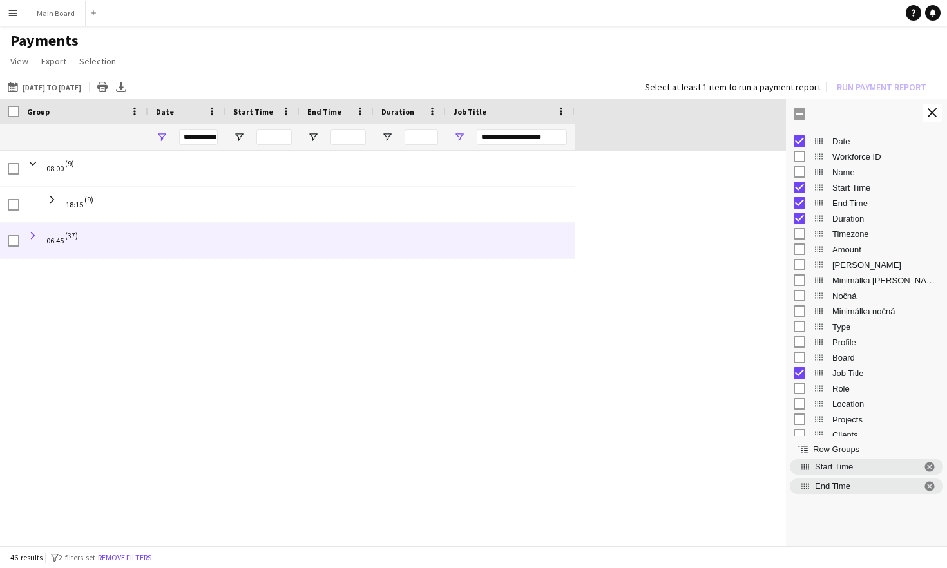
click at [35, 235] on span at bounding box center [33, 236] width 12 height 12
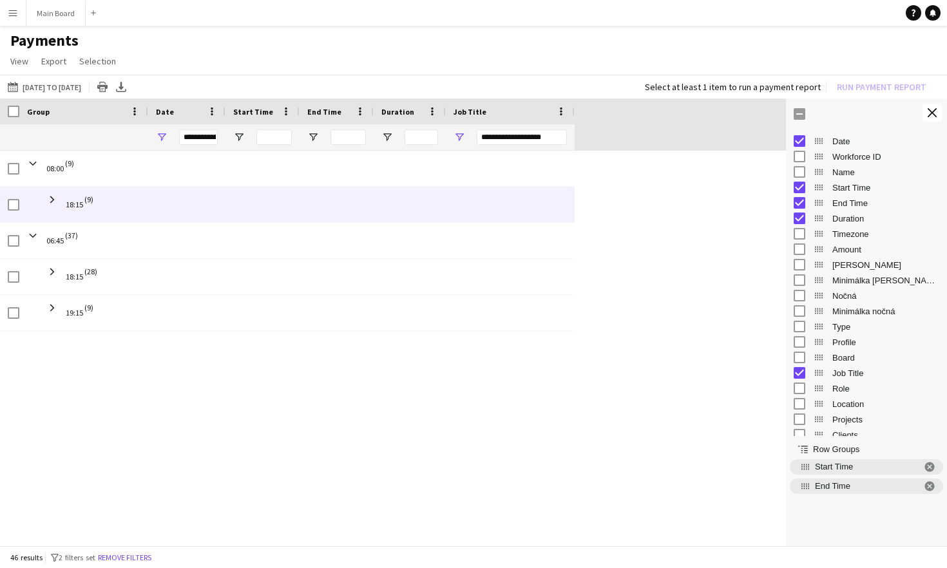
click at [53, 193] on span at bounding box center [52, 199] width 12 height 25
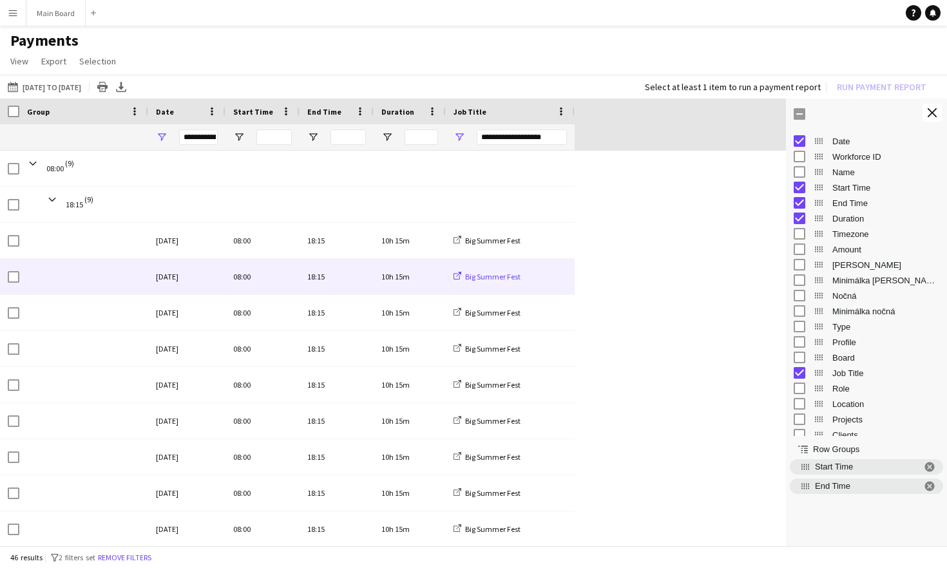
drag, startPoint x: 141, startPoint y: 276, endPoint x: 481, endPoint y: 276, distance: 340.2
click at [481, 276] on div "[DATE] 08:00 18:15 10h 15m Big Summer Fest" at bounding box center [287, 277] width 575 height 36
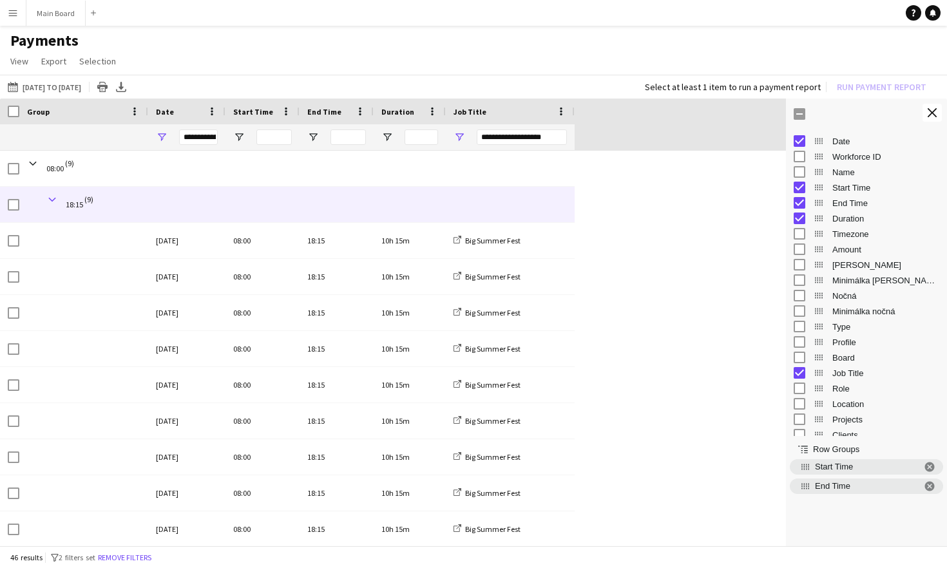
click at [52, 196] on span at bounding box center [52, 200] width 12 height 12
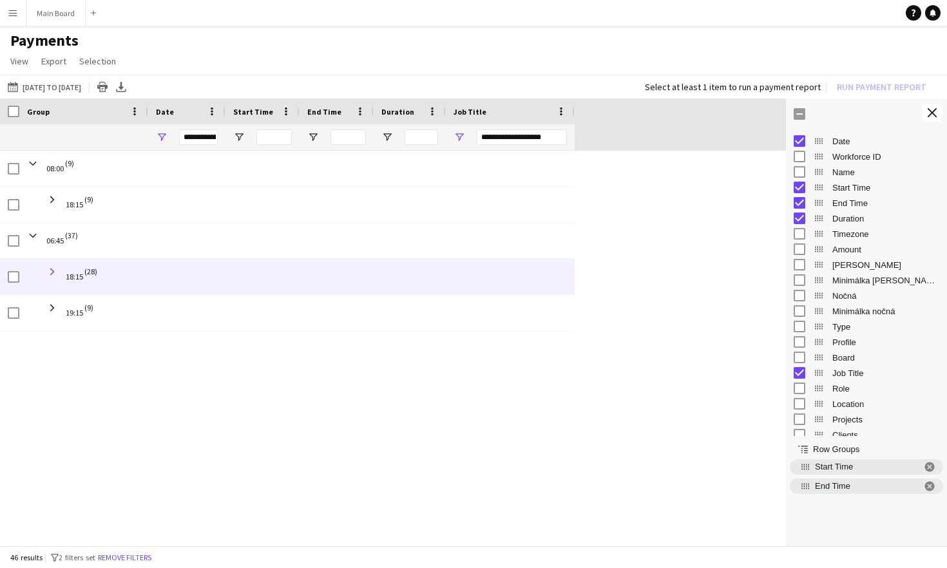
click at [52, 269] on span at bounding box center [52, 272] width 12 height 12
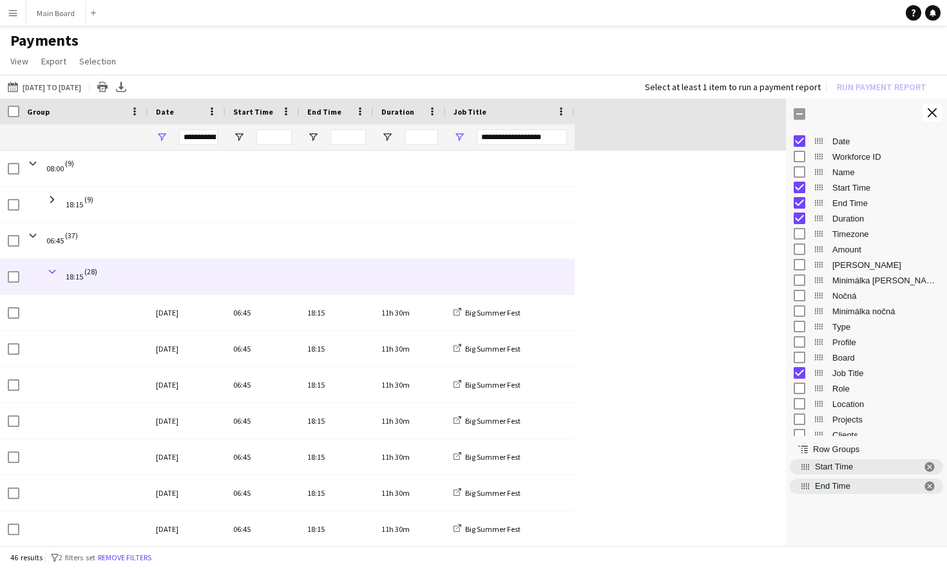
click at [50, 269] on span at bounding box center [52, 272] width 12 height 12
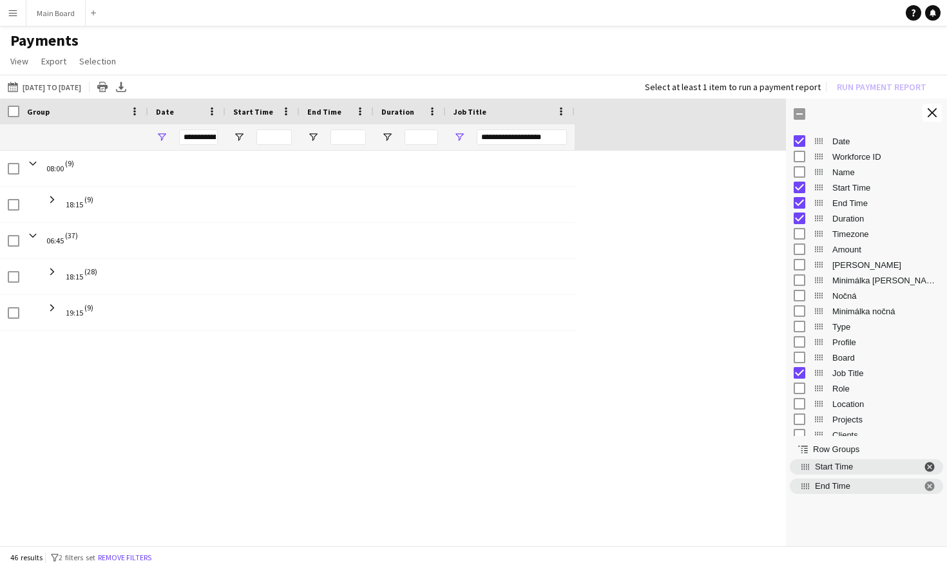
click at [933, 464] on span "Start Time. Press ENTER to sort. Press DELETE to remove" at bounding box center [930, 467] width 12 height 12
click at [933, 464] on span "End Time. Press ENTER to sort. Press DELETE to remove" at bounding box center [930, 467] width 12 height 12
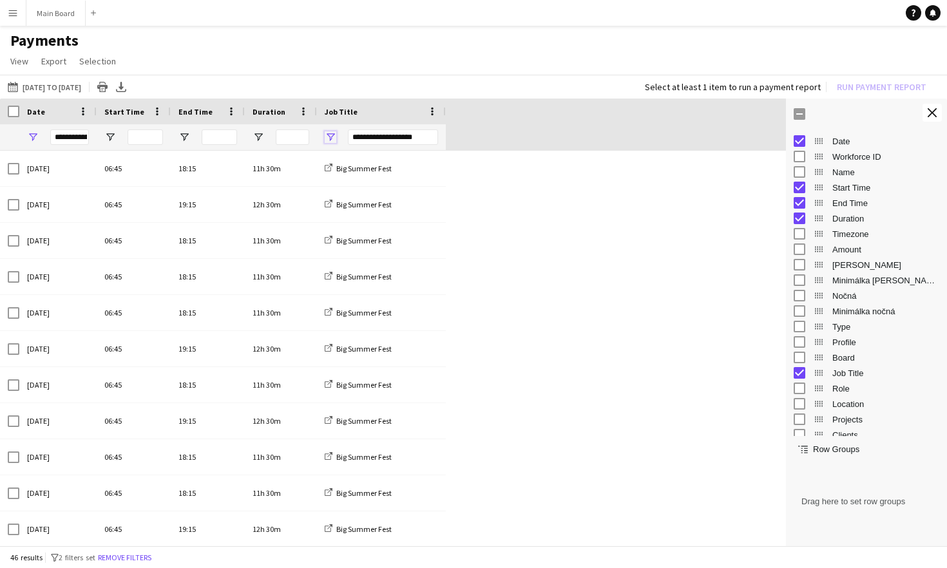
click at [329, 136] on span "Open Filter Menu" at bounding box center [331, 137] width 12 height 12
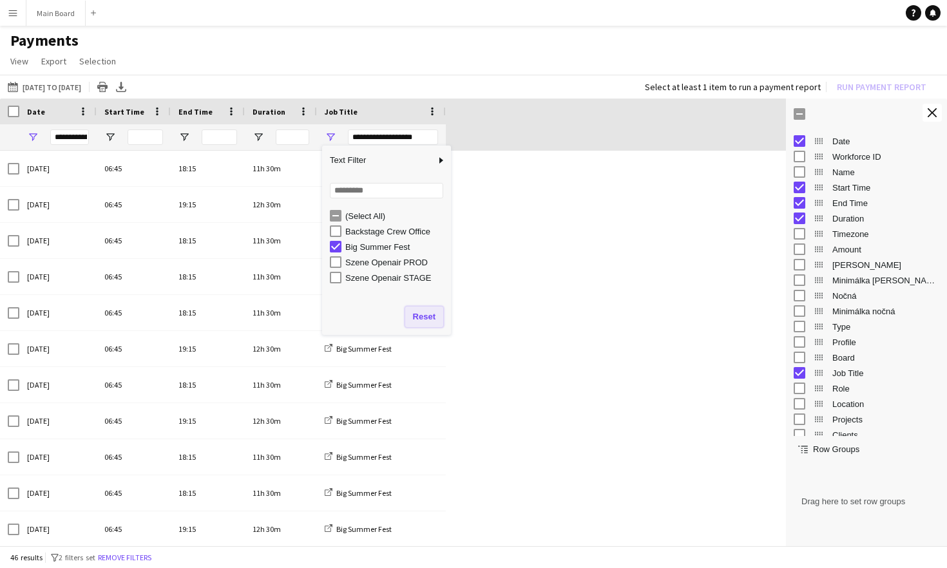
click at [419, 318] on button "Reset" at bounding box center [424, 317] width 38 height 21
click at [36, 137] on span "Open Filter Menu" at bounding box center [33, 137] width 12 height 12
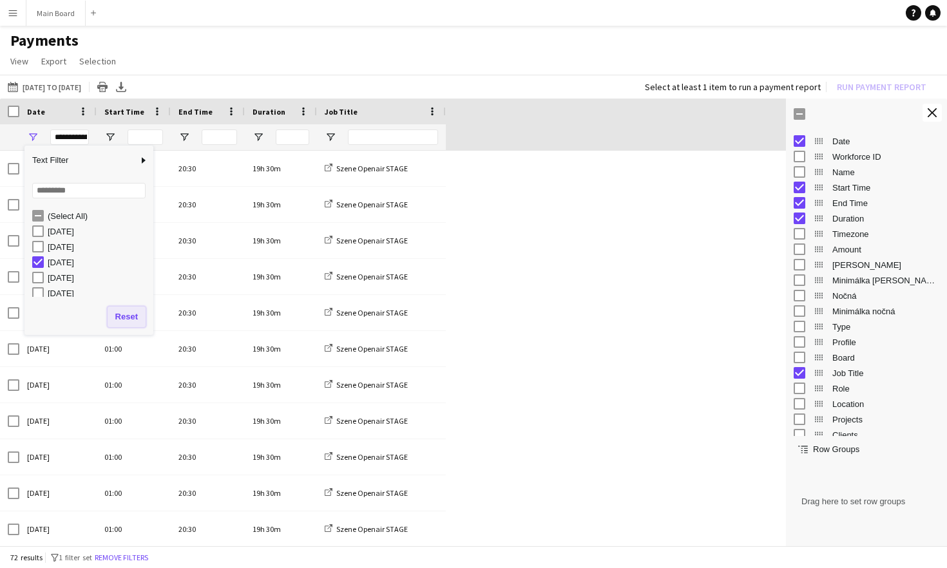
click at [130, 319] on button "Reset" at bounding box center [127, 317] width 38 height 21
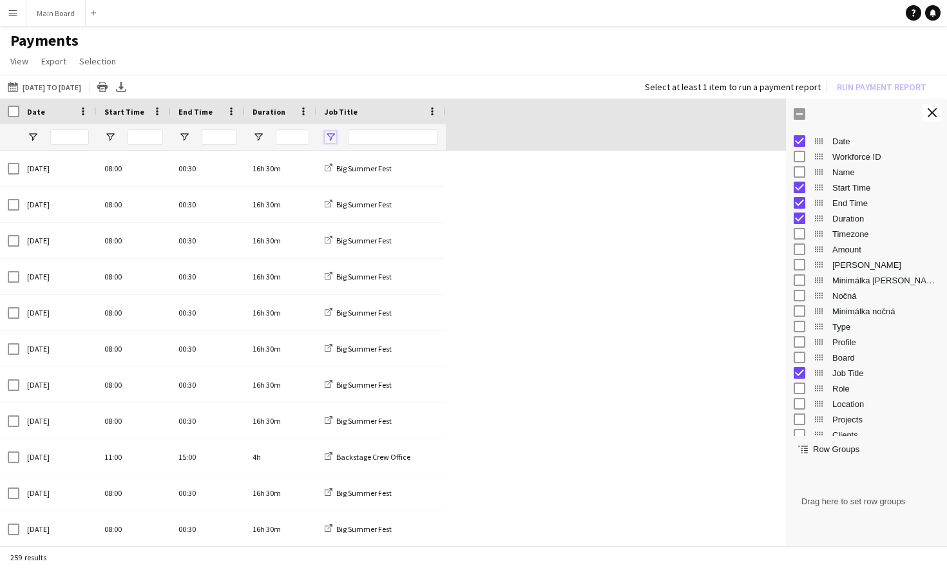
click at [331, 134] on span "Open Filter Menu" at bounding box center [331, 137] width 12 height 12
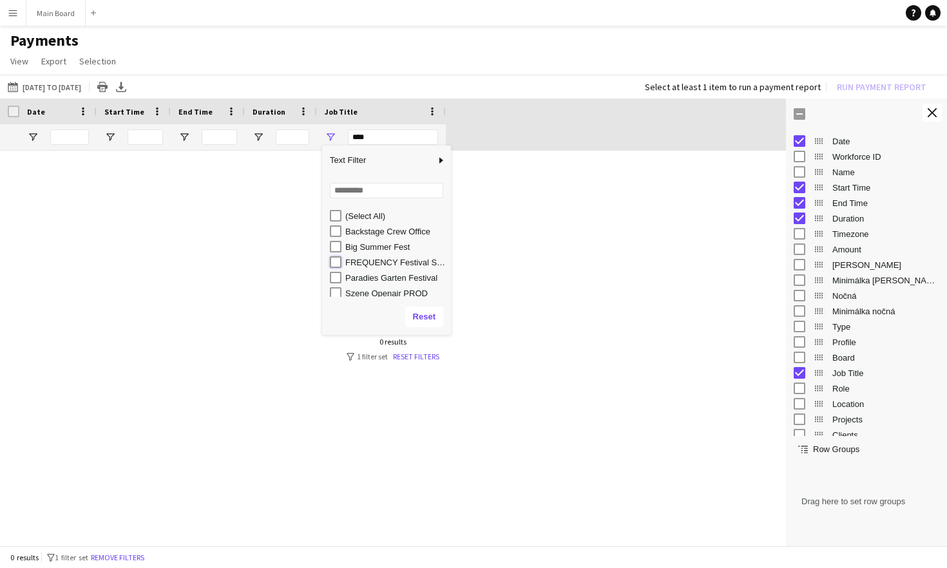
type input "**********"
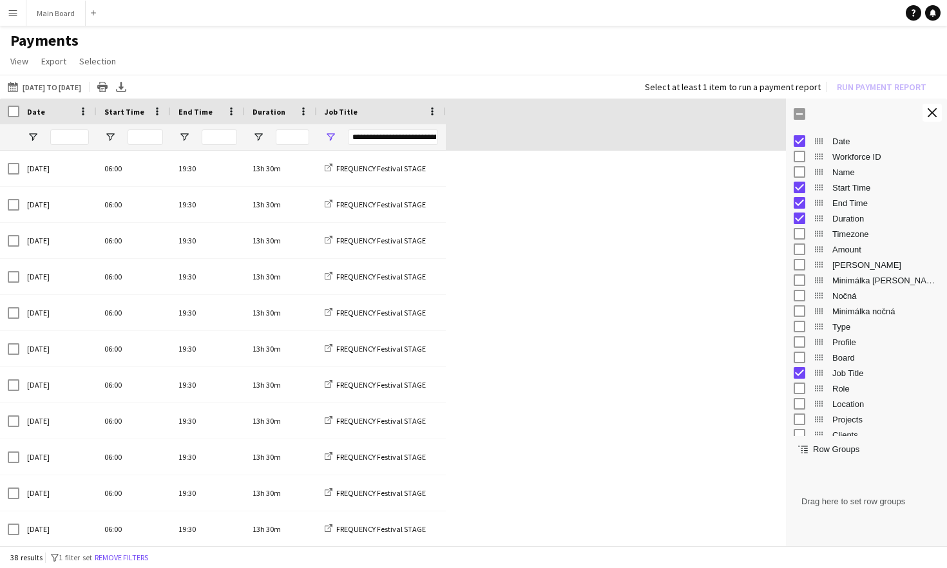
click at [34, 130] on div at bounding box center [57, 137] width 77 height 26
click at [35, 139] on span "Open Filter Menu" at bounding box center [33, 137] width 12 height 12
click at [157, 117] on span at bounding box center [157, 112] width 12 height 12
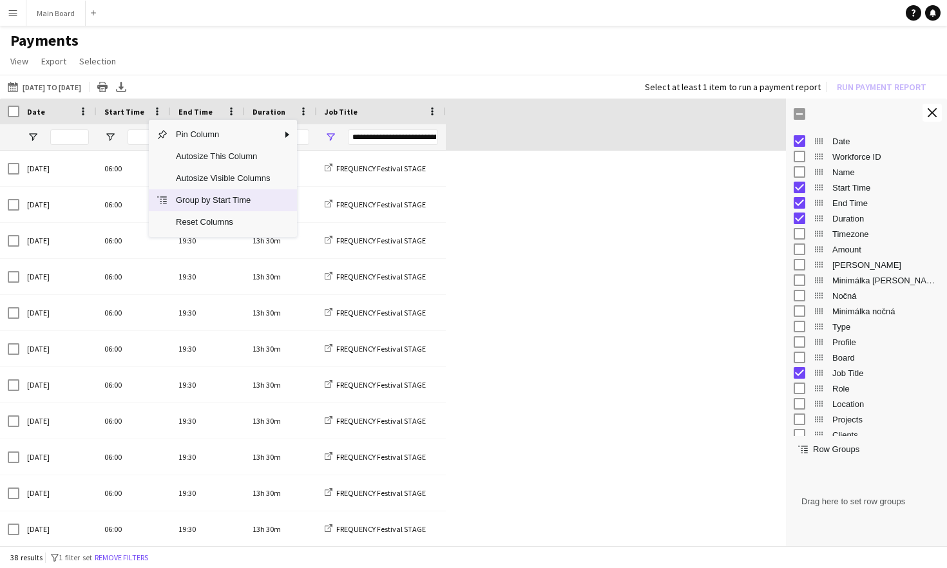
click at [189, 203] on span "Group by Start Time" at bounding box center [223, 200] width 110 height 22
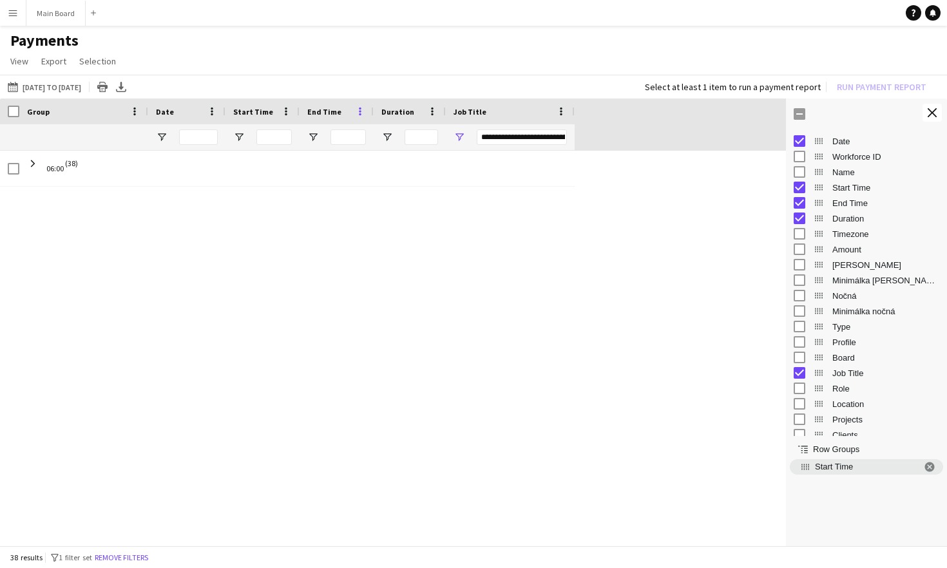
click at [361, 112] on span at bounding box center [360, 112] width 12 height 12
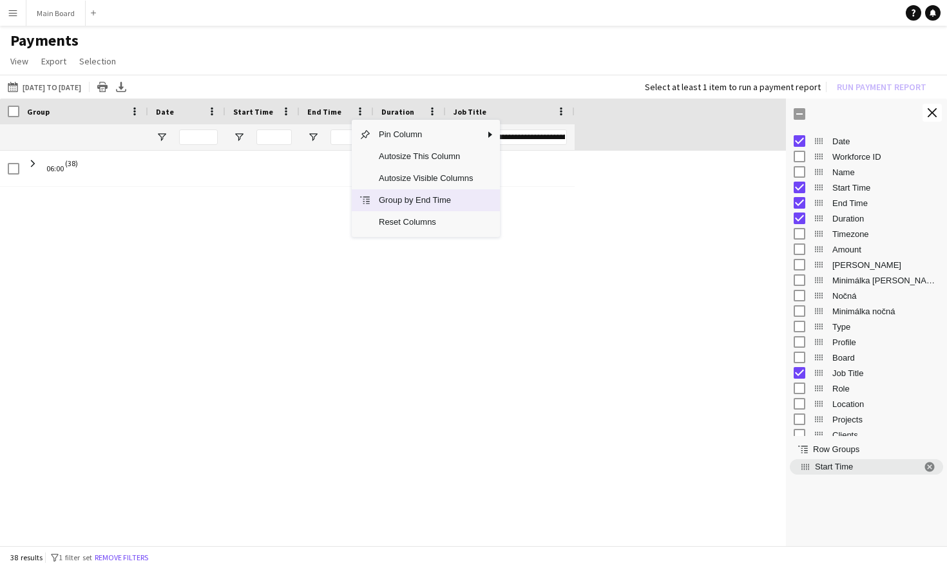
click at [375, 201] on span "Group by End Time" at bounding box center [426, 200] width 110 height 22
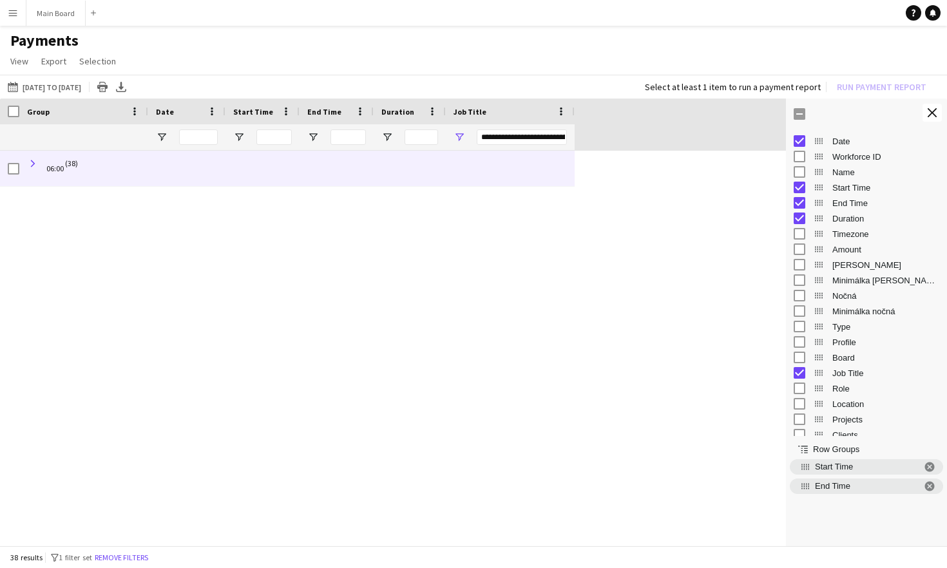
click at [34, 162] on span at bounding box center [33, 164] width 12 height 12
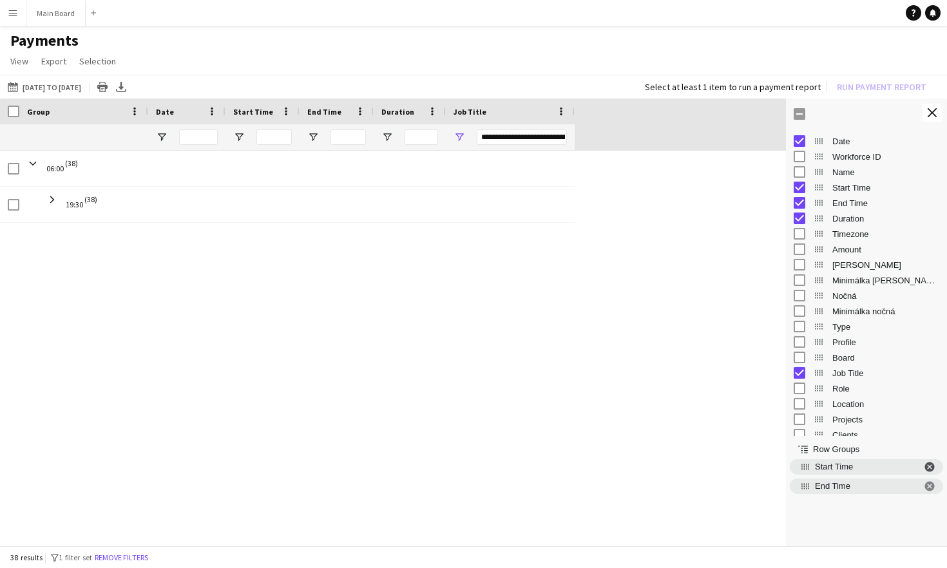
click at [932, 468] on span "Start Time. Press ENTER to sort. Press DELETE to remove" at bounding box center [930, 467] width 12 height 12
click at [932, 468] on span "End Time. Press ENTER to sort. Press DELETE to remove" at bounding box center [930, 467] width 12 height 12
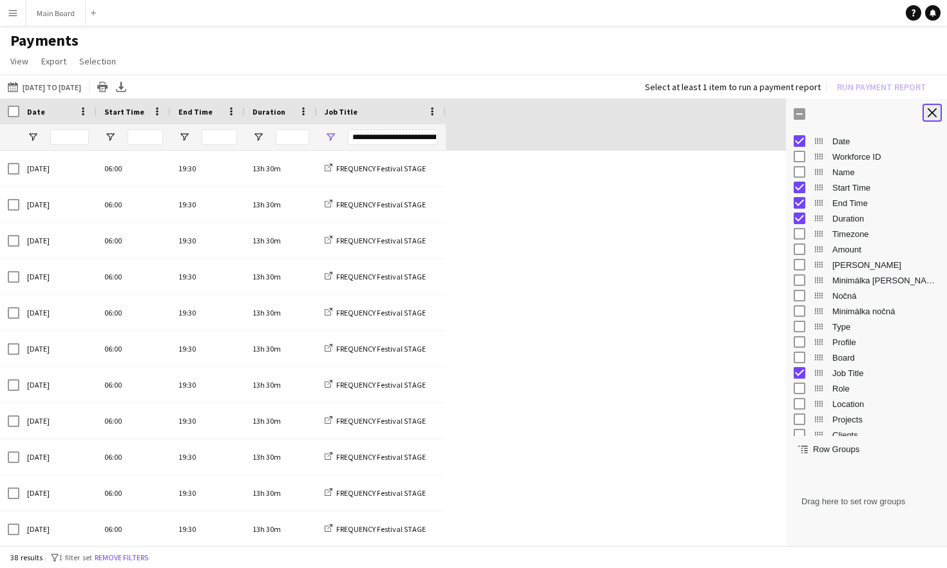
click at [939, 119] on button "Close tool panel" at bounding box center [932, 113] width 19 height 18
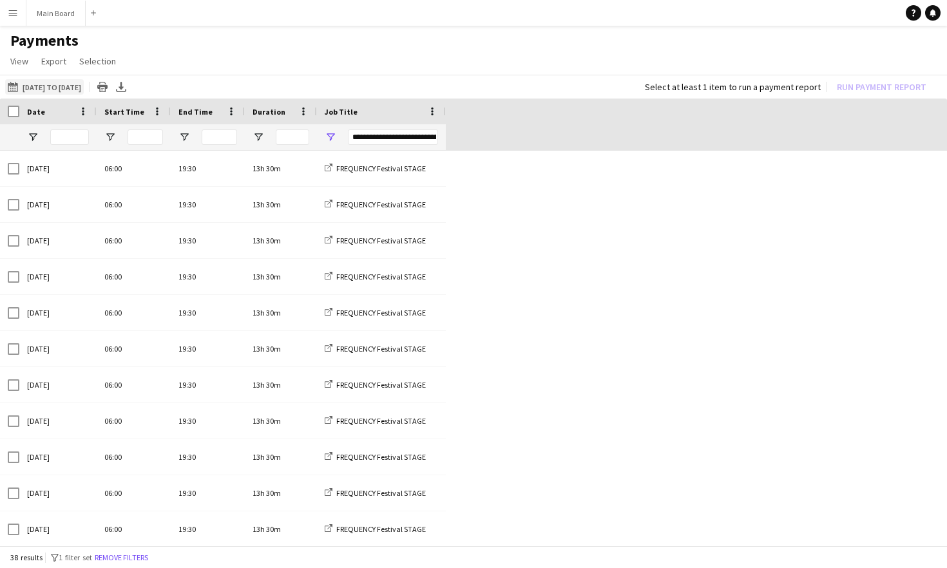
click at [52, 85] on button "[DATE] to [DATE] [DATE] to [DATE]" at bounding box center [44, 86] width 79 height 15
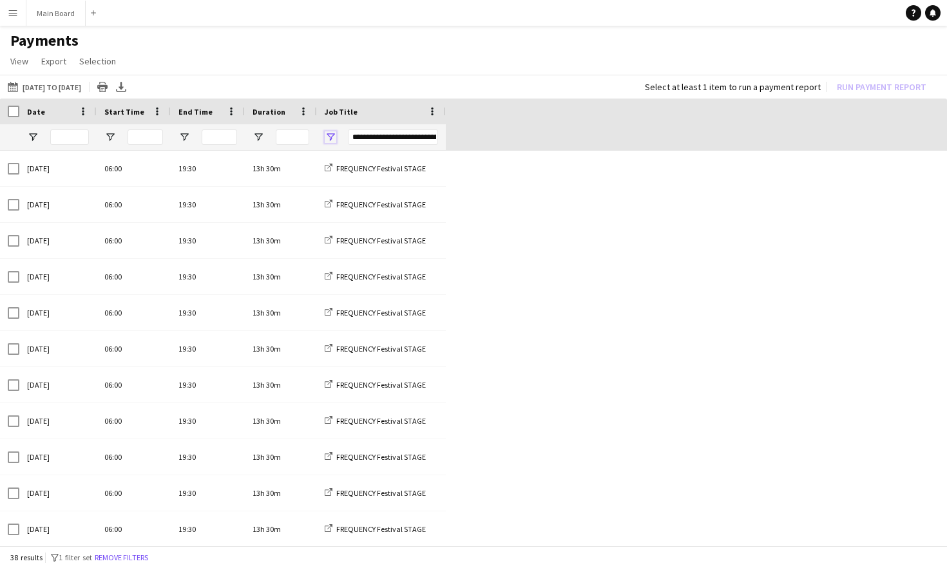
click at [336, 137] on span "Open Filter Menu" at bounding box center [331, 137] width 12 height 12
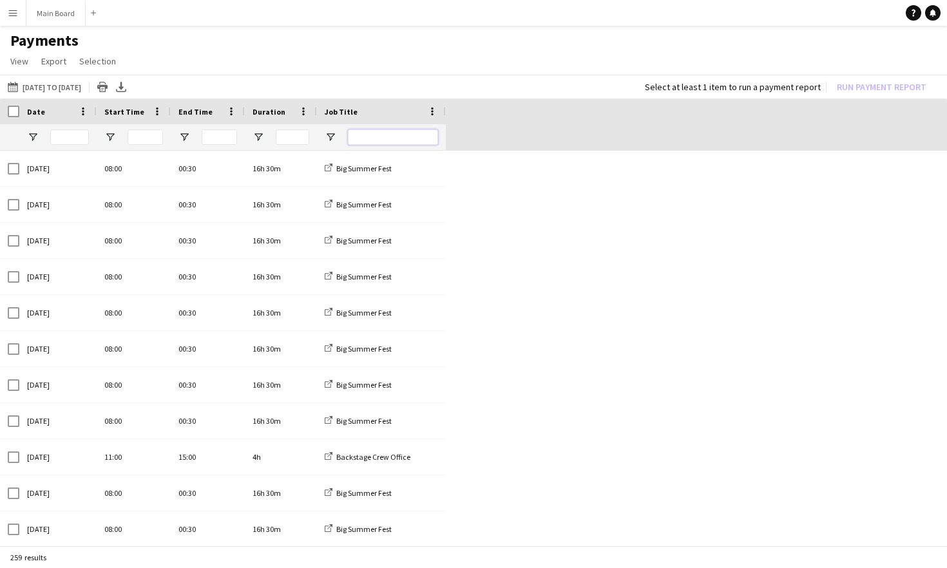
click at [383, 133] on input "Job Title Filter Input" at bounding box center [393, 137] width 90 height 15
click at [334, 133] on span "Open Filter Menu" at bounding box center [331, 137] width 12 height 12
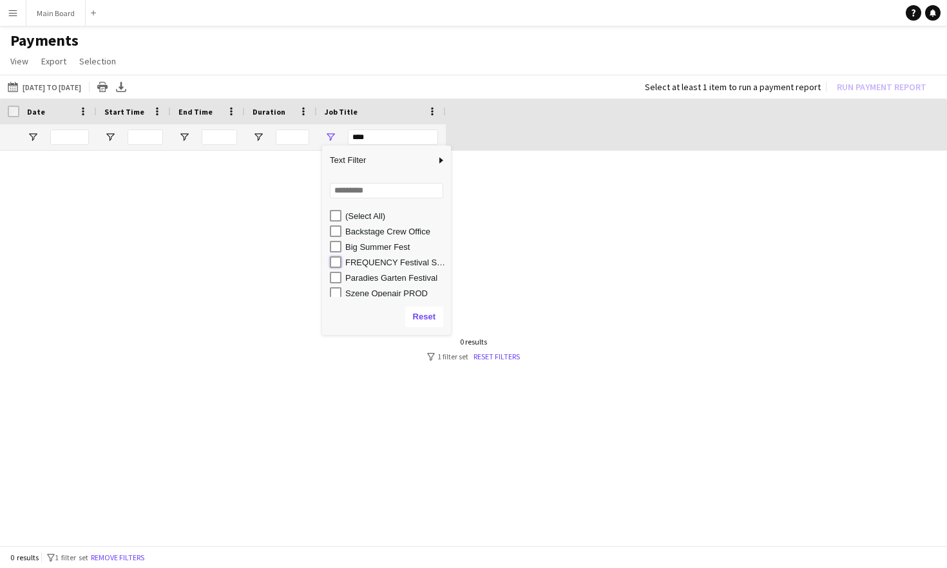
type input "**********"
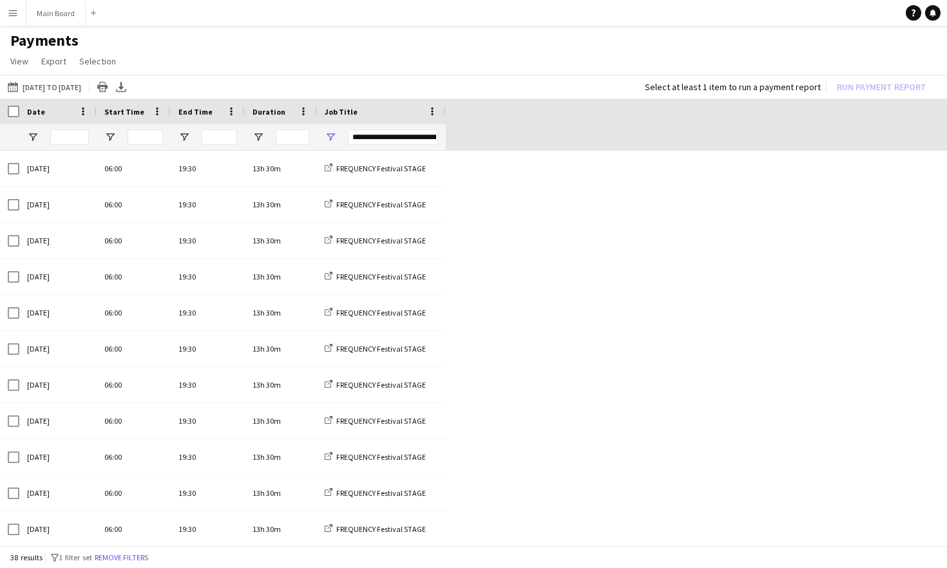
click at [329, 139] on span "Open Filter Menu" at bounding box center [331, 137] width 12 height 12
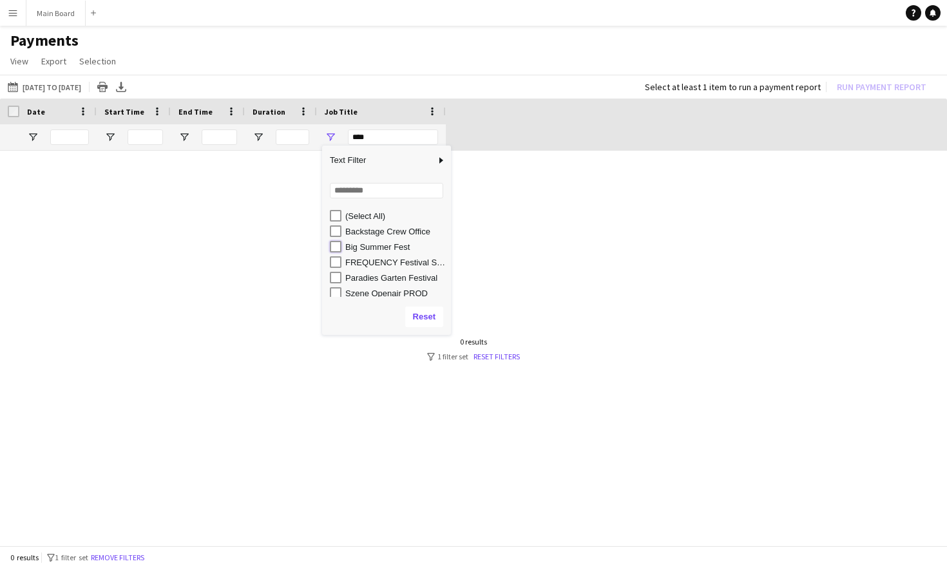
type input "**********"
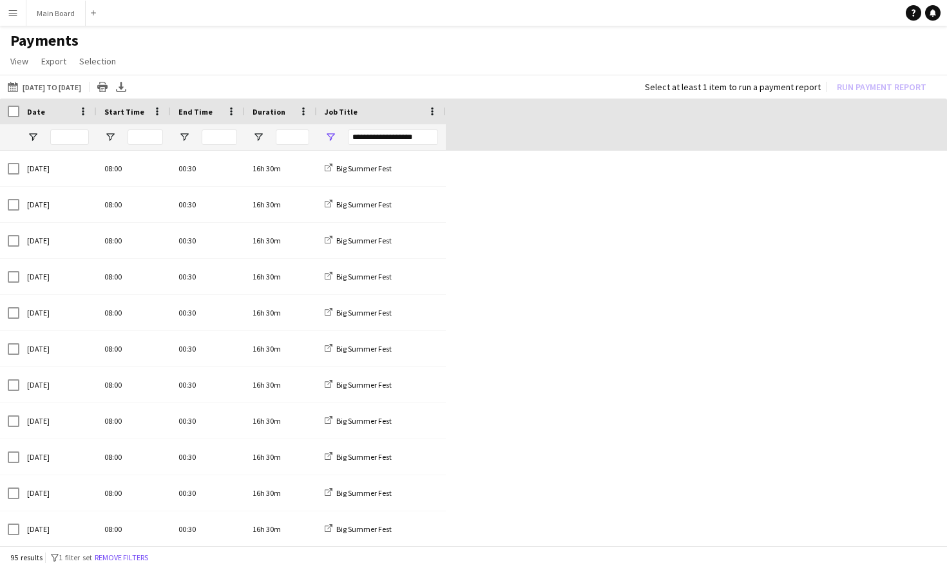
click at [29, 135] on span "Open Filter Menu" at bounding box center [33, 137] width 12 height 12
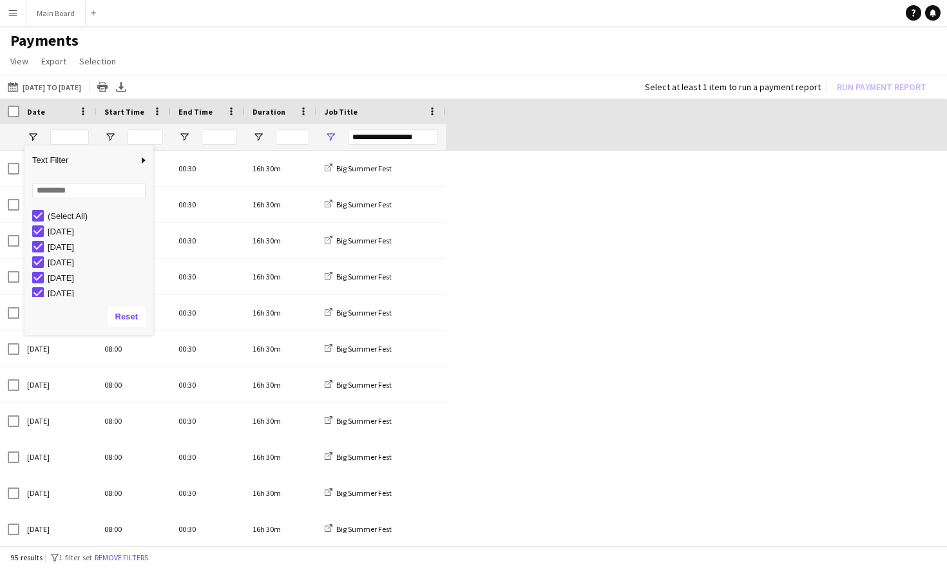
scroll to position [4, 0]
type input "***"
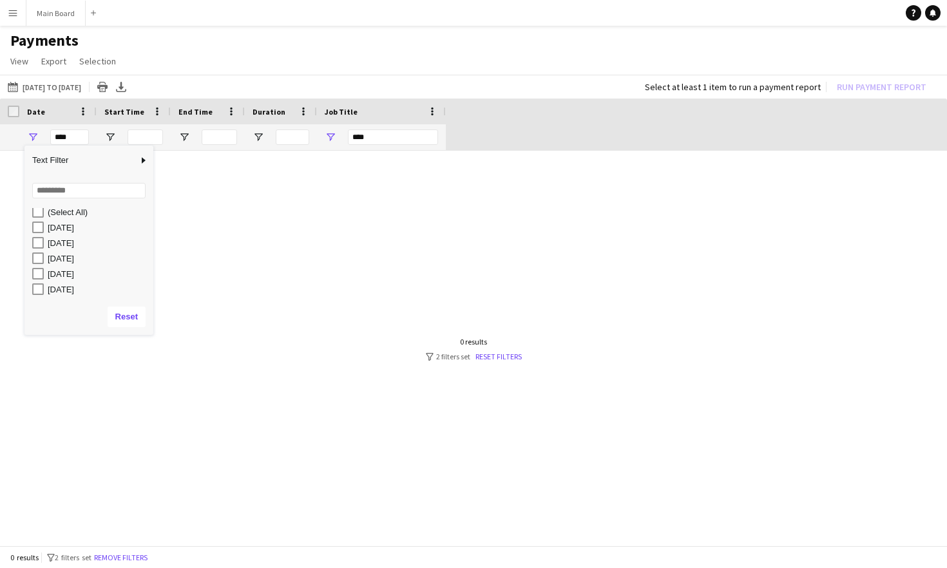
scroll to position [0, 0]
type input "**********"
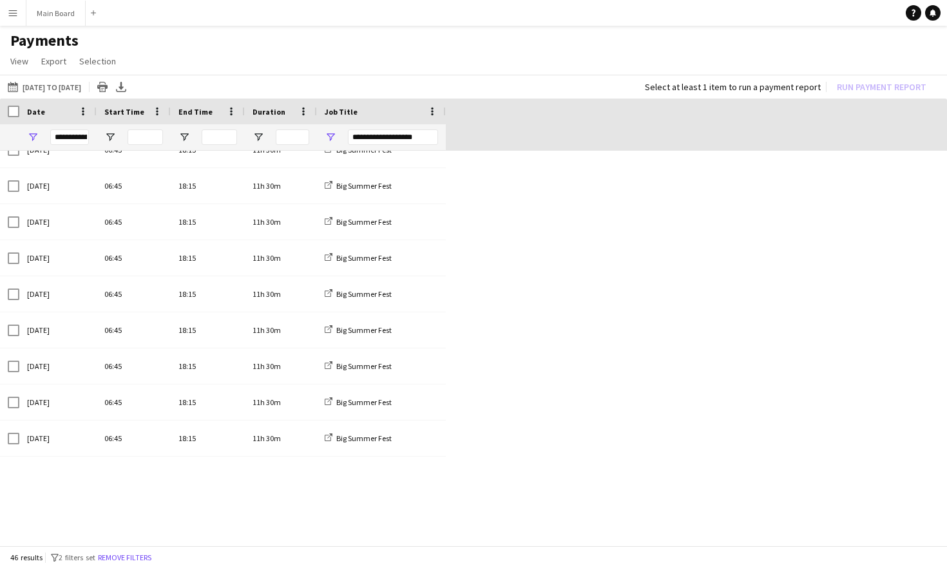
scroll to position [143, 0]
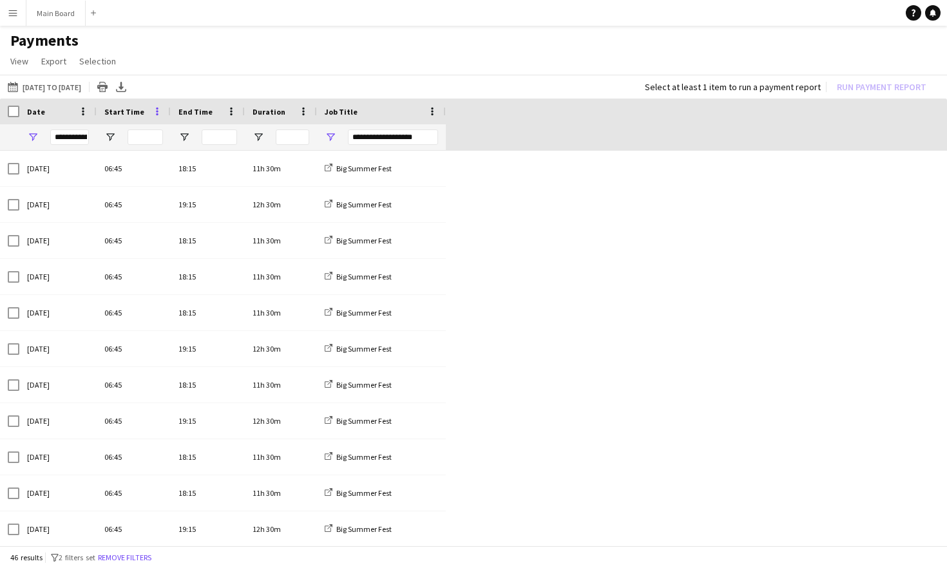
click at [158, 110] on span at bounding box center [157, 112] width 12 height 12
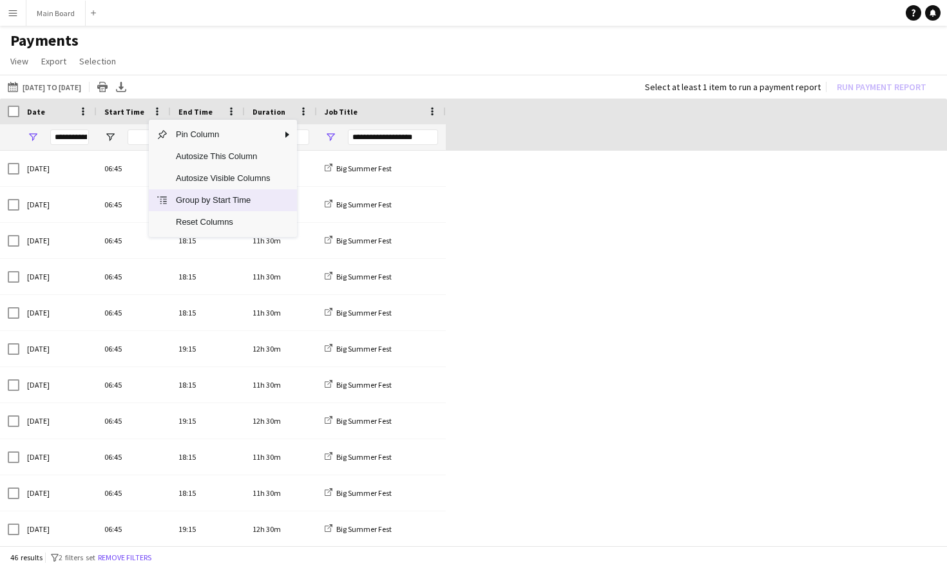
click at [195, 205] on span "Group by Start Time" at bounding box center [223, 200] width 110 height 22
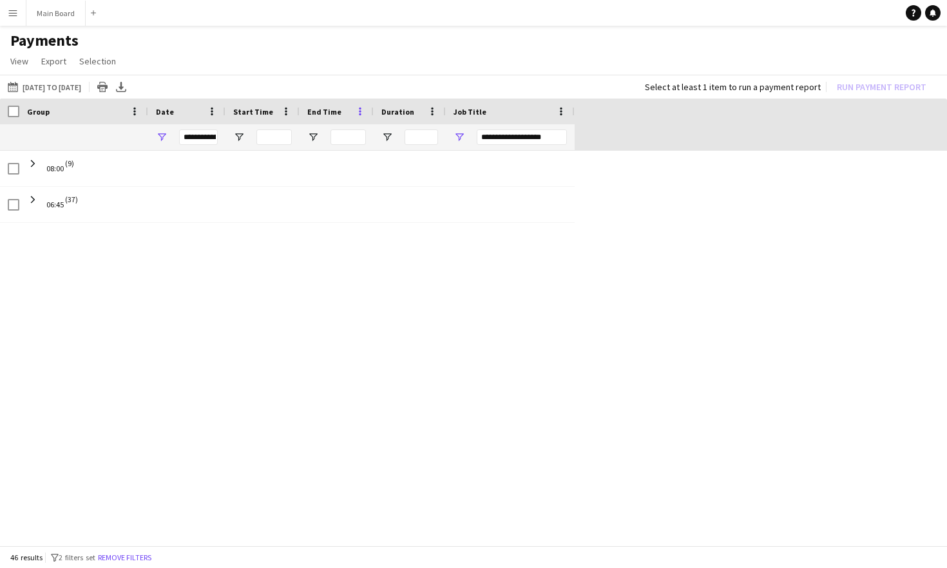
click at [364, 109] on span at bounding box center [360, 112] width 12 height 12
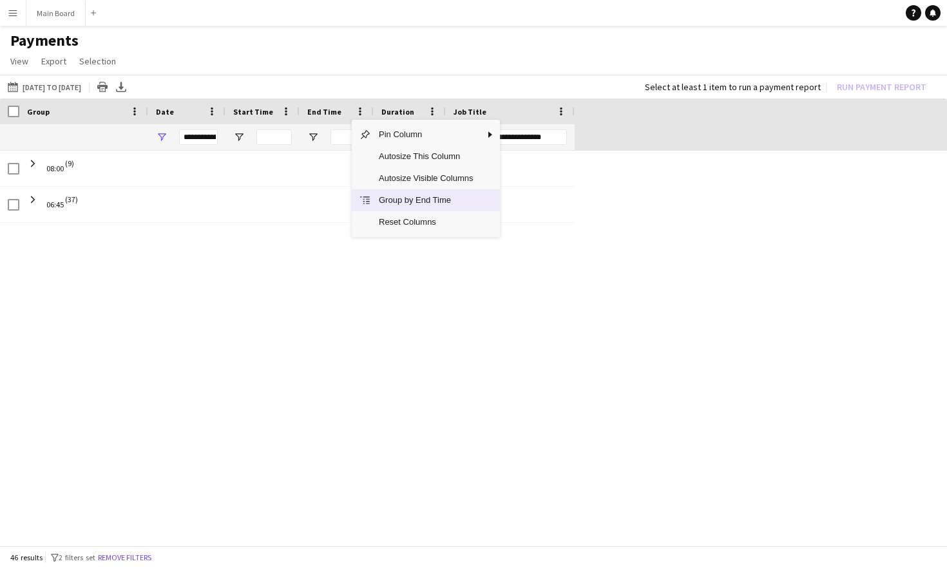
click at [395, 198] on span "Group by End Time" at bounding box center [426, 200] width 110 height 22
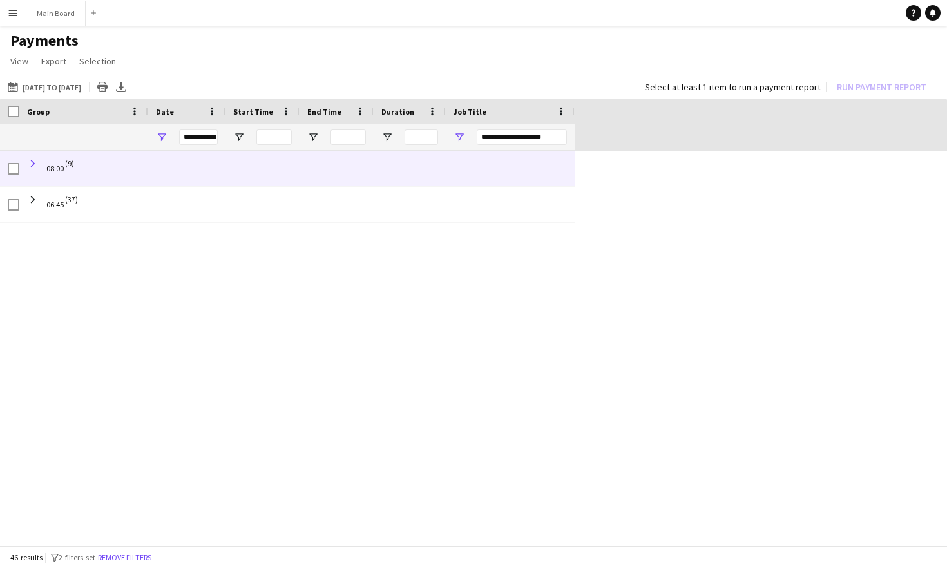
click at [34, 164] on span at bounding box center [33, 164] width 12 height 12
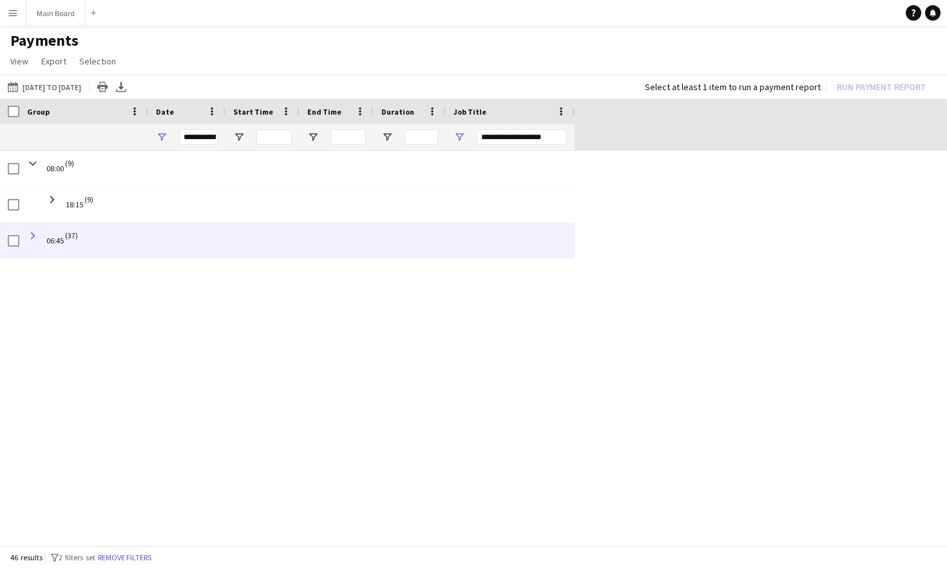
click at [34, 233] on span at bounding box center [33, 236] width 12 height 12
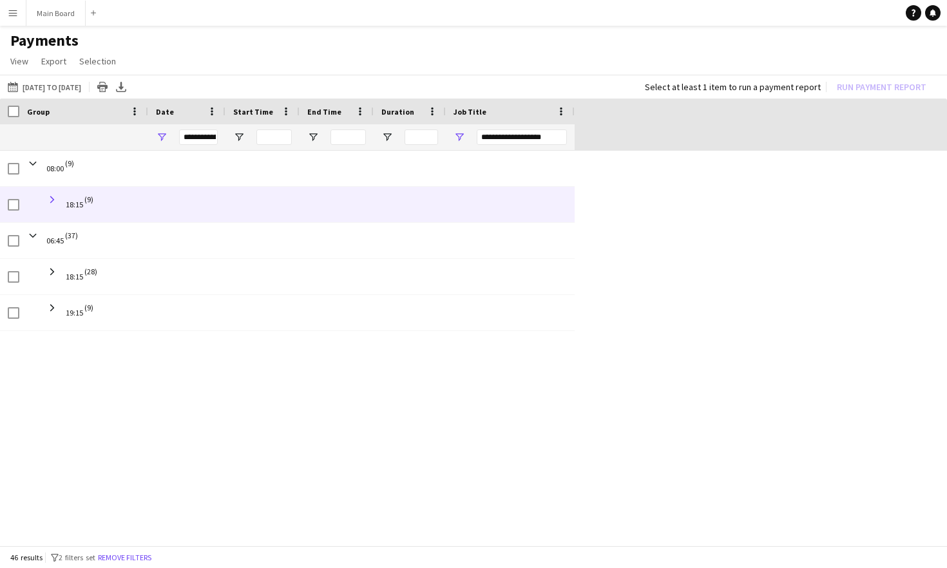
click at [52, 199] on span at bounding box center [52, 200] width 12 height 12
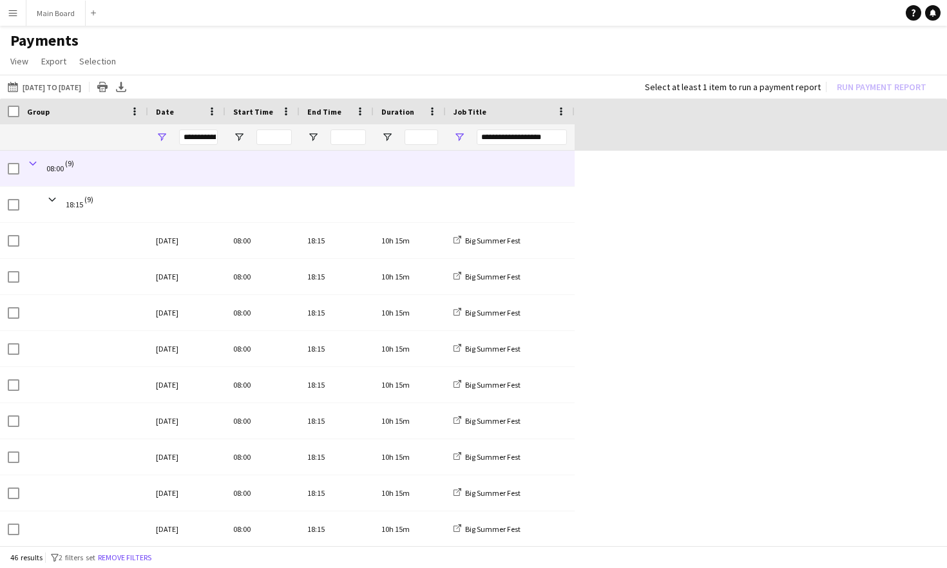
click at [31, 163] on span at bounding box center [33, 164] width 12 height 12
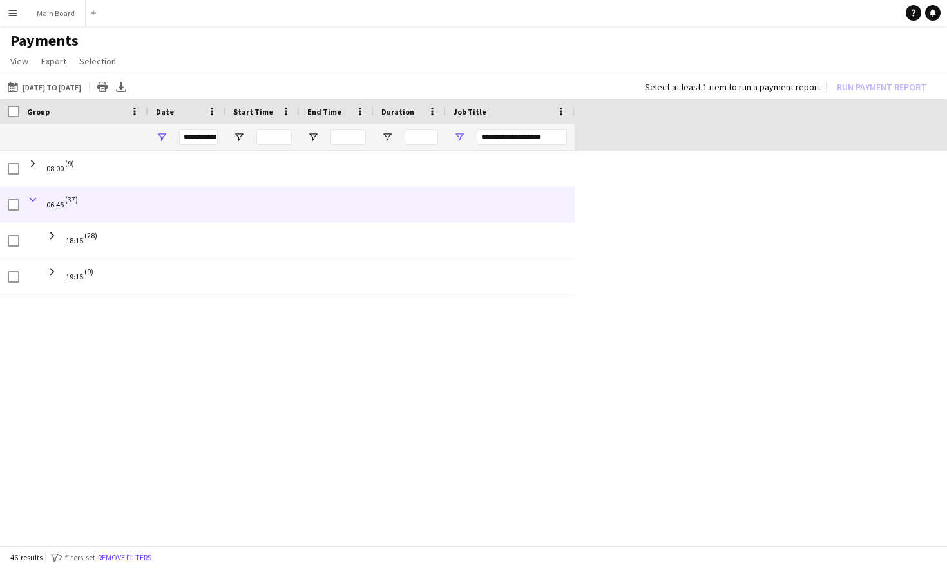
click at [35, 198] on span at bounding box center [33, 200] width 12 height 12
click at [34, 198] on span at bounding box center [33, 200] width 12 height 12
click at [33, 198] on span at bounding box center [33, 200] width 12 height 12
click at [34, 198] on span at bounding box center [33, 200] width 12 height 12
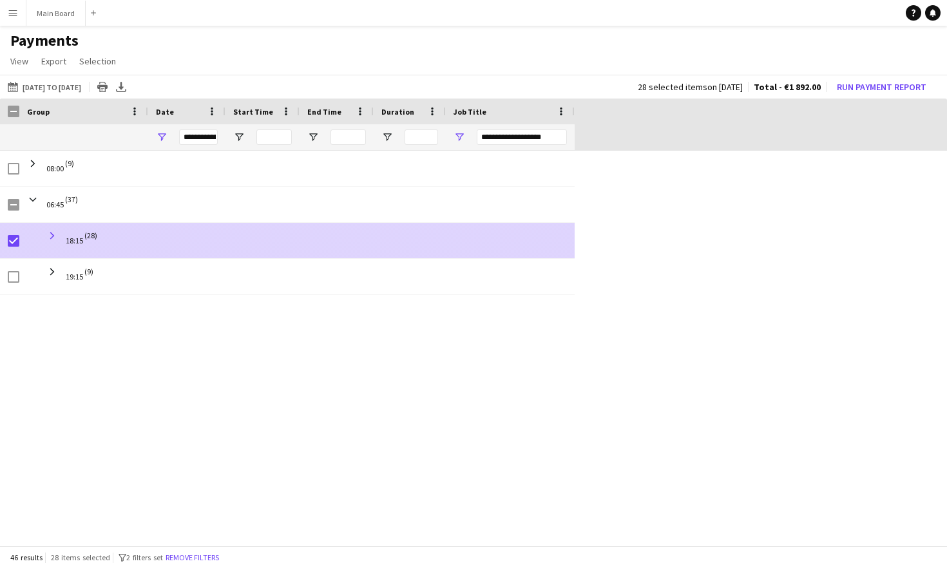
click at [52, 233] on span at bounding box center [52, 236] width 12 height 12
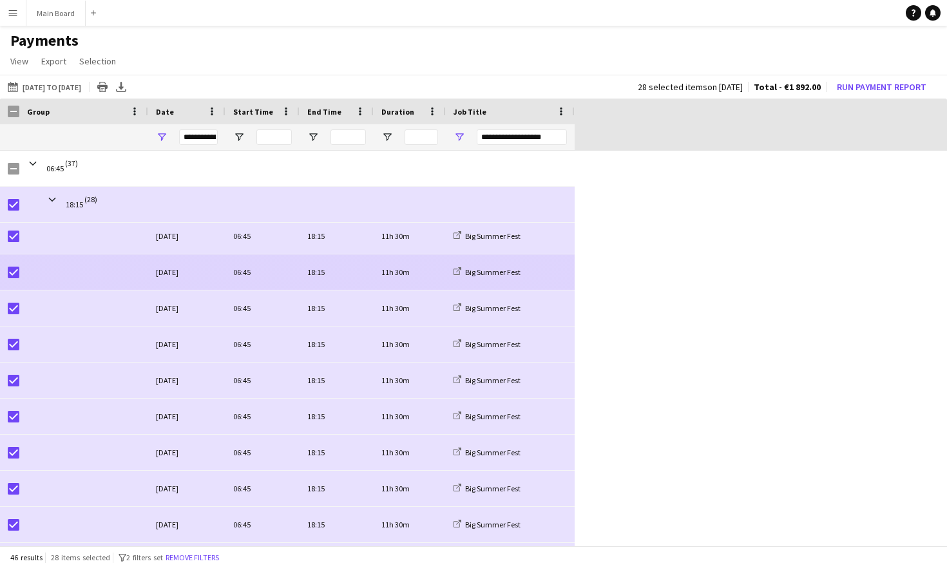
scroll to position [568, 0]
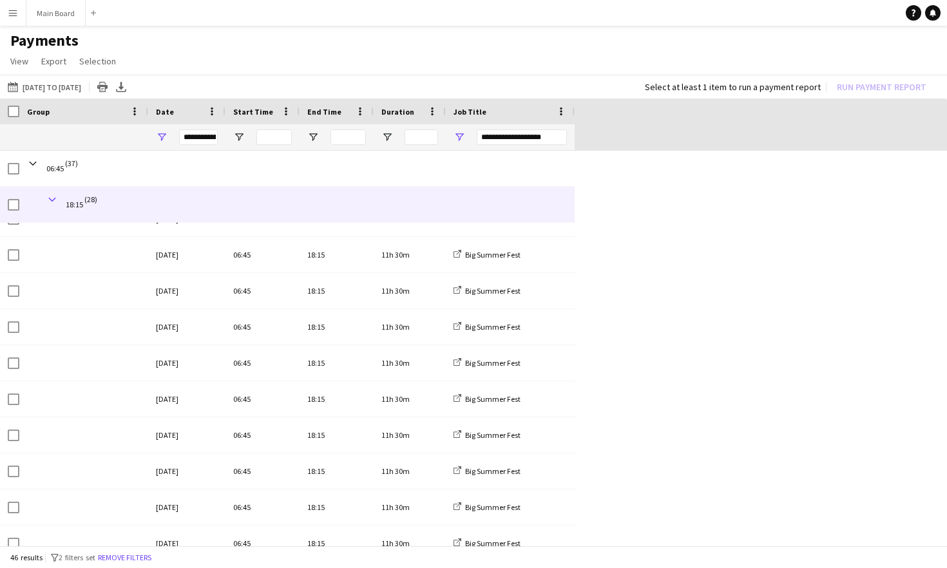
click at [50, 198] on span at bounding box center [52, 200] width 12 height 12
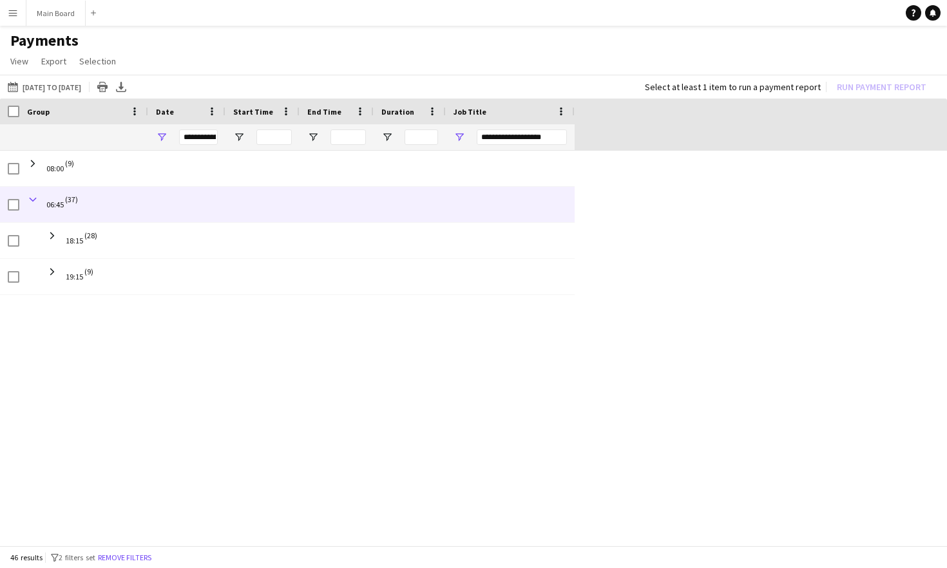
click at [32, 200] on span at bounding box center [33, 200] width 12 height 12
click at [34, 197] on span at bounding box center [33, 200] width 12 height 12
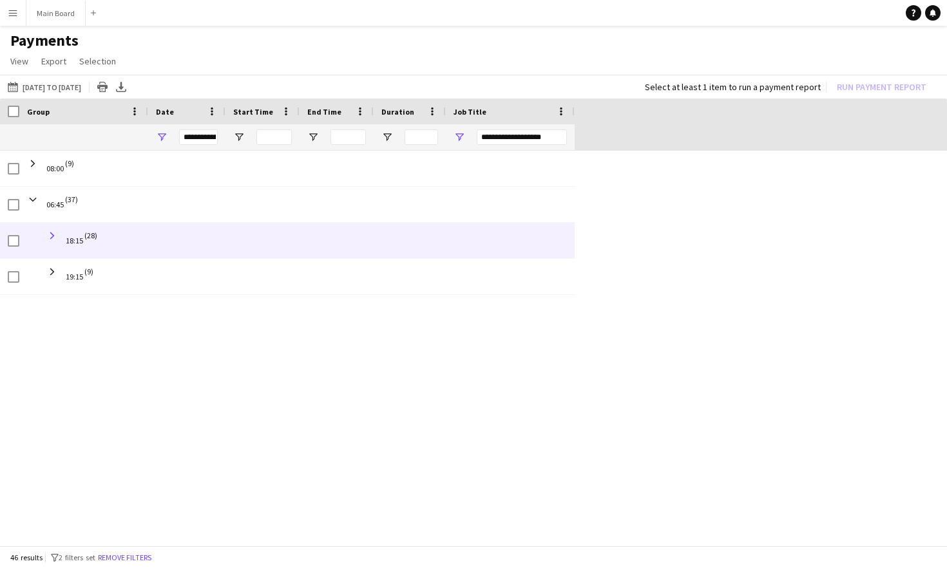
click at [51, 235] on span at bounding box center [52, 236] width 12 height 12
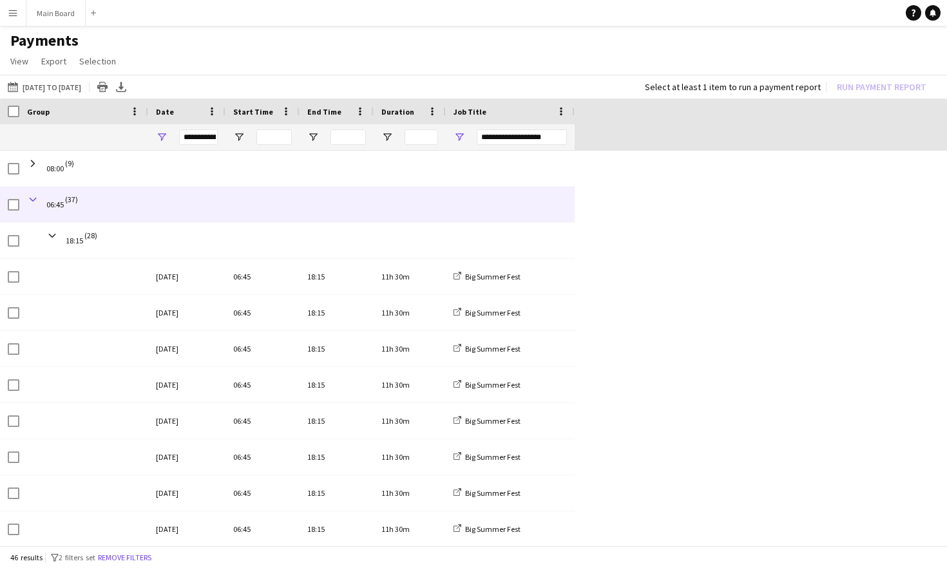
click at [32, 198] on span at bounding box center [33, 200] width 12 height 12
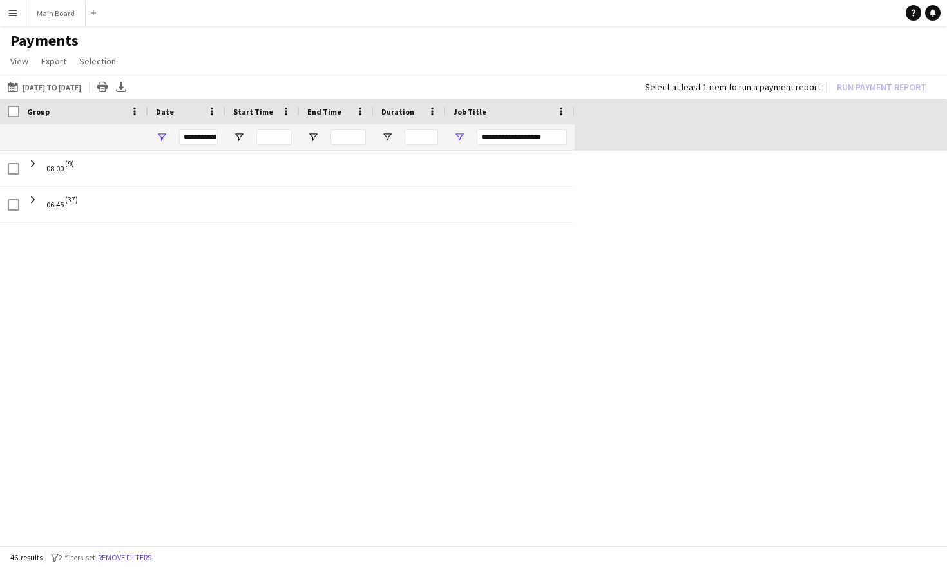
click at [17, 19] on button "Menu" at bounding box center [13, 13] width 26 height 26
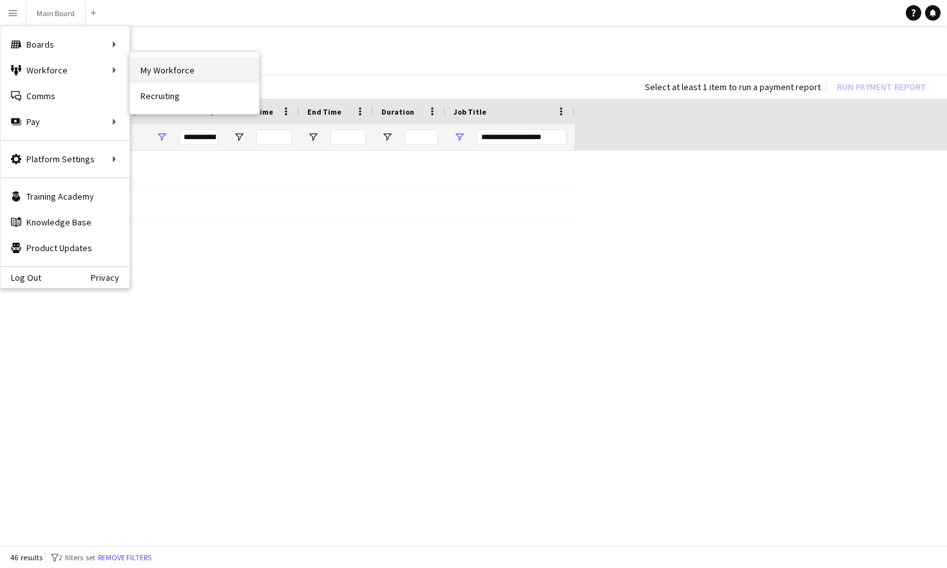
click at [142, 70] on link "My Workforce" at bounding box center [194, 70] width 129 height 26
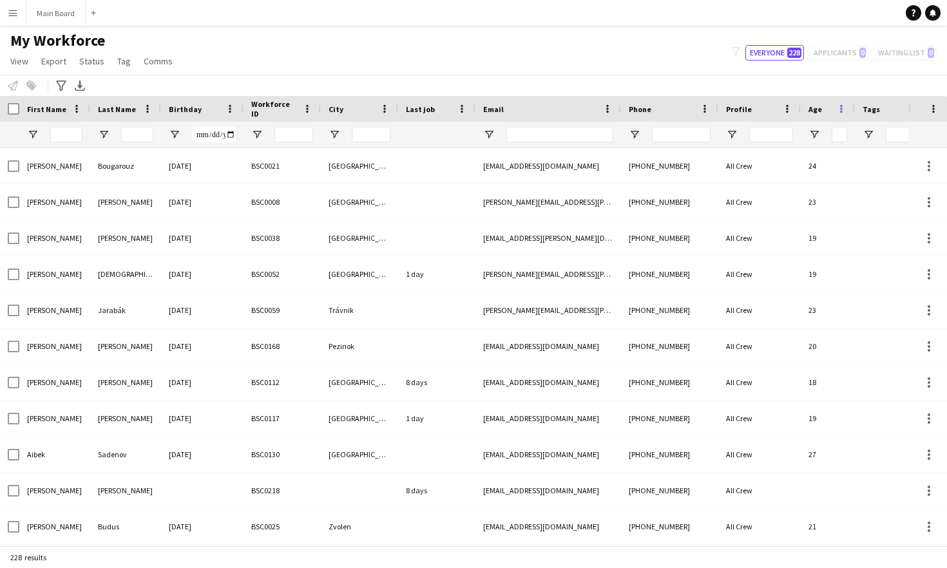
click at [842, 111] on span at bounding box center [842, 109] width 12 height 12
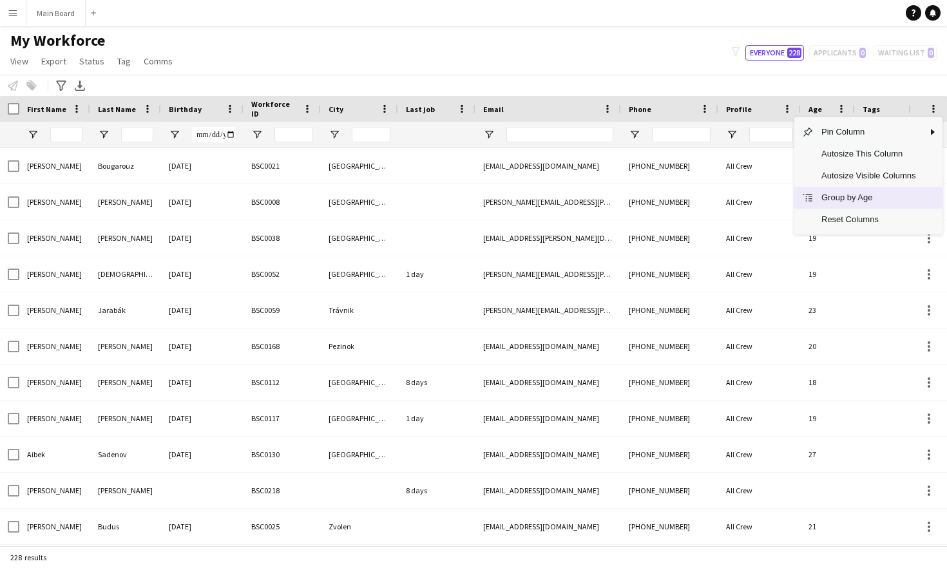
click at [848, 197] on span "Group by Age" at bounding box center [869, 198] width 110 height 22
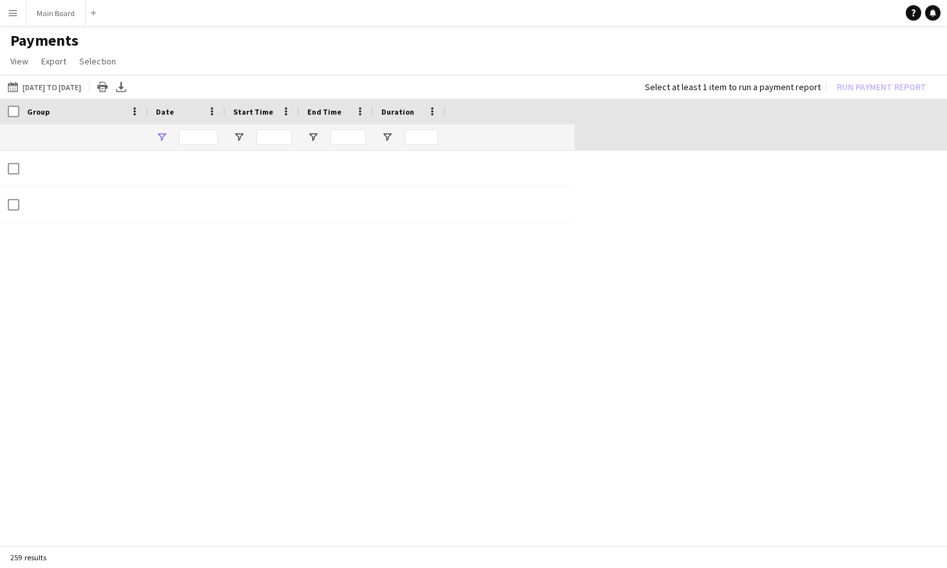
type input "**********"
click at [15, 10] on app-icon "Menu" at bounding box center [13, 13] width 10 height 10
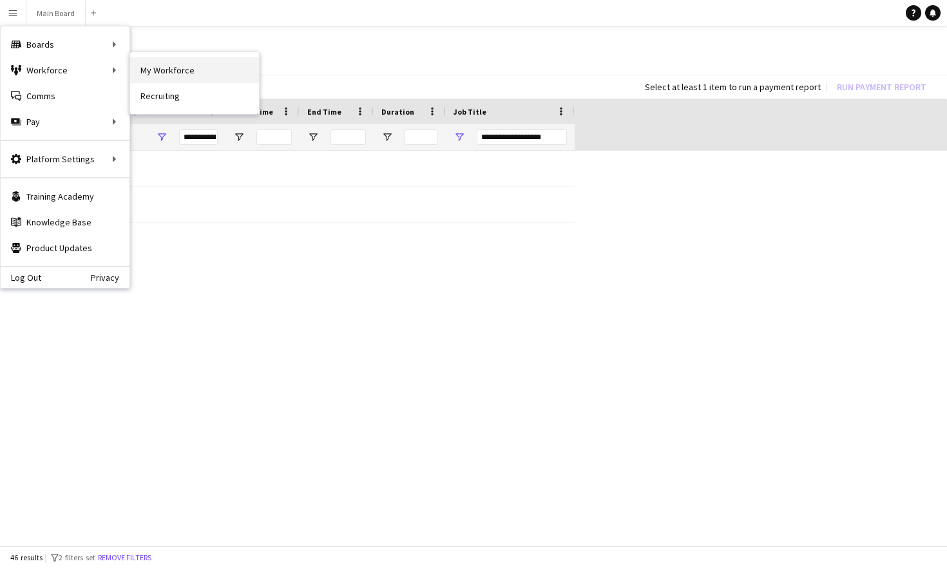
click at [166, 75] on link "My Workforce" at bounding box center [194, 70] width 129 height 26
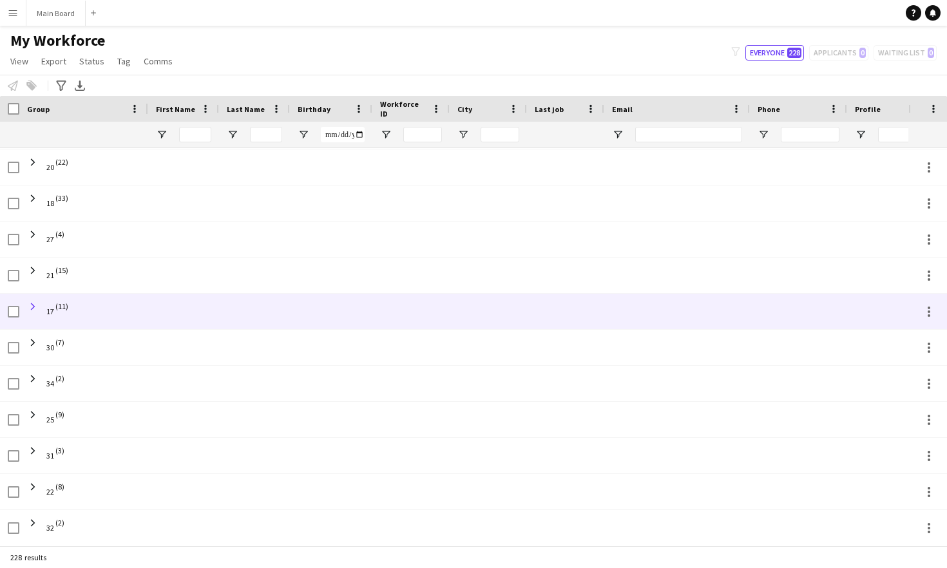
click at [32, 306] on span at bounding box center [33, 307] width 12 height 12
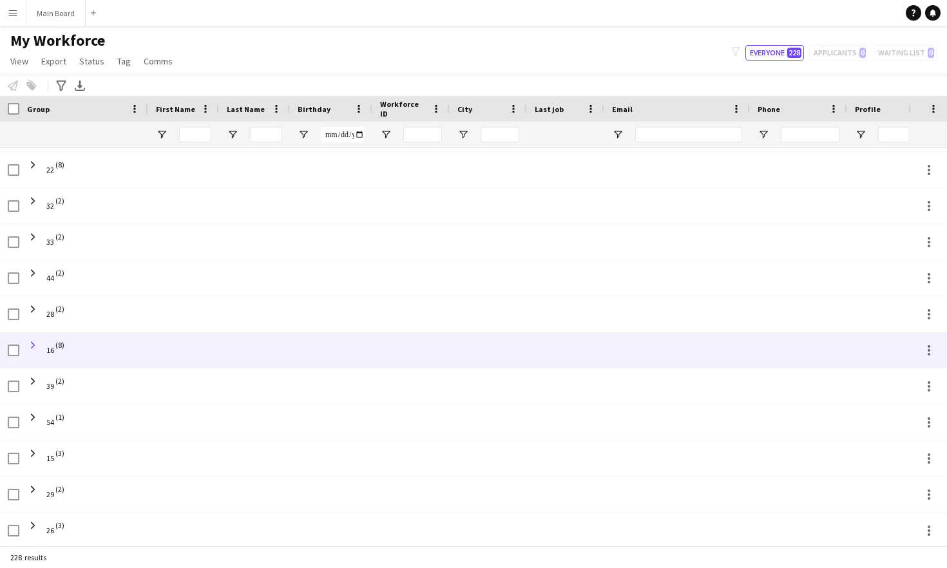
click at [33, 344] on span at bounding box center [33, 346] width 12 height 12
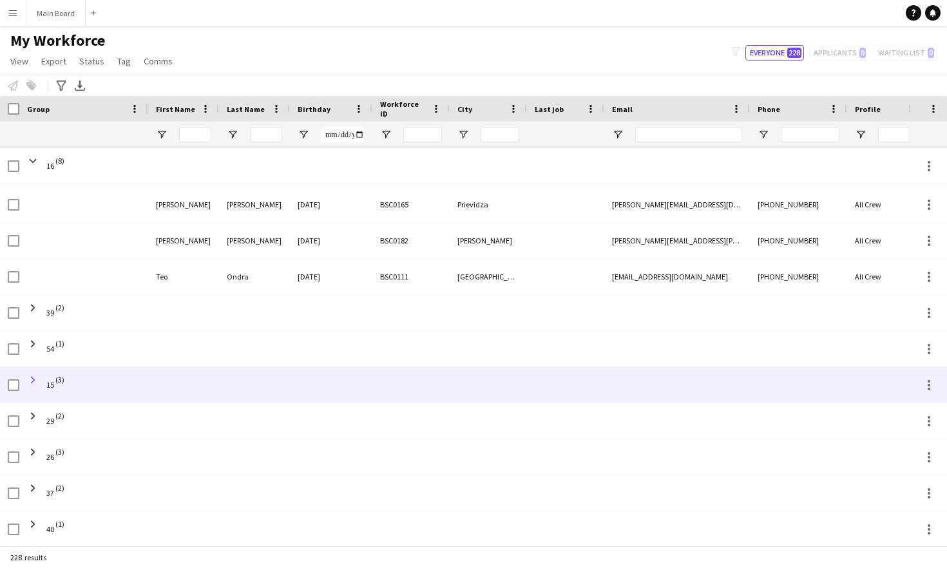
click at [33, 377] on span at bounding box center [33, 380] width 12 height 12
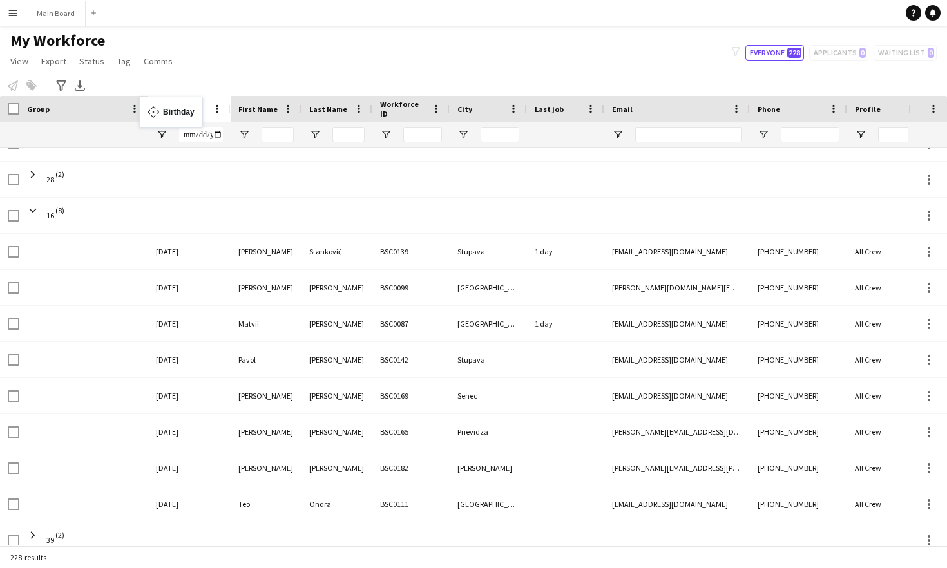
drag, startPoint x: 340, startPoint y: 110, endPoint x: 146, endPoint y: 106, distance: 194.0
